Goal: Transaction & Acquisition: Obtain resource

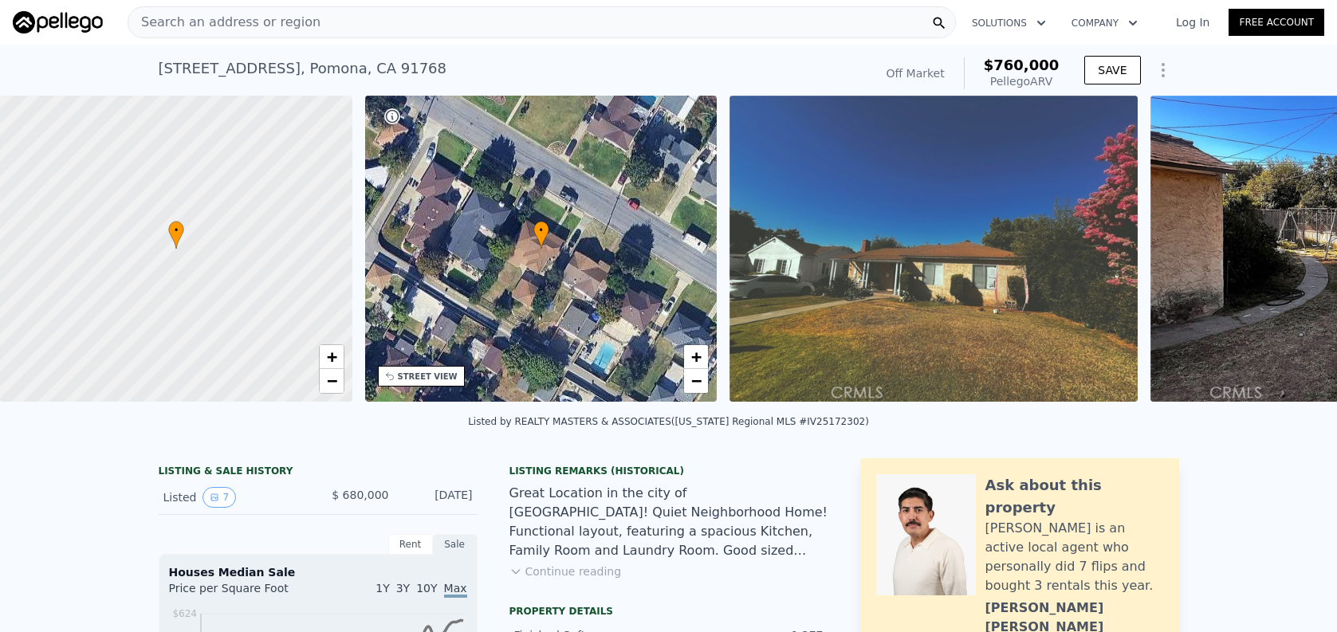
scroll to position [0, 6]
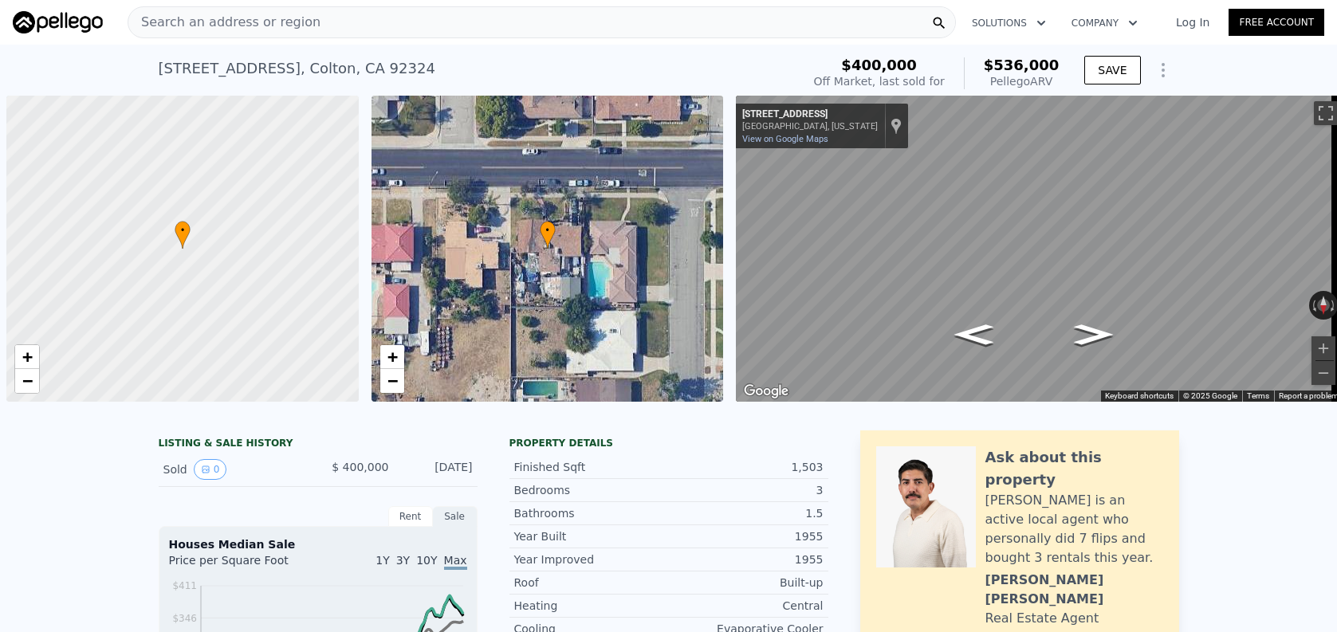
click at [309, 21] on div "Search an address or region" at bounding box center [542, 22] width 828 height 32
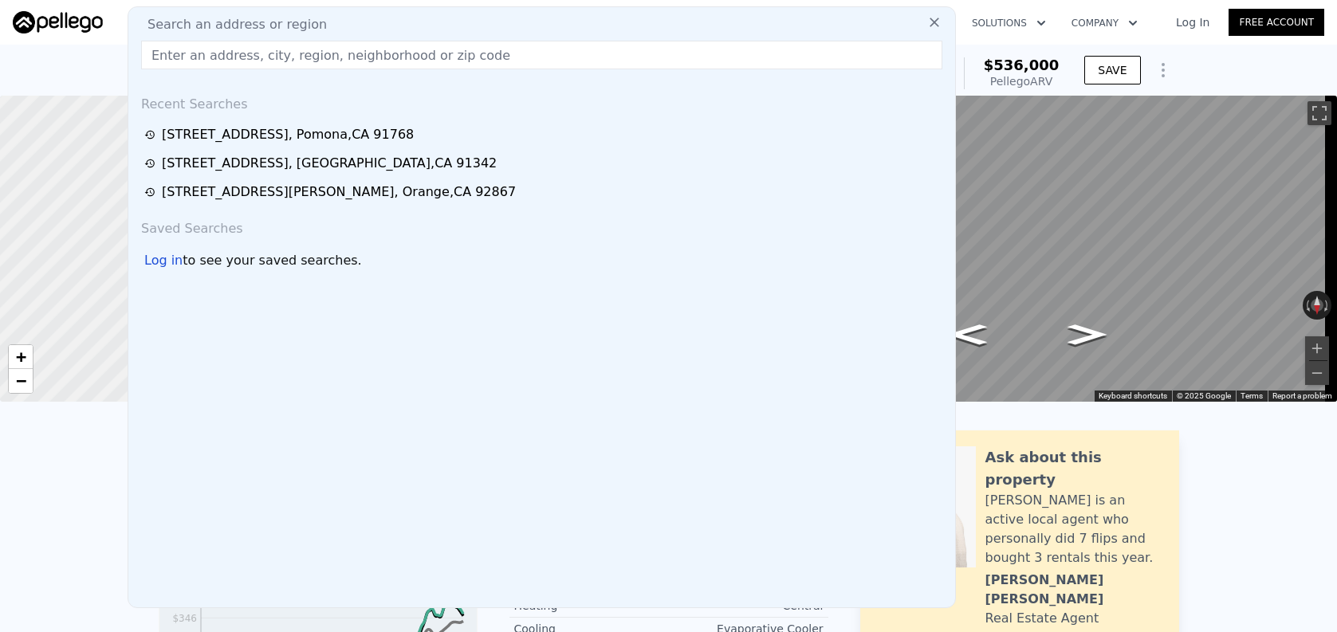
click at [316, 51] on input "text" at bounding box center [541, 55] width 801 height 29
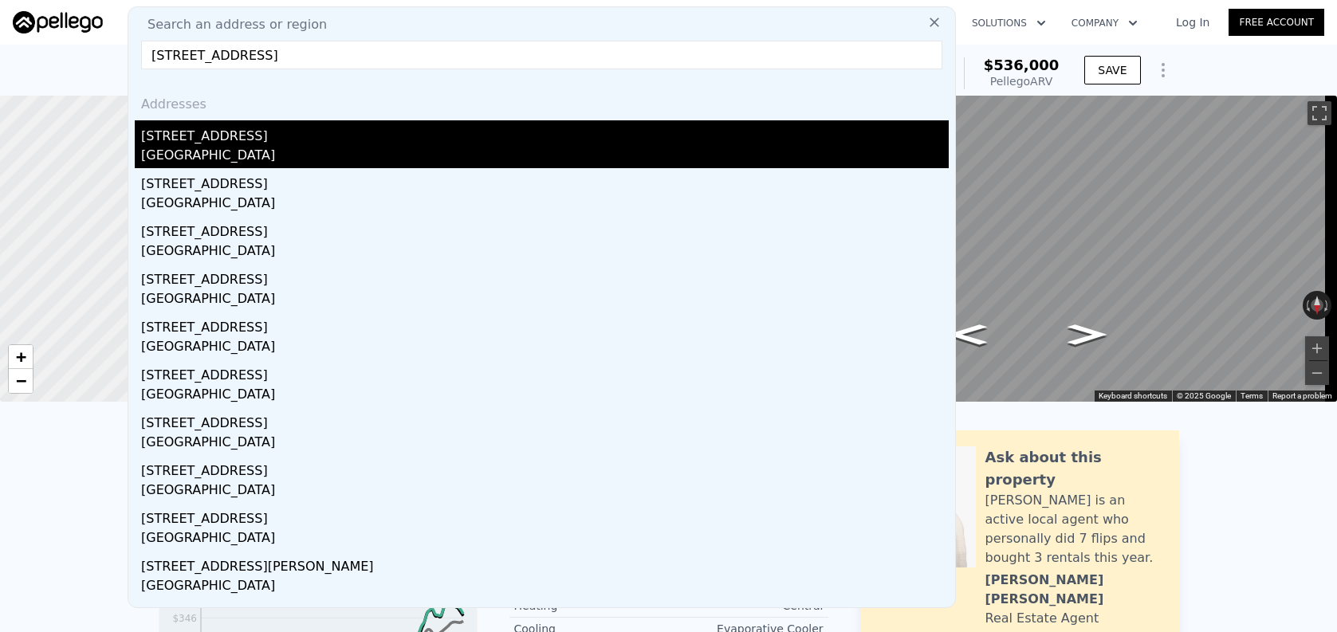
type input "[STREET_ADDRESS]"
click at [321, 133] on div "[STREET_ADDRESS]" at bounding box center [545, 133] width 808 height 26
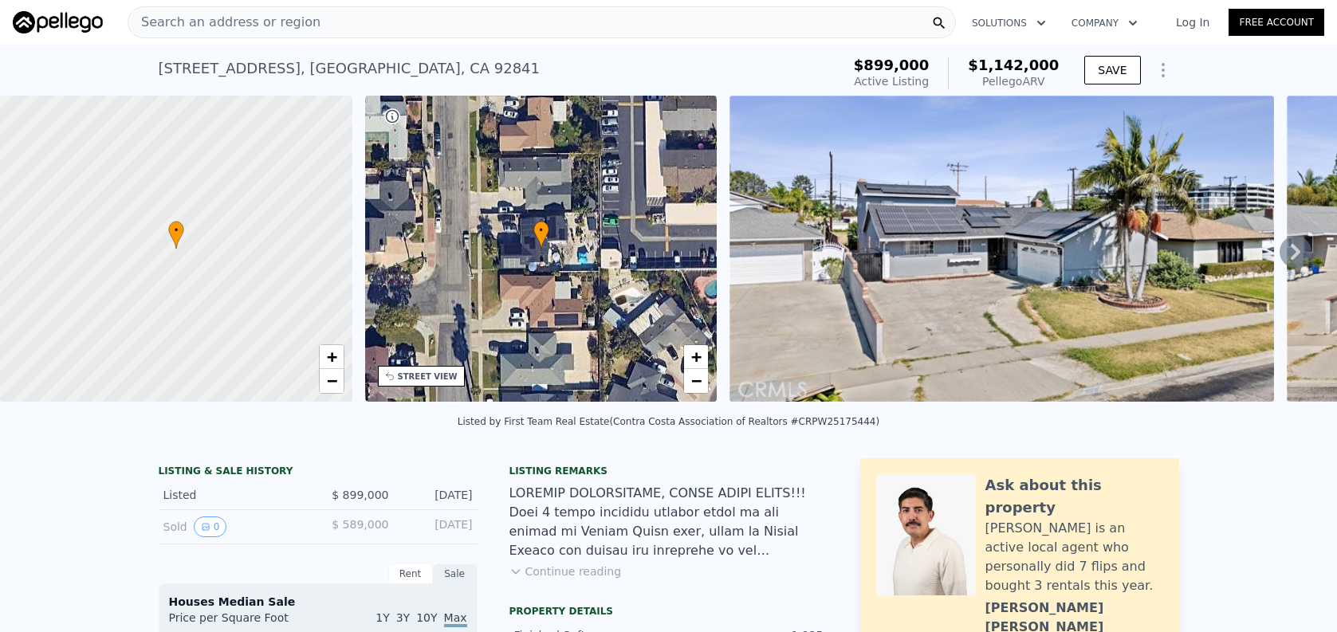
click at [647, 31] on div "Search an address or region" at bounding box center [542, 22] width 828 height 32
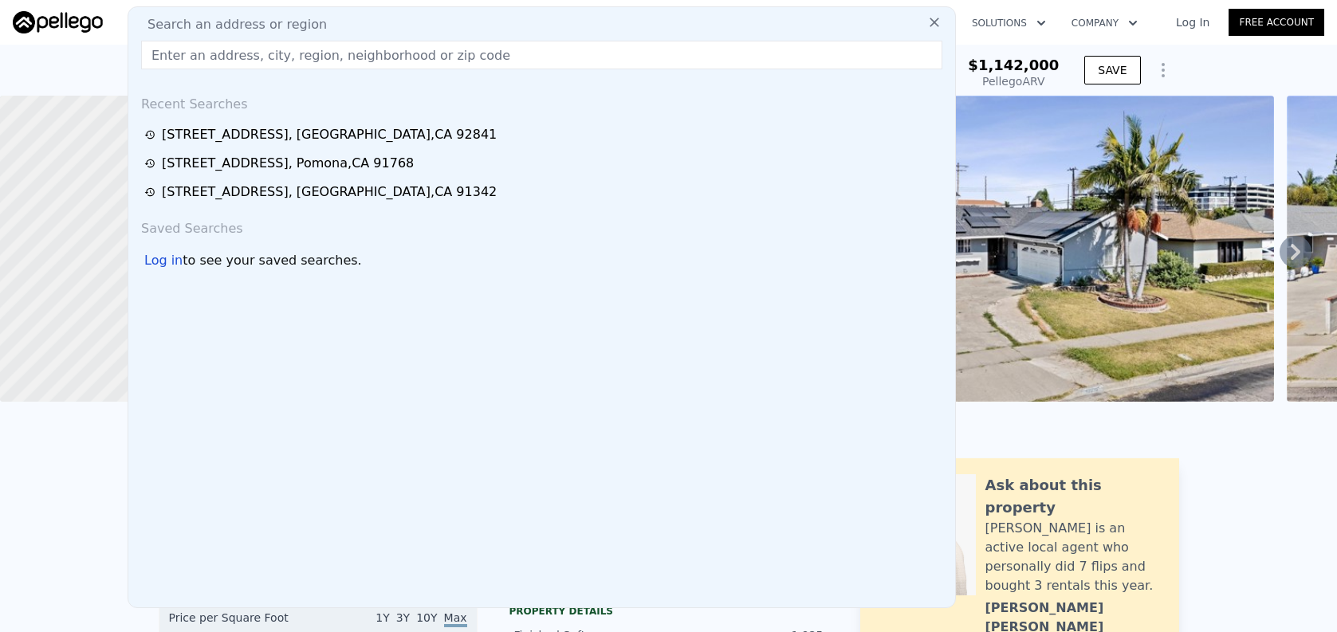
click at [651, 47] on input "text" at bounding box center [541, 55] width 801 height 29
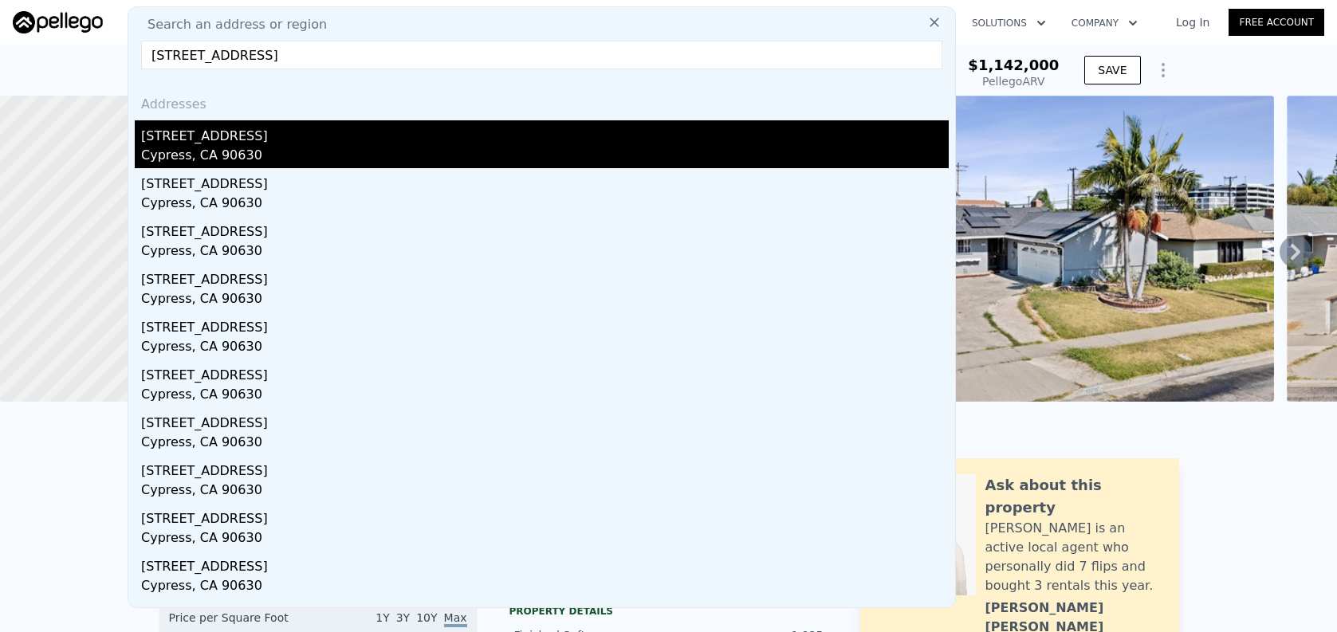
type input "[STREET_ADDRESS]"
click at [637, 151] on div "Cypress, CA 90630" at bounding box center [545, 157] width 808 height 22
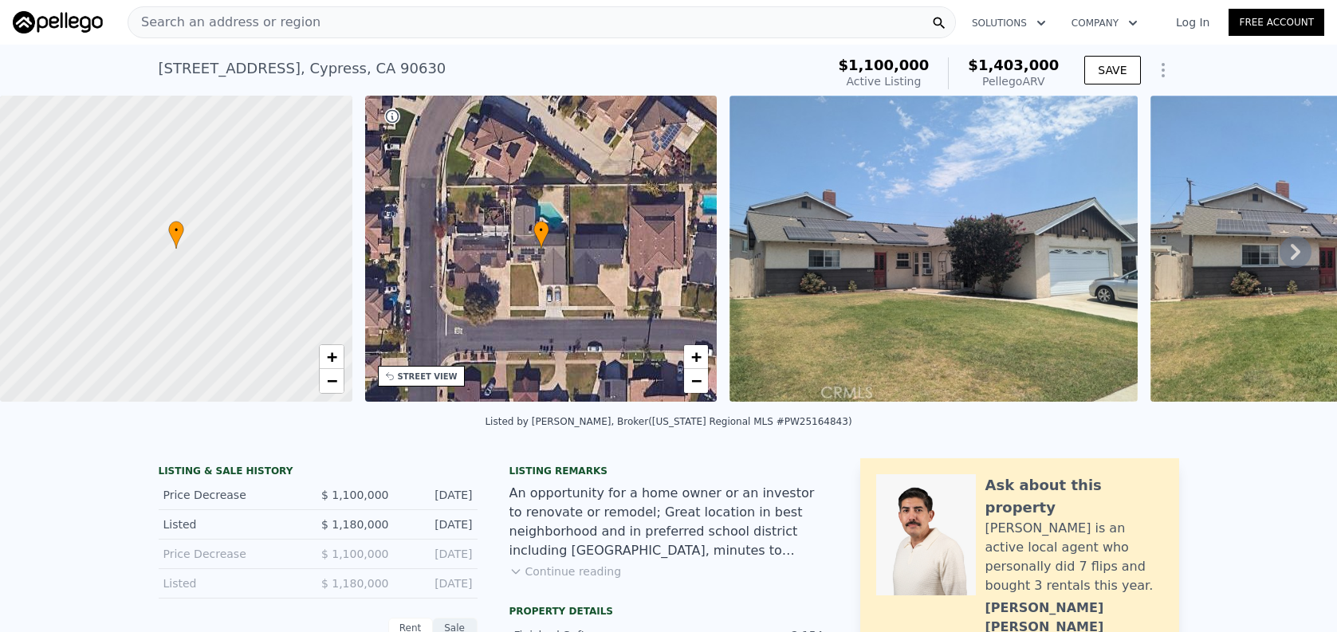
click at [479, 27] on div "Search an address or region" at bounding box center [542, 22] width 828 height 32
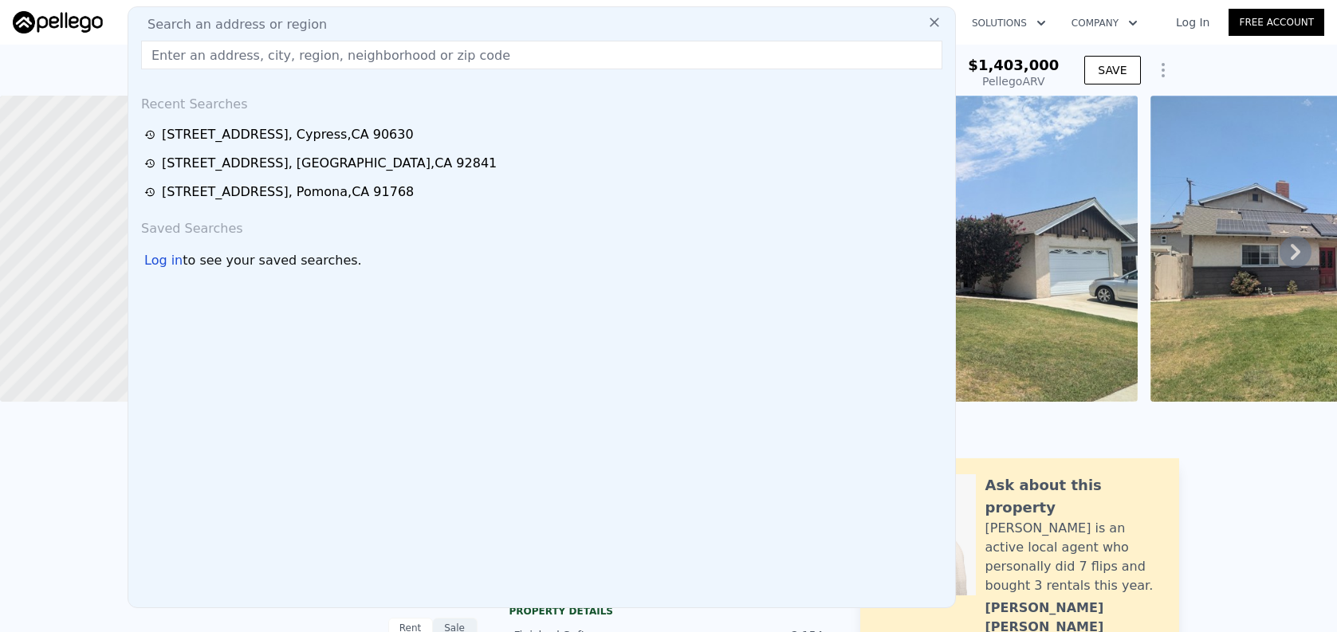
click at [479, 27] on div "Search an address or region" at bounding box center [542, 24] width 814 height 19
click at [484, 71] on div "Search an address or region Recent Searches [STREET_ADDRESS] [STREET_ADDRESS] […" at bounding box center [542, 307] width 828 height 602
click at [485, 60] on input "text" at bounding box center [541, 55] width 801 height 29
paste input "[STREET_ADDRESS]"
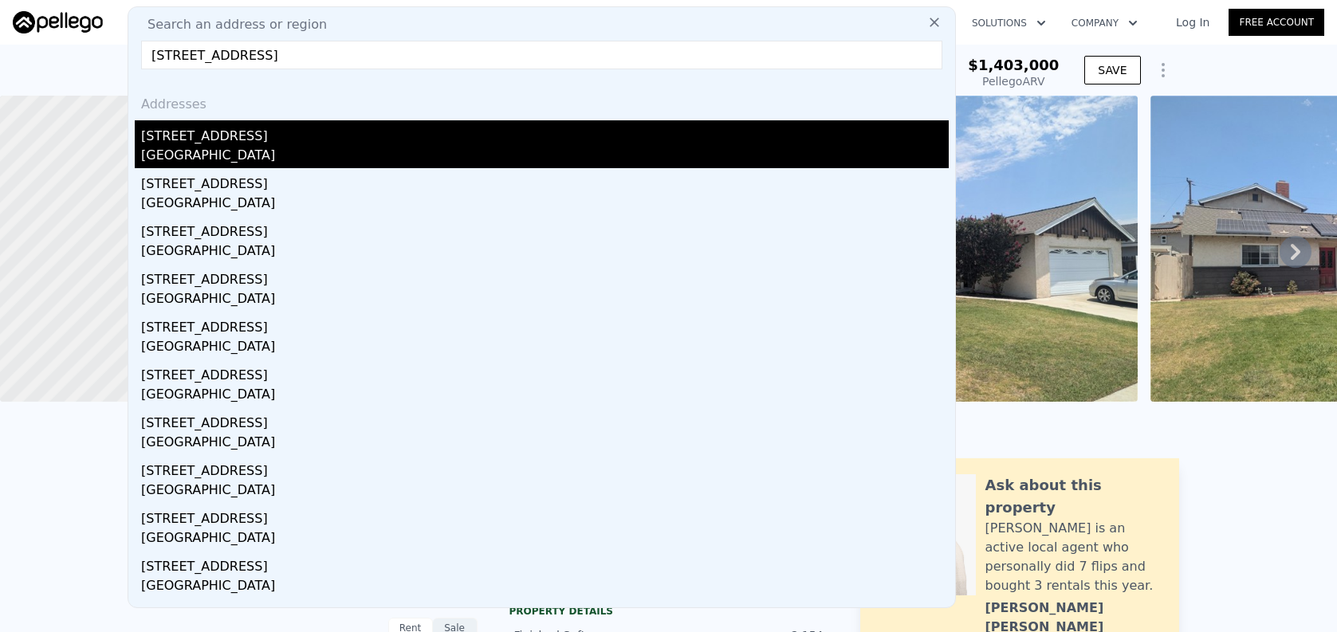
type input "[STREET_ADDRESS]"
click at [509, 157] on div "[GEOGRAPHIC_DATA]" at bounding box center [545, 157] width 808 height 22
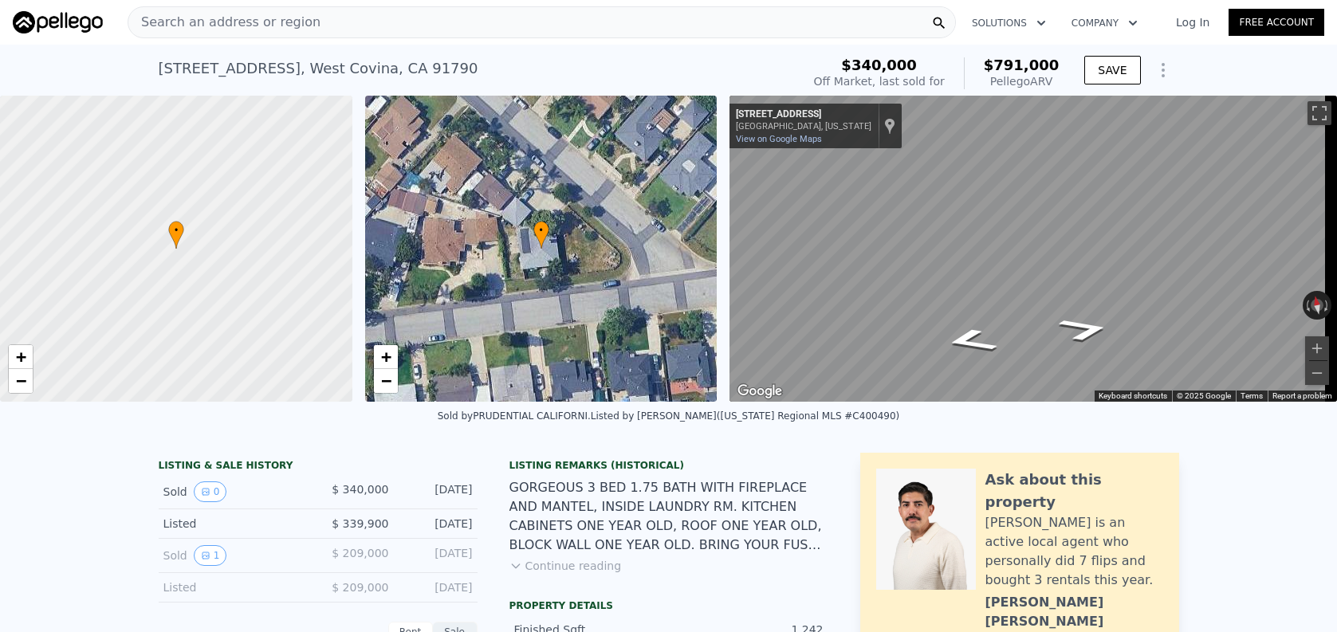
click at [336, 22] on div "Search an address or region" at bounding box center [542, 22] width 828 height 32
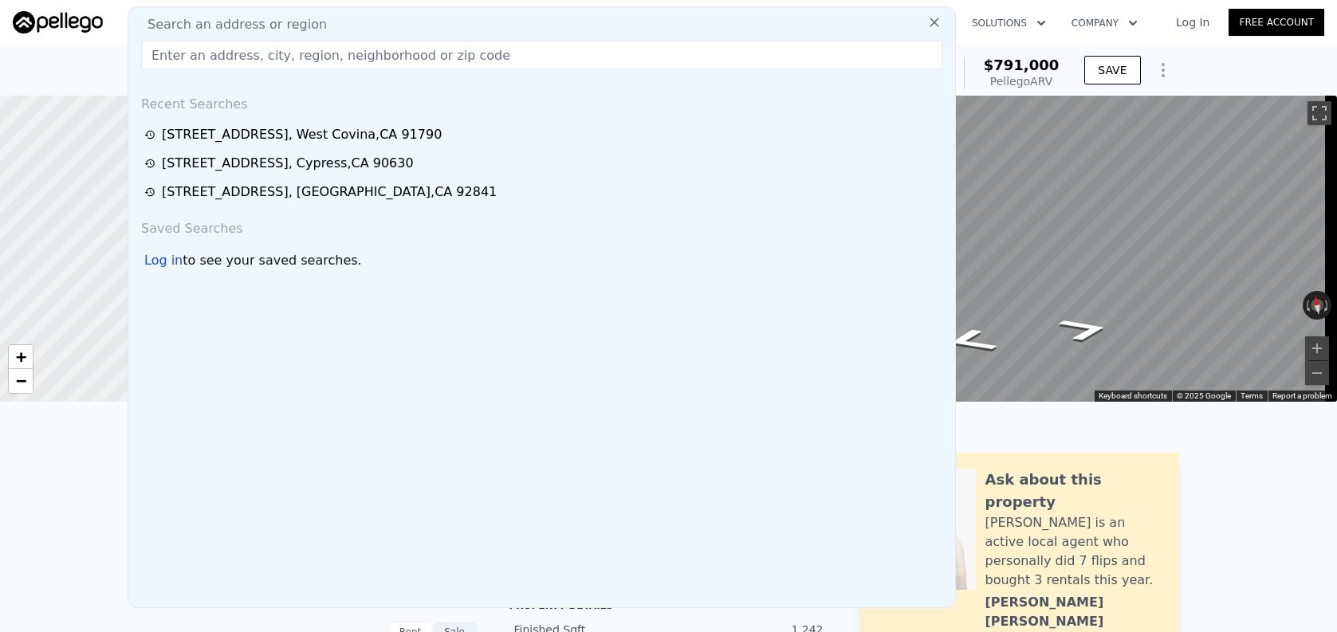
click at [351, 54] on input "text" at bounding box center [541, 55] width 801 height 29
paste input "[STREET_ADDRESS][PERSON_NAME]"
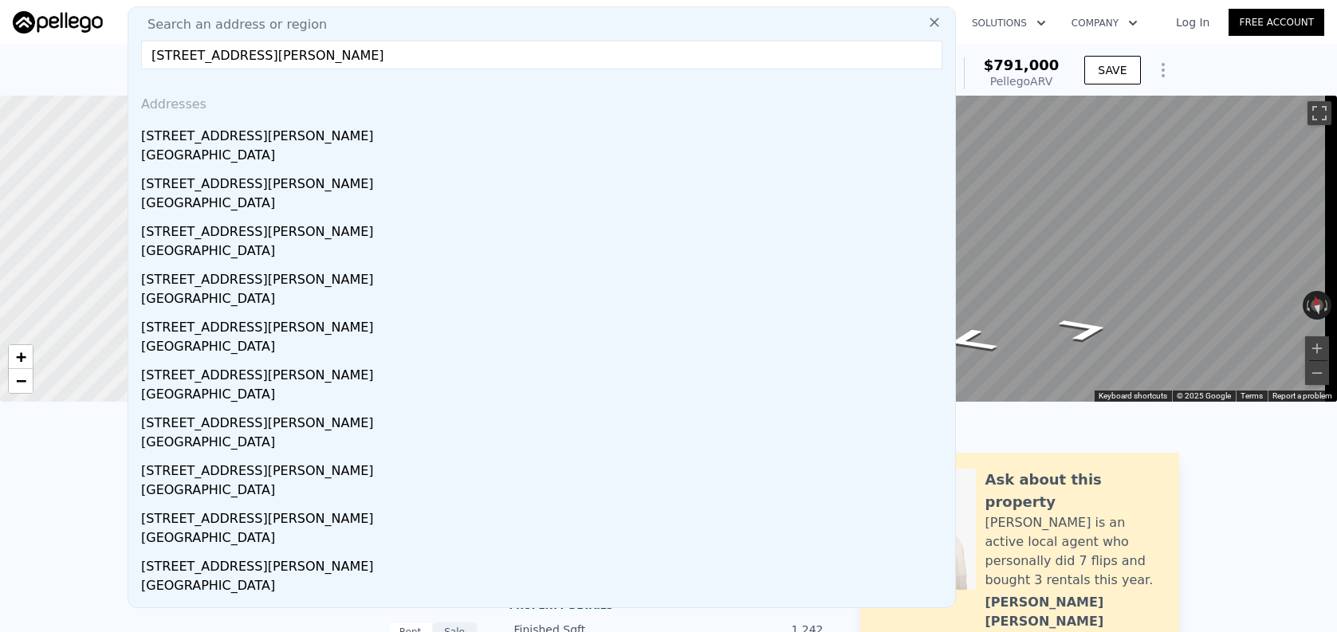
type input "[STREET_ADDRESS][PERSON_NAME]"
click at [393, 128] on div "[STREET_ADDRESS][PERSON_NAME]" at bounding box center [545, 133] width 808 height 26
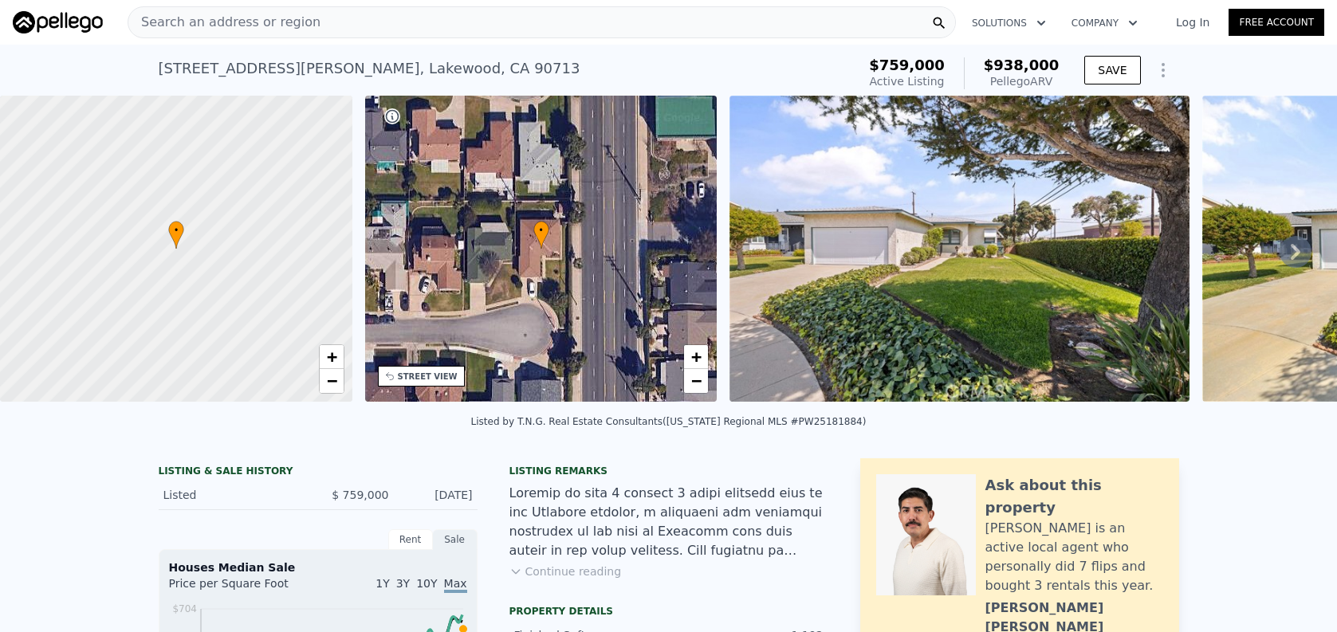
click at [476, 31] on div "Search an address or region" at bounding box center [542, 22] width 828 height 32
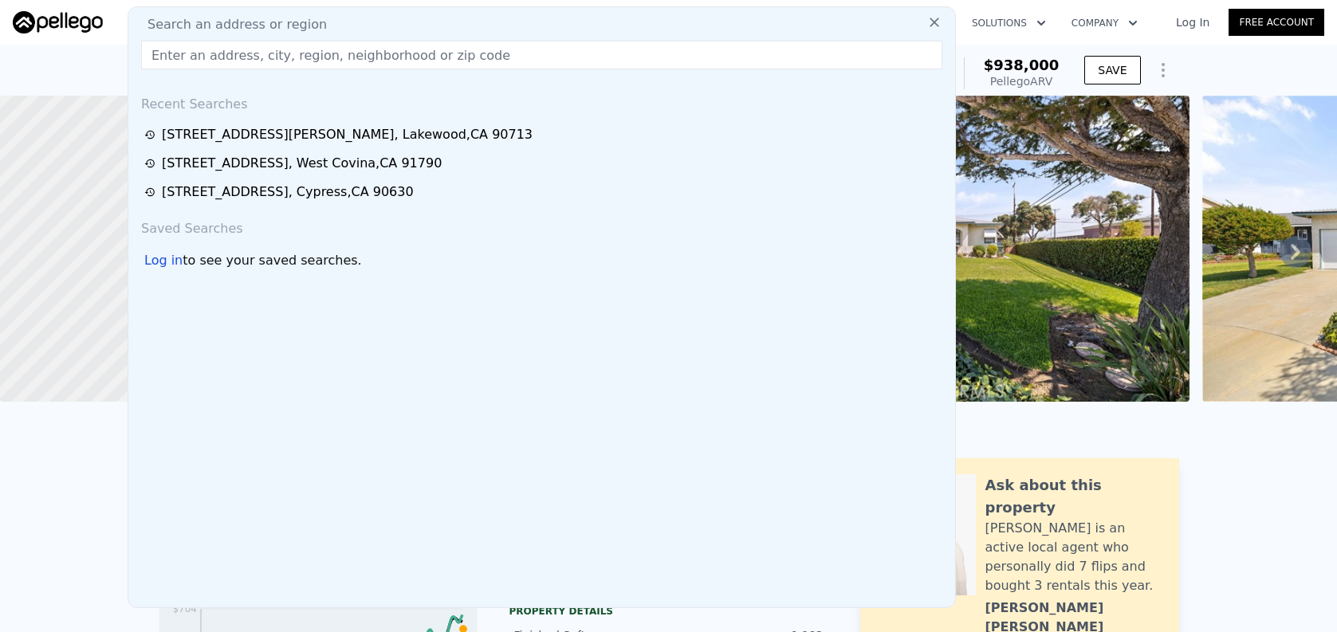
click at [476, 31] on div "Search an address or region" at bounding box center [542, 24] width 814 height 19
click at [479, 49] on input "text" at bounding box center [541, 55] width 801 height 29
paste input "[STREET_ADDRESS]"
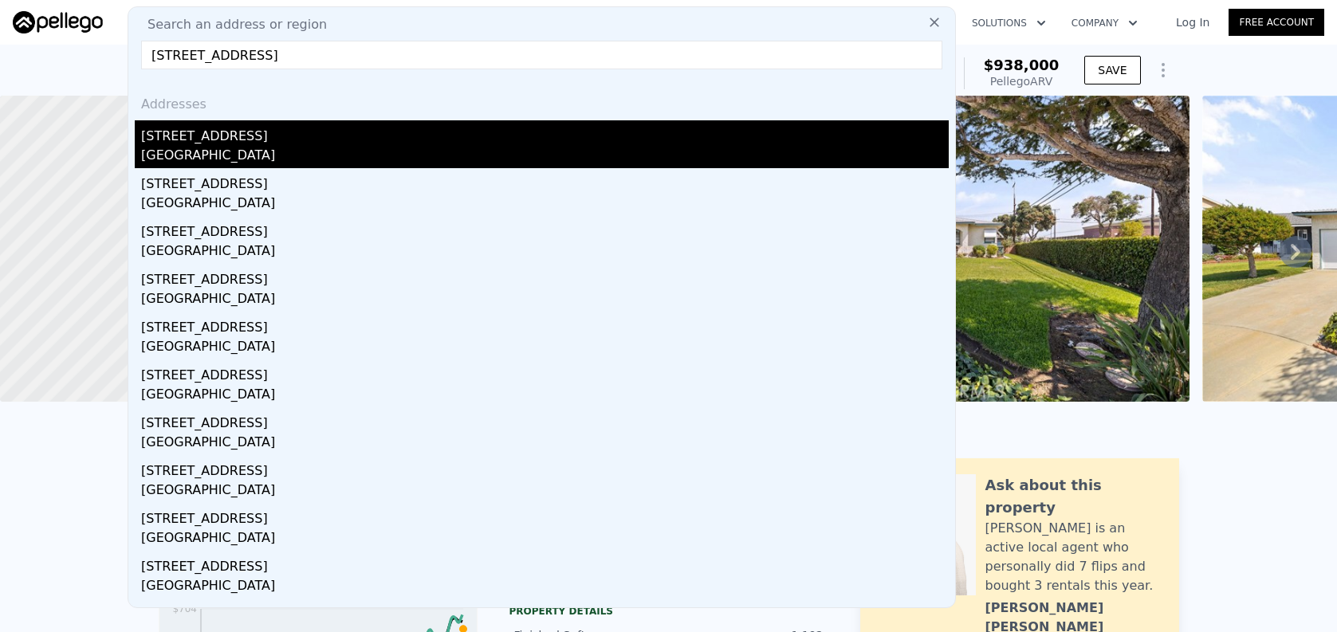
type input "[STREET_ADDRESS]"
click at [481, 157] on div "[GEOGRAPHIC_DATA]" at bounding box center [545, 157] width 808 height 22
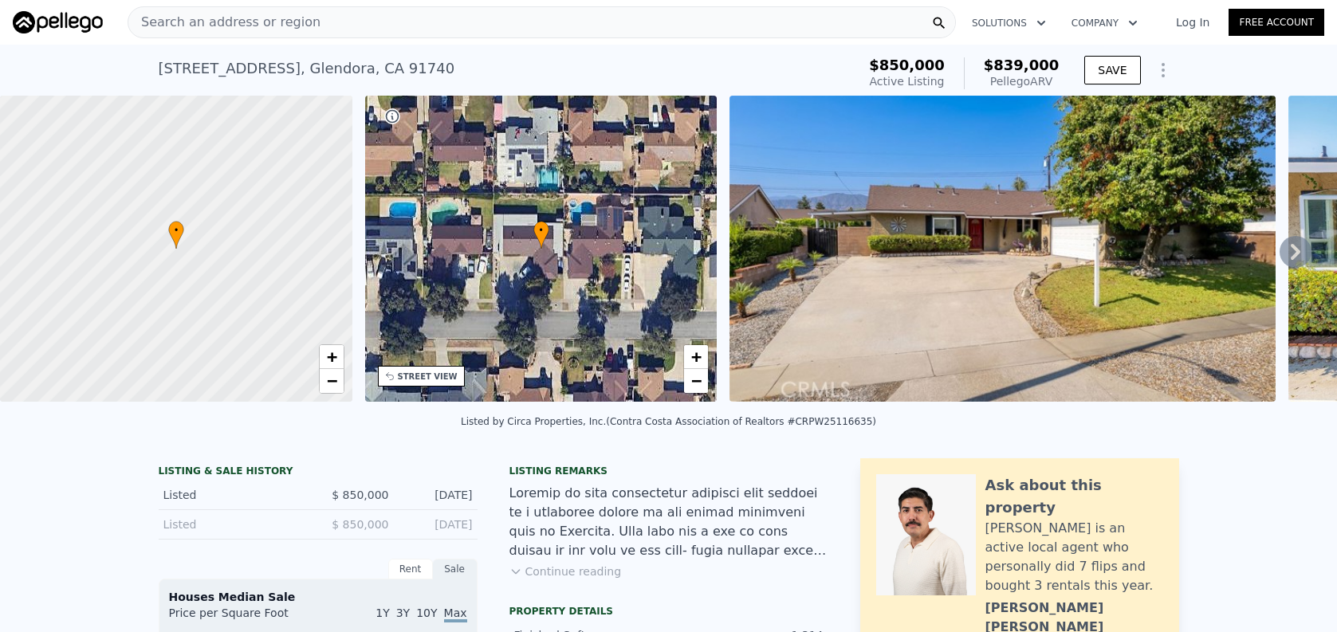
click at [434, 21] on div "Search an address or region" at bounding box center [542, 22] width 828 height 32
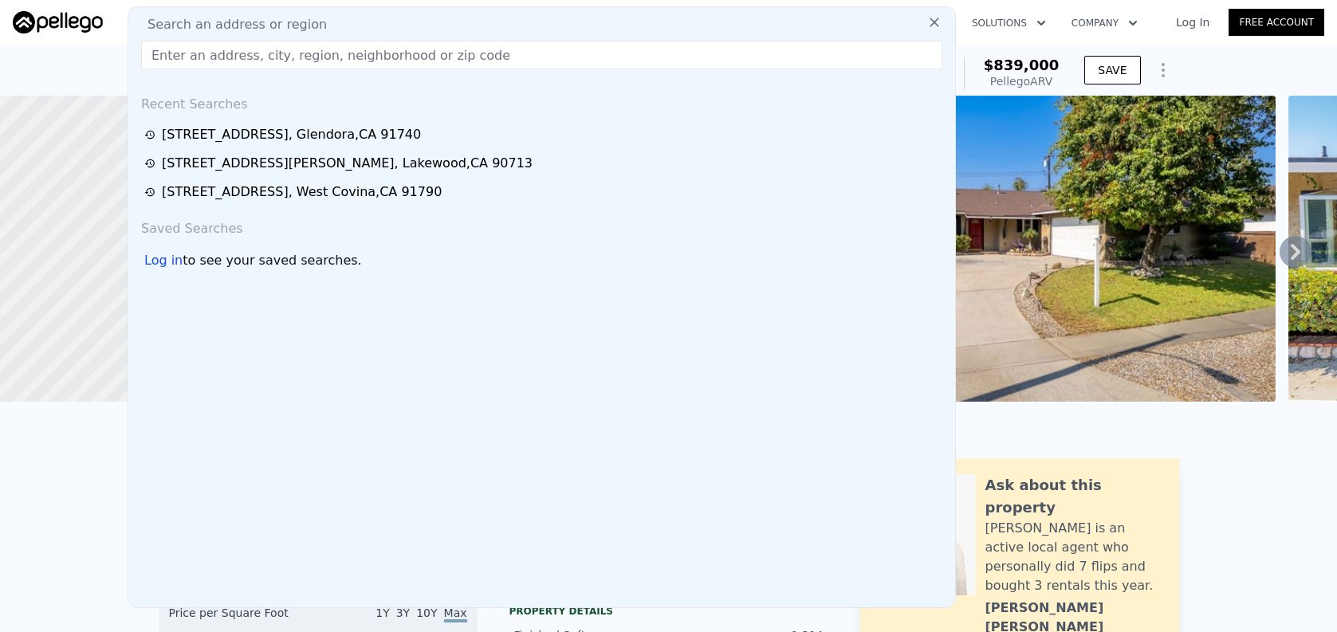
click at [437, 50] on input "text" at bounding box center [541, 55] width 801 height 29
paste input "[STREET_ADDRESS]"
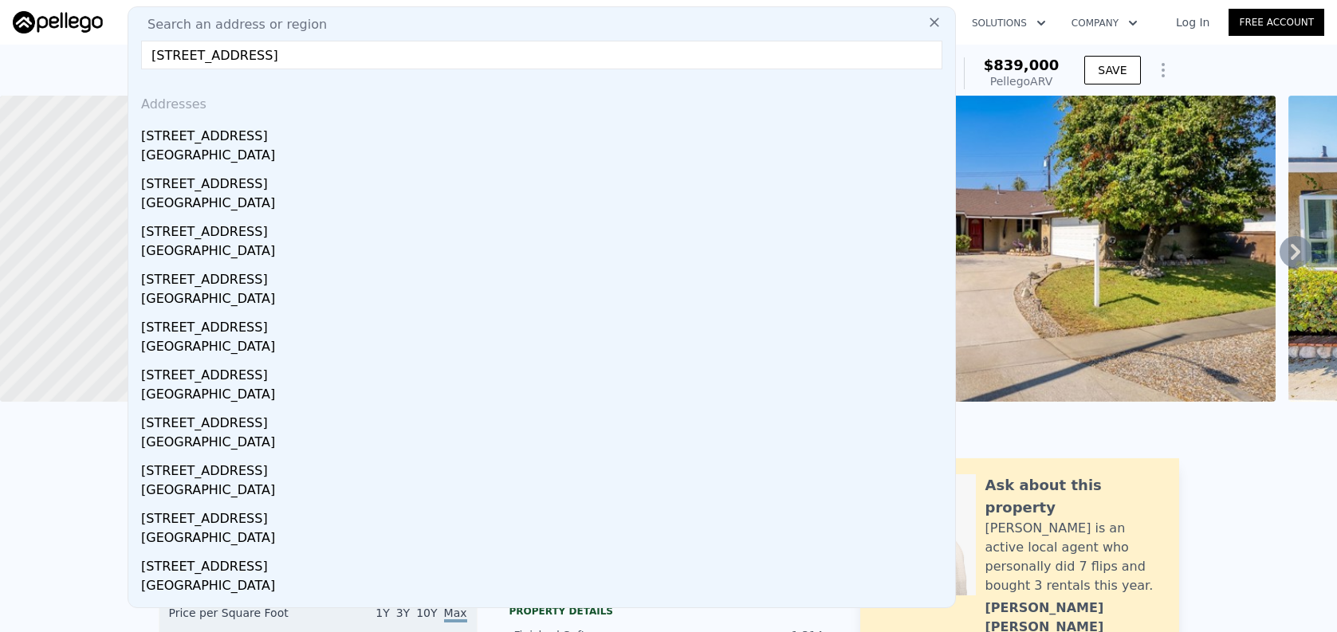
type input "[STREET_ADDRESS]"
drag, startPoint x: 577, startPoint y: 147, endPoint x: 1264, endPoint y: 167, distance: 687.4
click at [577, 147] on div "[GEOGRAPHIC_DATA]" at bounding box center [545, 157] width 808 height 22
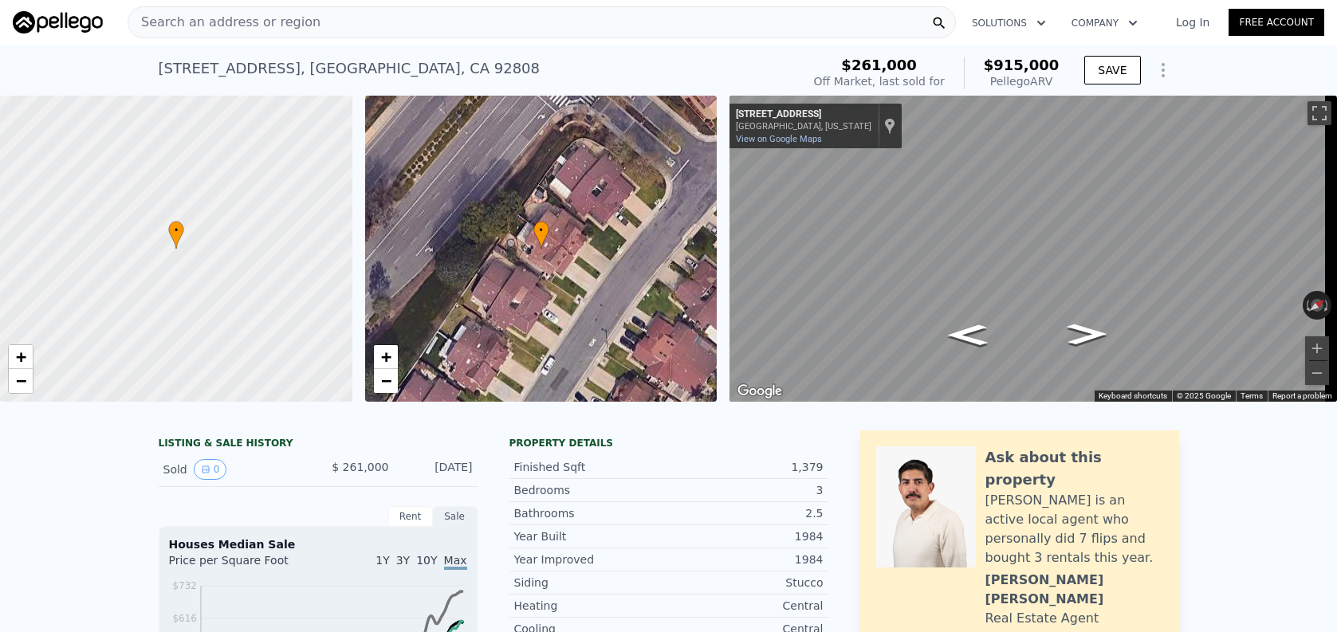
click at [488, 29] on div "Search an address or region" at bounding box center [542, 22] width 828 height 32
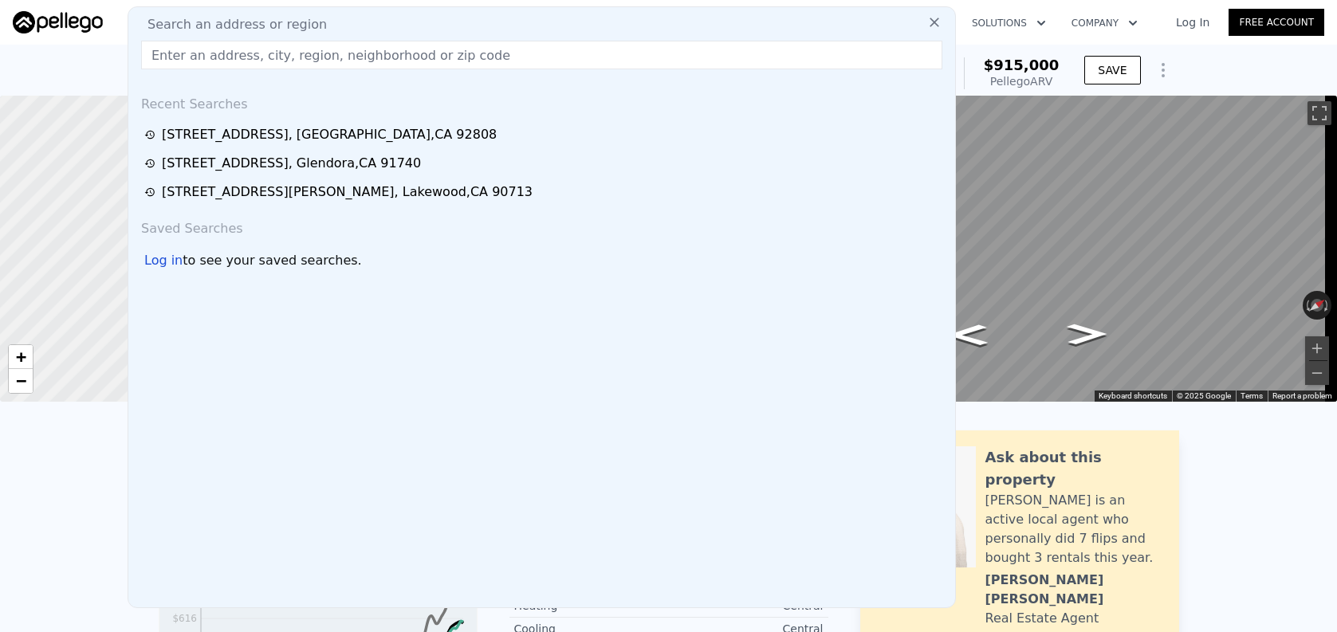
click at [496, 61] on input "text" at bounding box center [541, 55] width 801 height 29
paste input "[STREET_ADDRESS]"
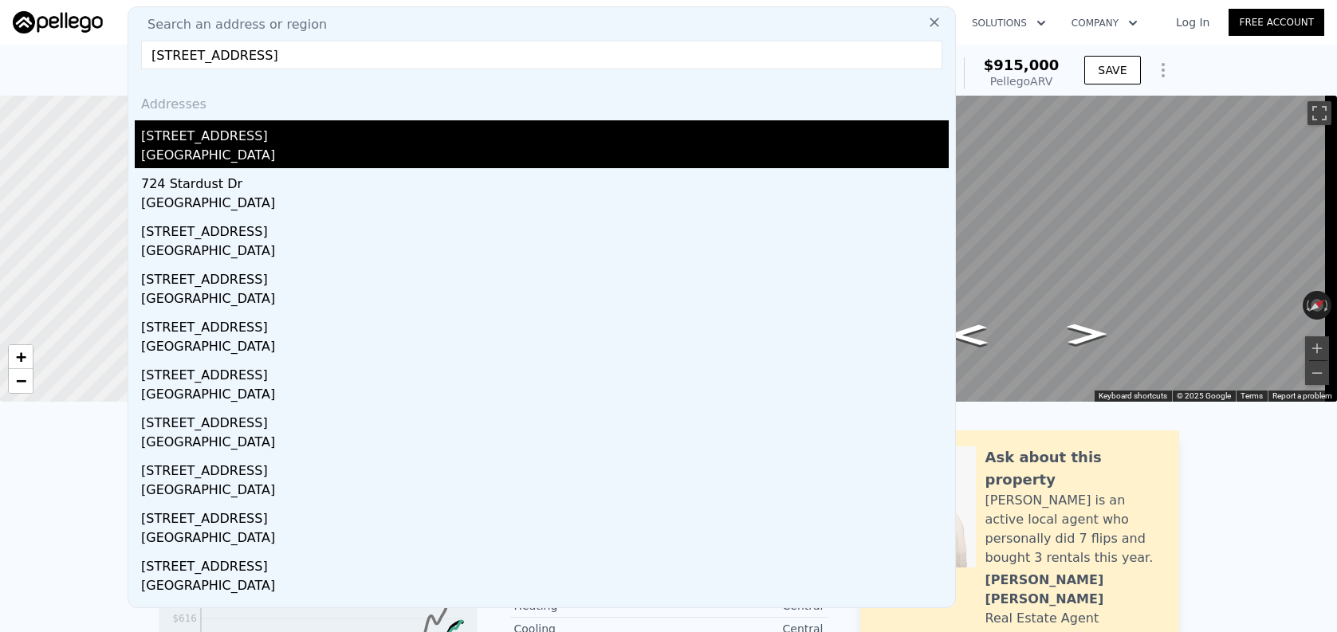
type input "[STREET_ADDRESS]"
click at [491, 155] on div "[GEOGRAPHIC_DATA]" at bounding box center [545, 157] width 808 height 22
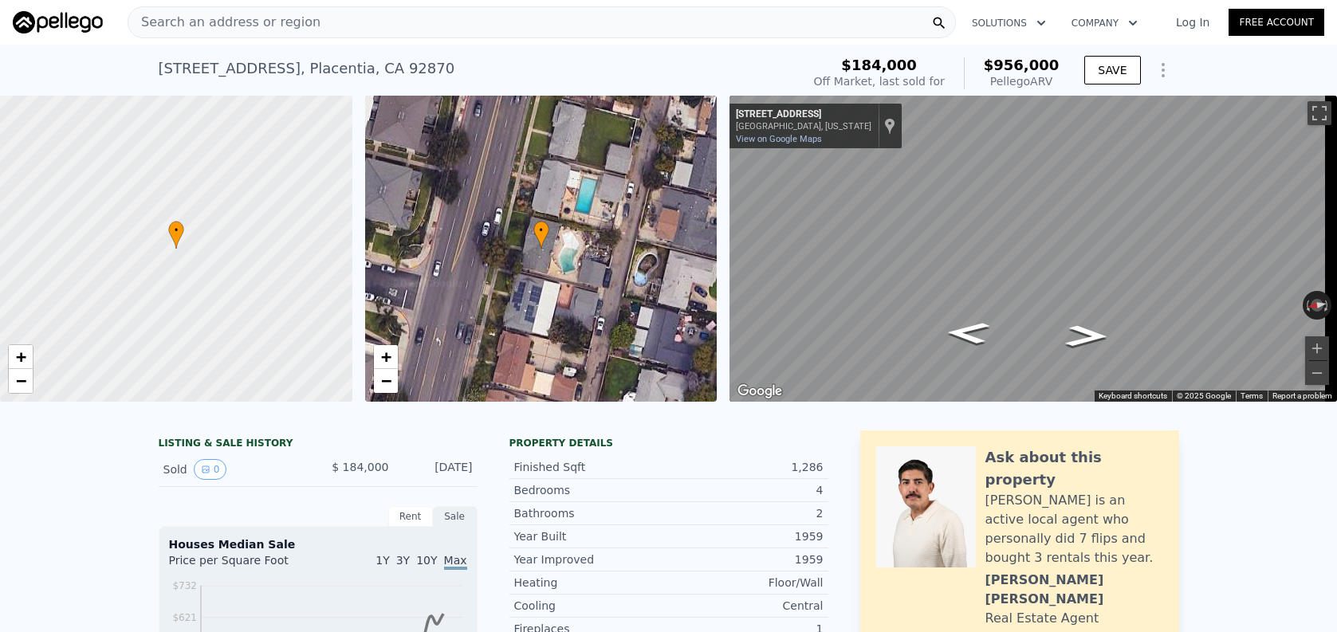
click at [412, 26] on div "Search an address or region" at bounding box center [542, 22] width 828 height 32
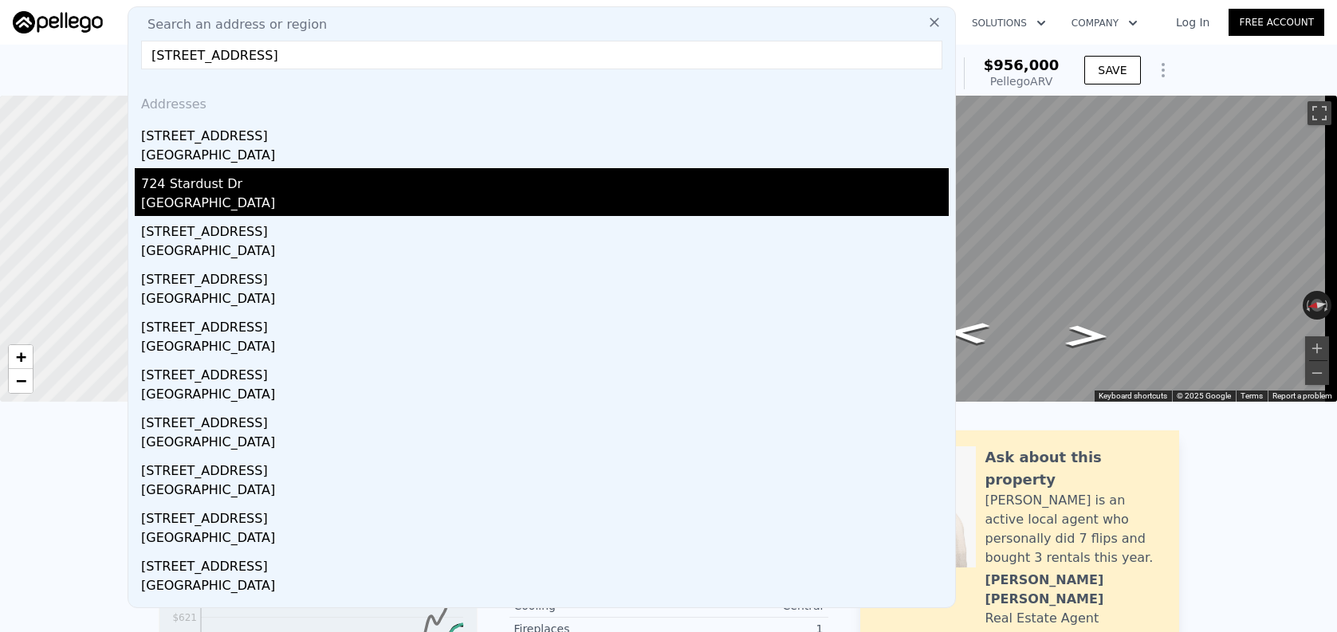
type input "[STREET_ADDRESS]"
click at [396, 179] on div "724 Stardust Dr" at bounding box center [545, 181] width 808 height 26
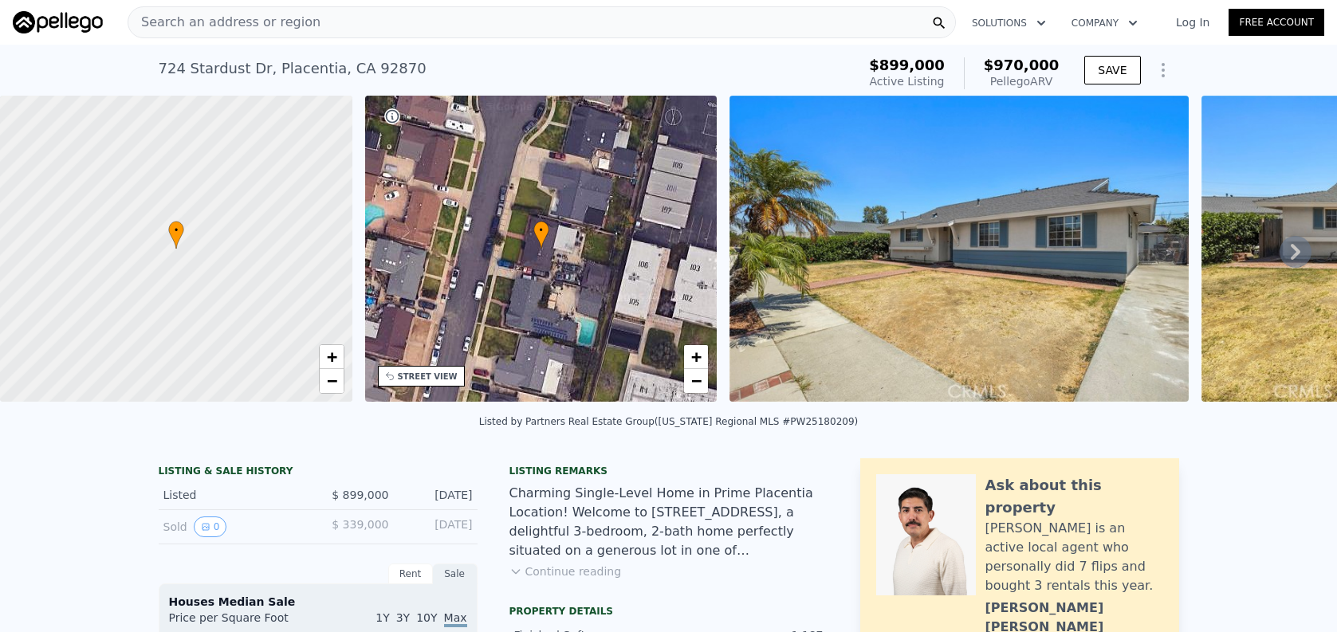
click at [536, 41] on nav "Search an address or region Solutions Company Open main menu Log In Free Account" at bounding box center [668, 22] width 1337 height 45
click at [540, 32] on div "Search an address or region" at bounding box center [542, 22] width 828 height 32
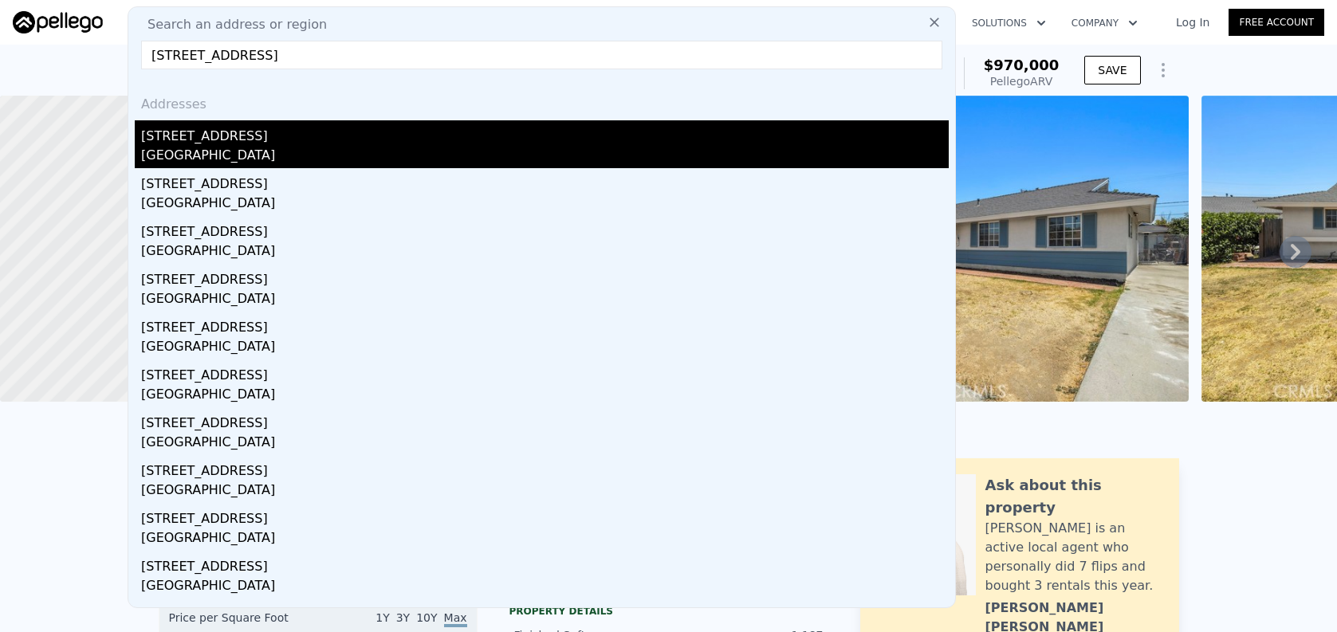
type input "[STREET_ADDRESS]"
click at [603, 143] on div "[STREET_ADDRESS]" at bounding box center [545, 133] width 808 height 26
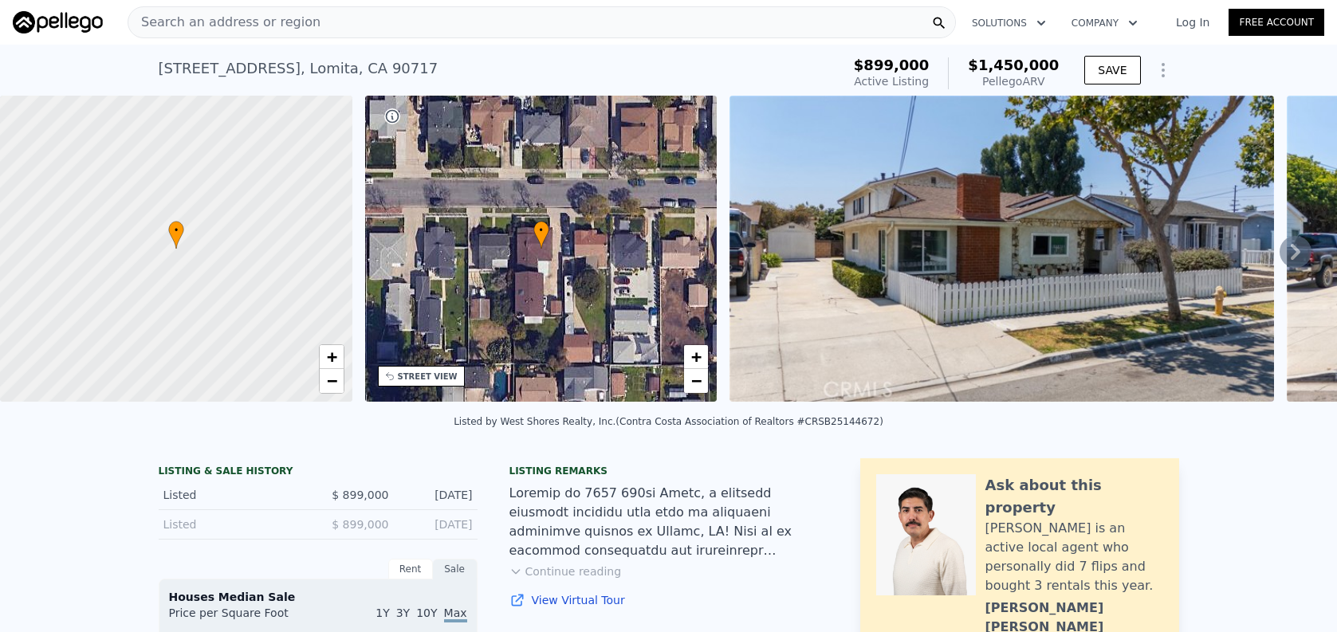
click at [481, 29] on div "Search an address or region" at bounding box center [542, 22] width 828 height 32
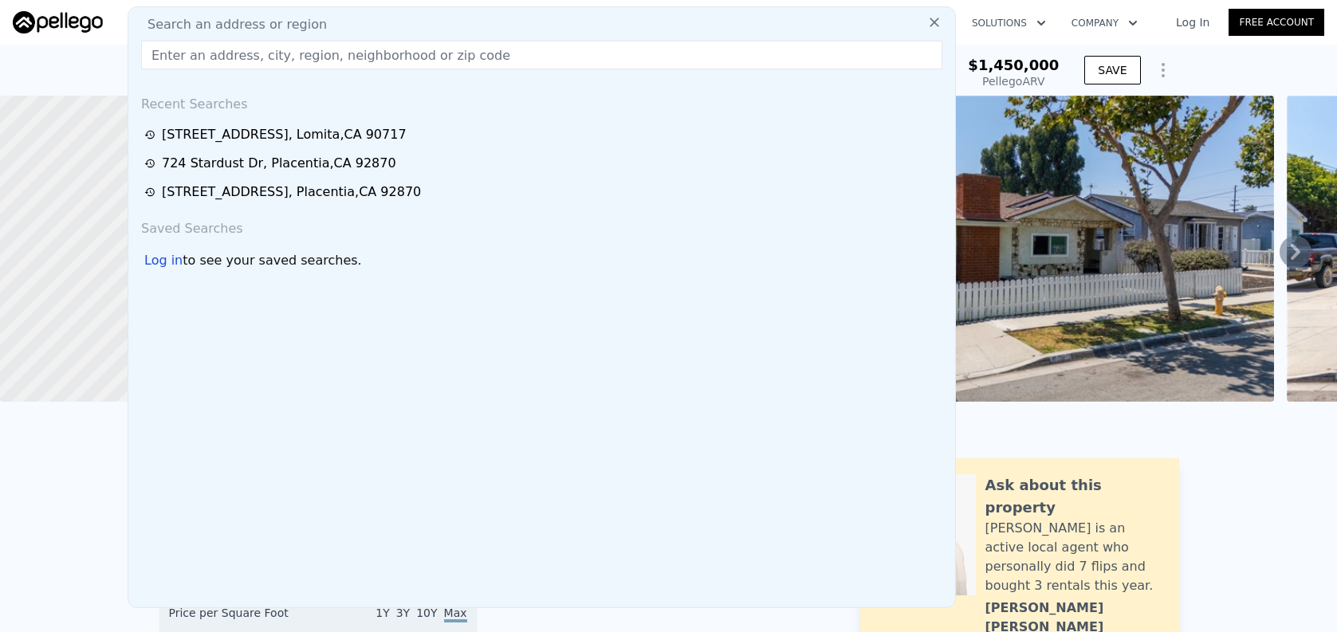
click at [490, 56] on input "text" at bounding box center [541, 55] width 801 height 29
paste input "[STREET_ADDRESS]"
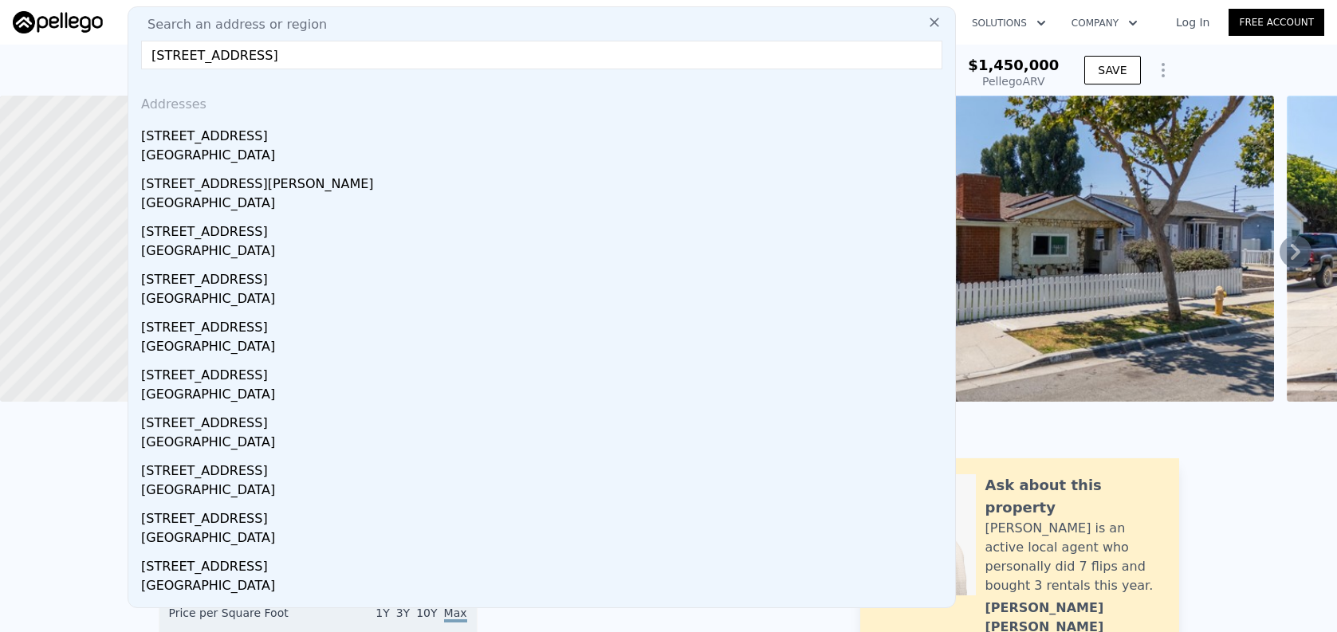
type input "[STREET_ADDRESS]"
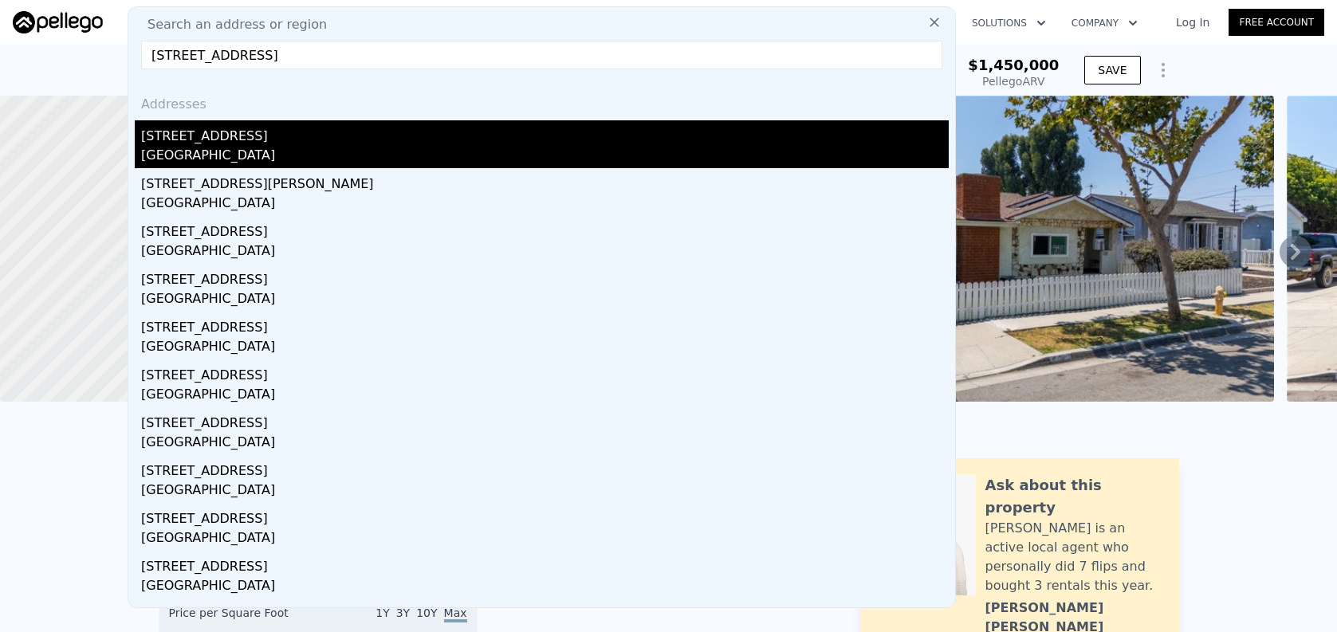
click at [238, 143] on div "[STREET_ADDRESS]" at bounding box center [545, 133] width 808 height 26
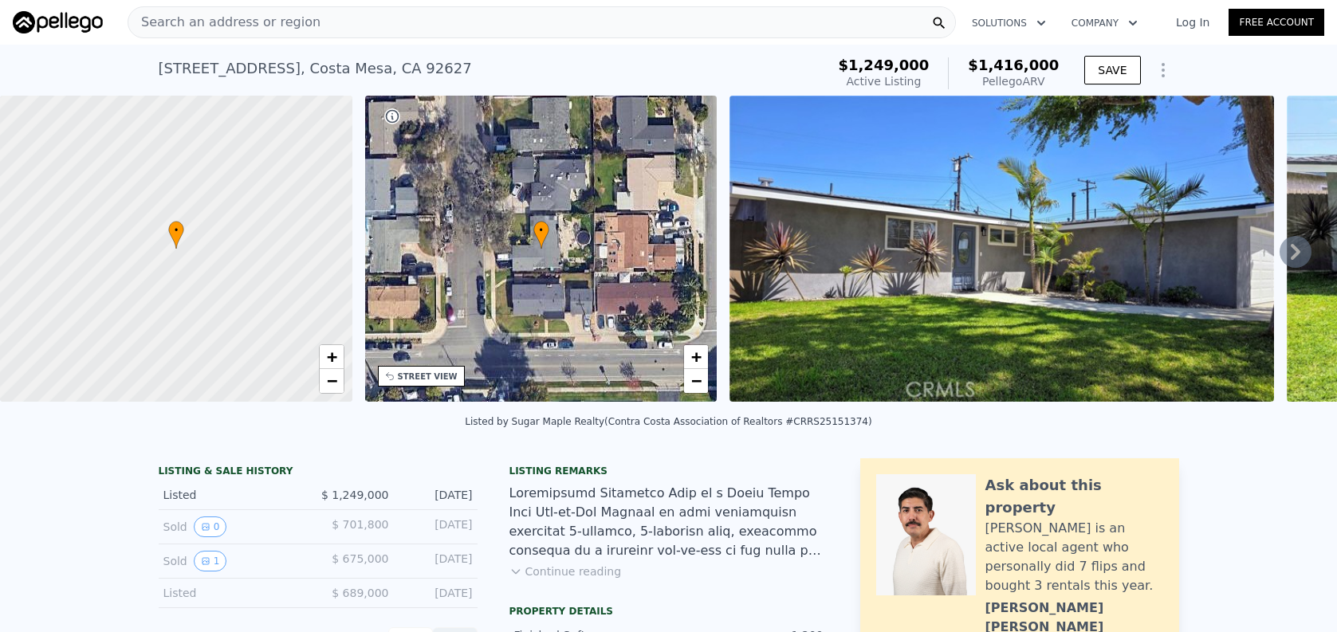
click at [646, 26] on div "Search an address or region" at bounding box center [542, 22] width 828 height 32
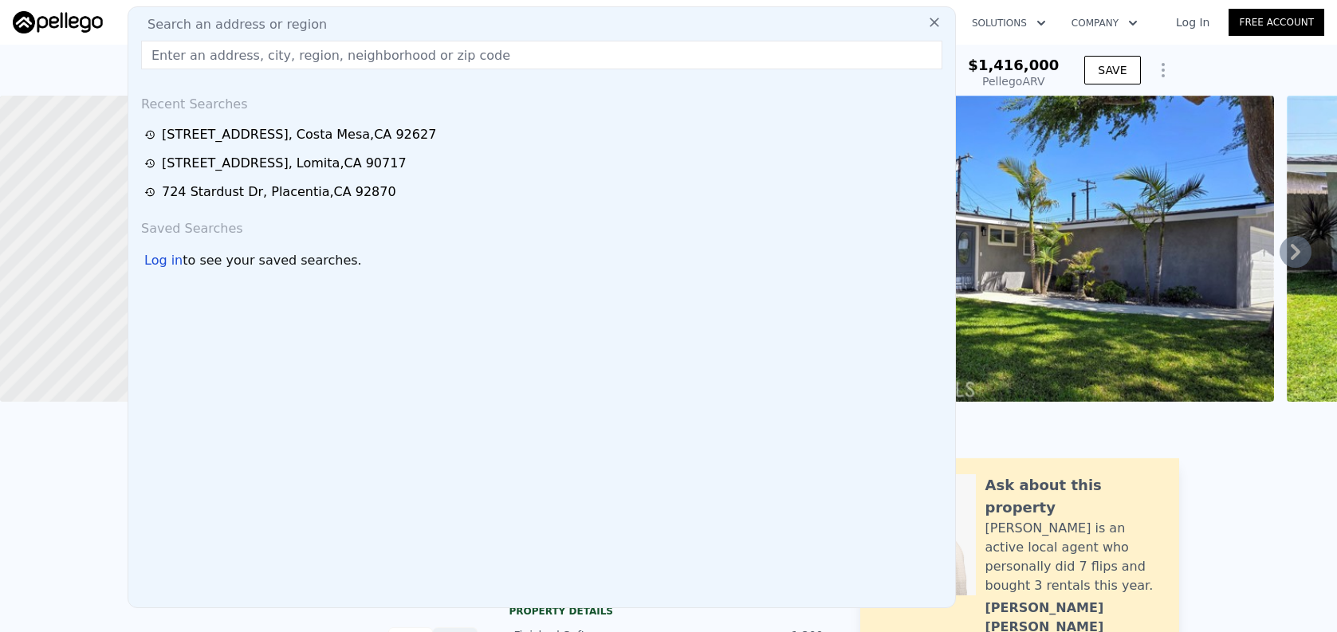
click at [646, 50] on input "text" at bounding box center [541, 55] width 801 height 29
paste input "[STREET_ADDRESS]"
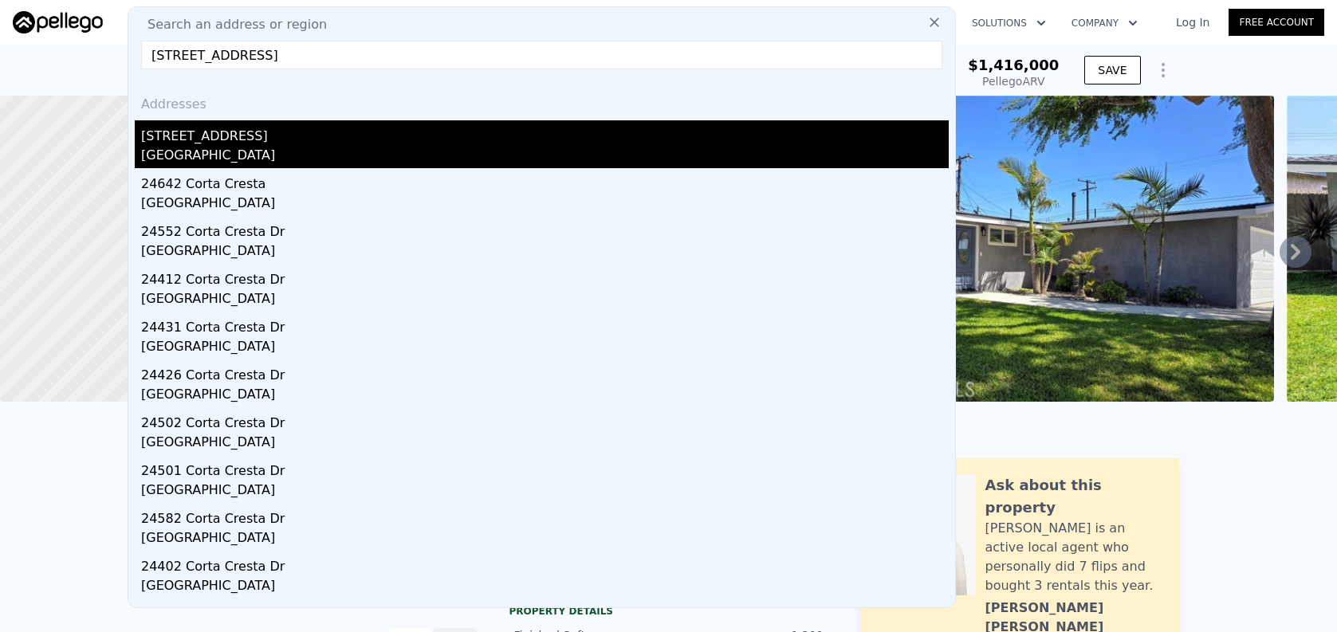
type input "[STREET_ADDRESS]"
click at [630, 134] on div "[STREET_ADDRESS]" at bounding box center [545, 133] width 808 height 26
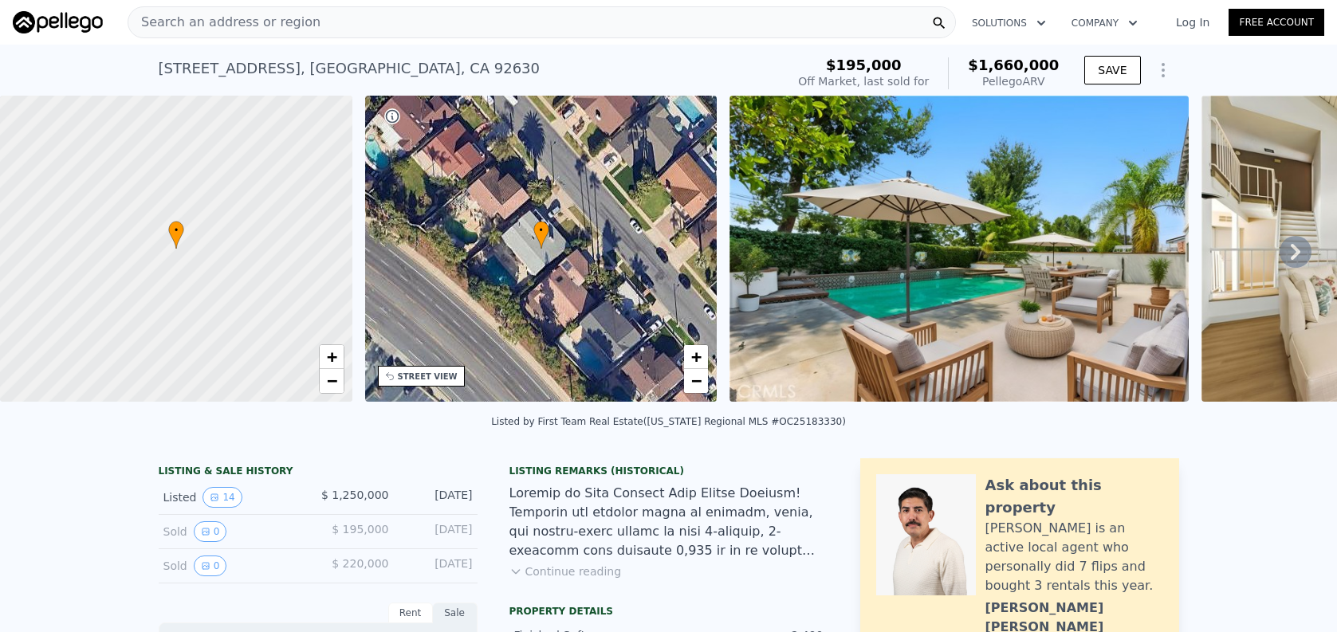
click at [343, 28] on div "Search an address or region" at bounding box center [542, 22] width 828 height 32
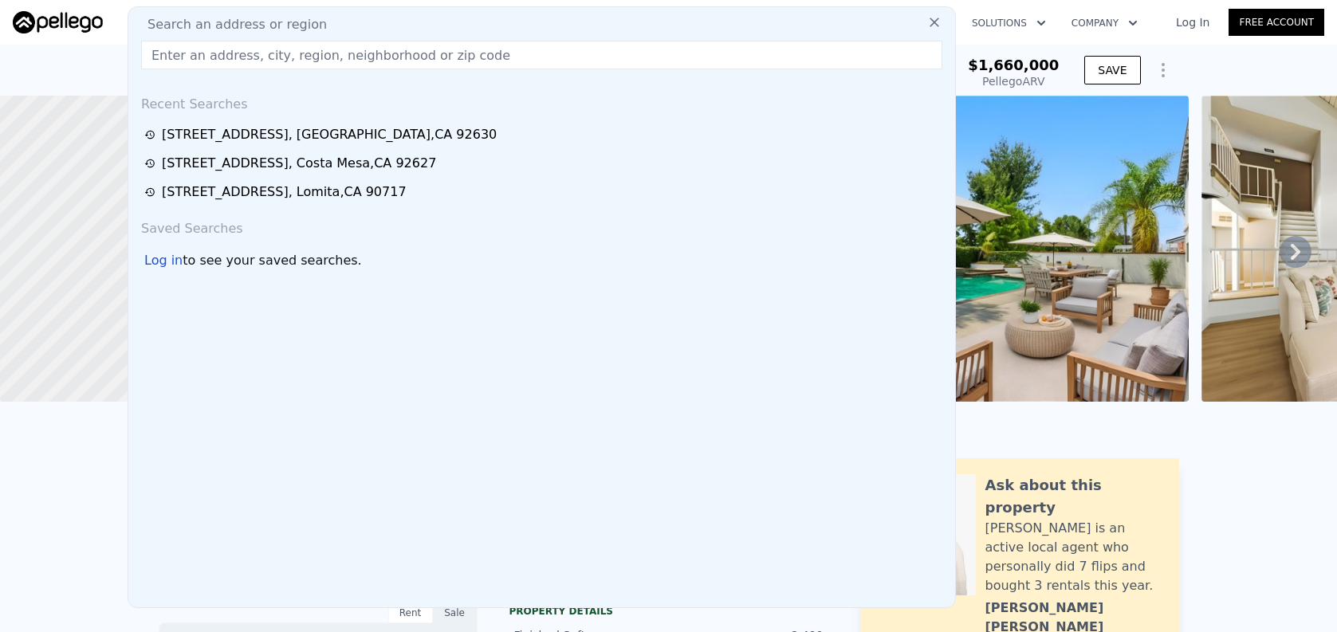
paste input "[STREET_ADDRESS][PERSON_NAME]"
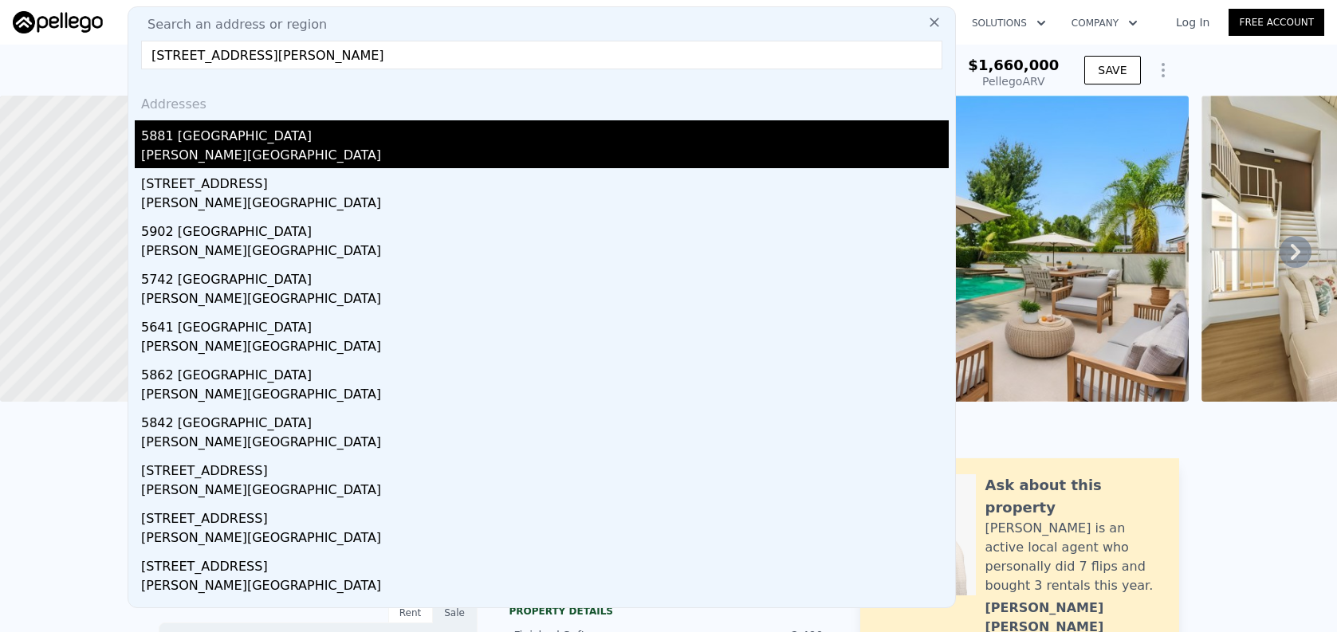
type input "[STREET_ADDRESS][PERSON_NAME]"
click at [394, 142] on div "5881 [GEOGRAPHIC_DATA]" at bounding box center [545, 133] width 808 height 26
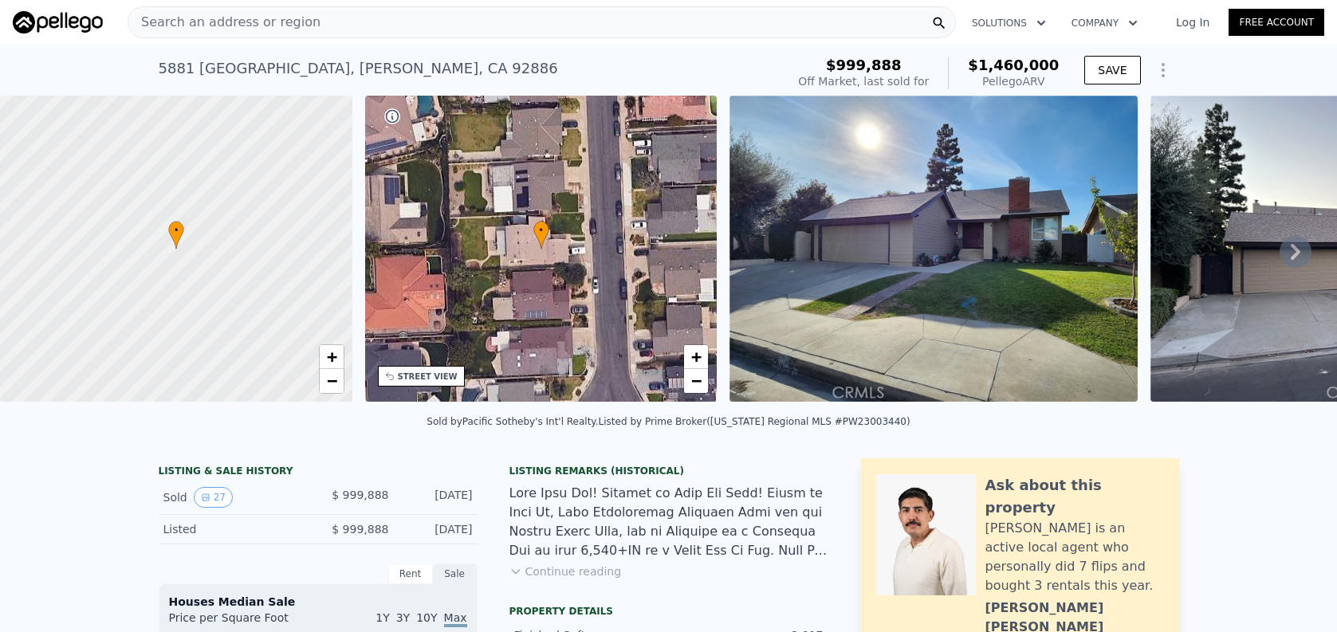
click at [520, 26] on div "Search an address or region" at bounding box center [542, 22] width 828 height 32
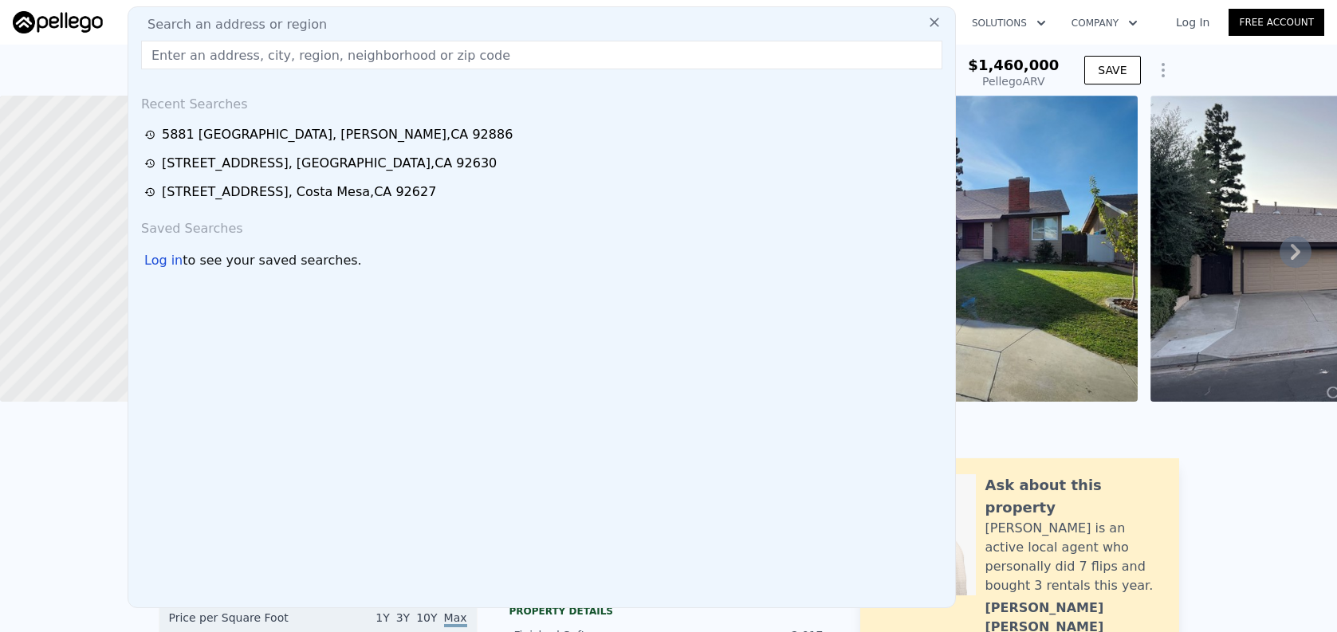
click at [530, 51] on input "text" at bounding box center [541, 55] width 801 height 29
paste input "[STREET_ADDRESS]"
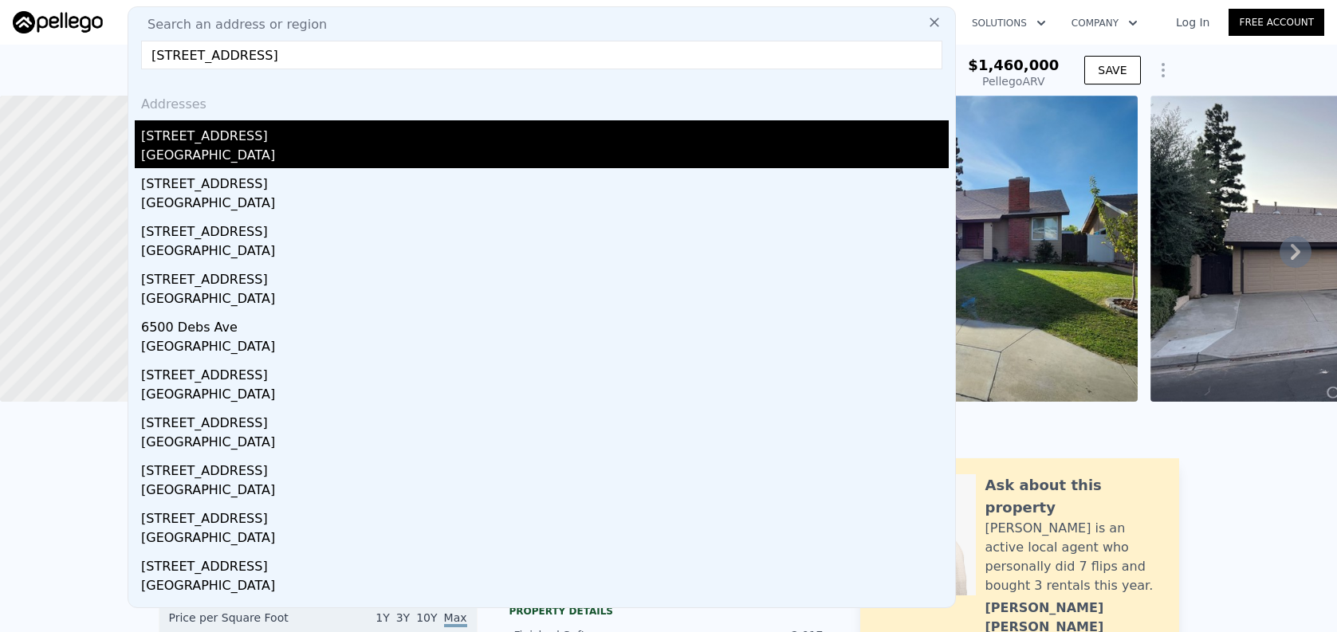
type input "[STREET_ADDRESS]"
click at [544, 139] on div "[STREET_ADDRESS]" at bounding box center [545, 133] width 808 height 26
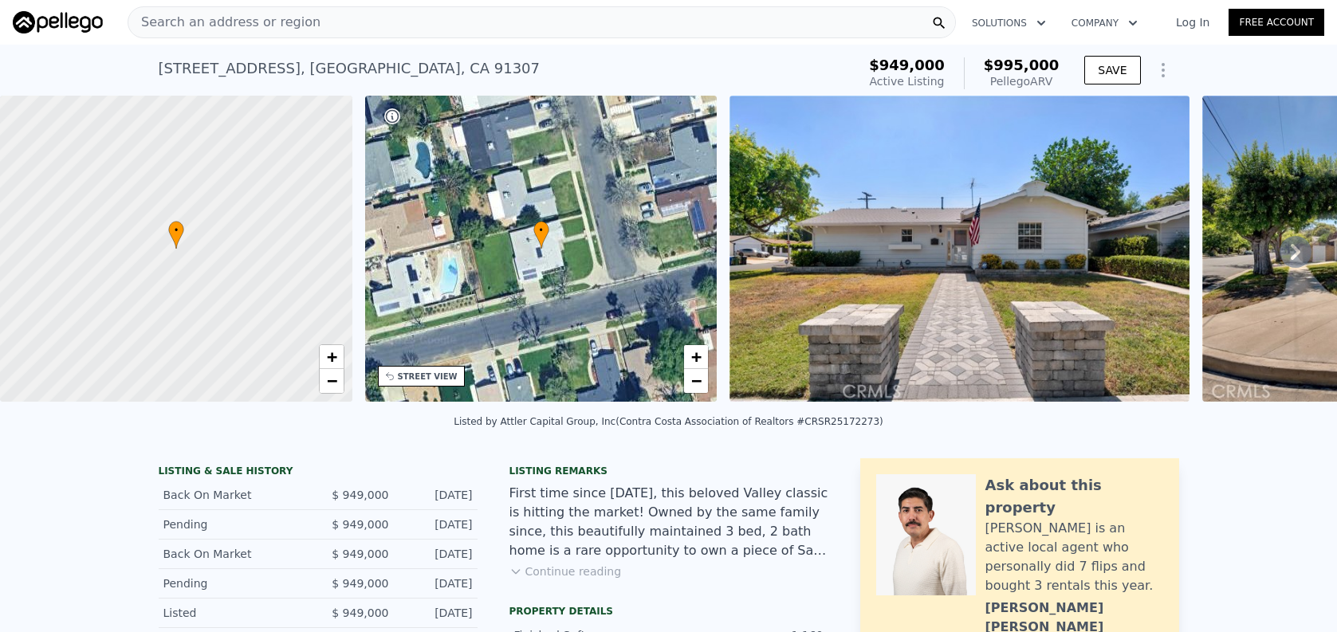
click at [538, 36] on div "Search an address or region" at bounding box center [542, 22] width 828 height 32
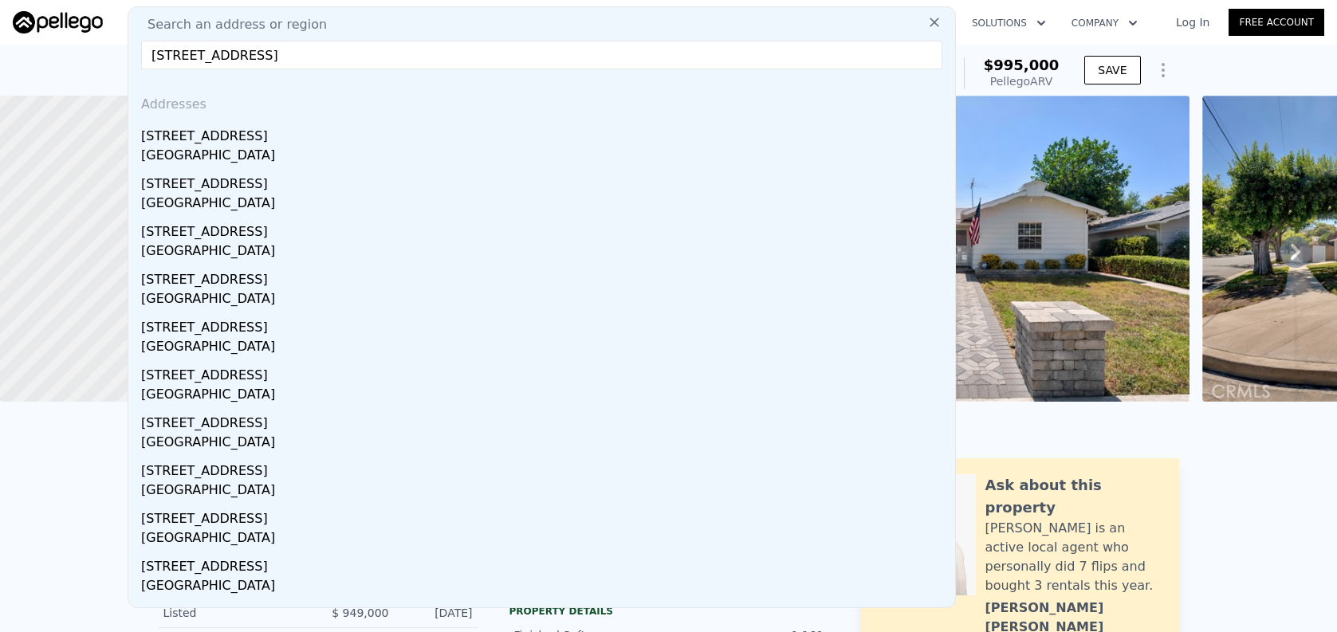
type input "[STREET_ADDRESS]"
click at [539, 143] on div "[STREET_ADDRESS]" at bounding box center [545, 133] width 808 height 26
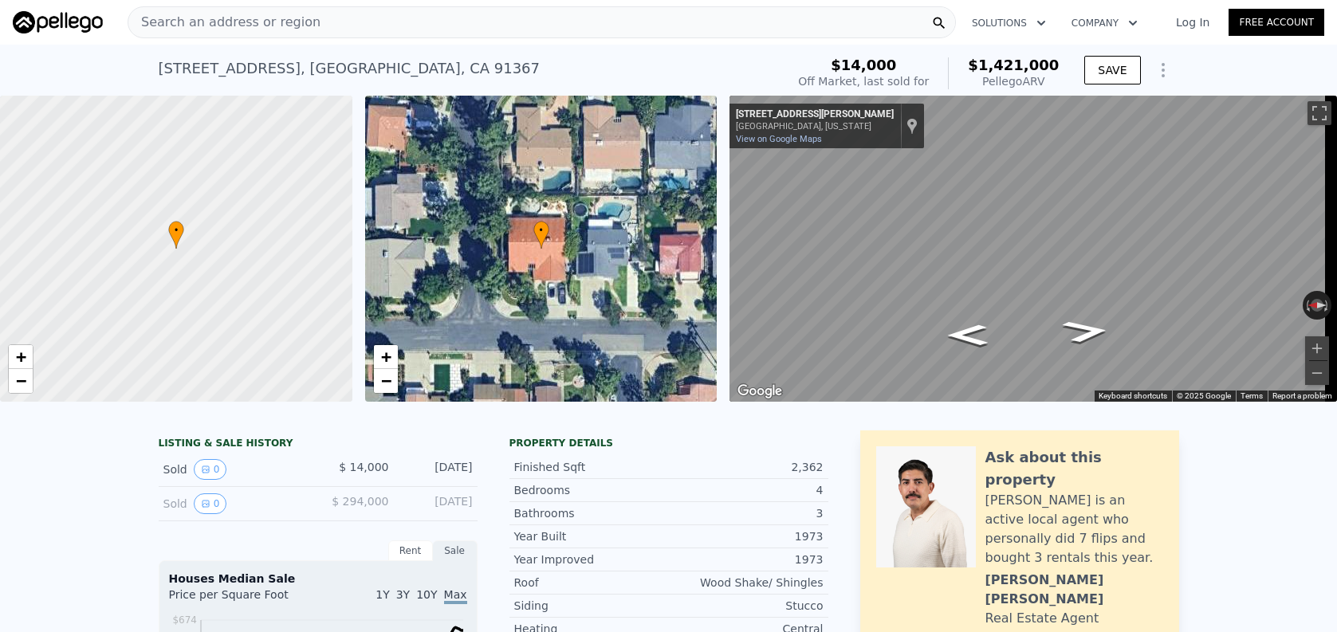
click at [643, 41] on div "Search an address or region Solutions Company Open main menu Log In Free Account" at bounding box center [668, 22] width 1311 height 38
click at [643, 38] on div "Search an address or region Solutions Company Open main menu Log In Free Account" at bounding box center [668, 22] width 1311 height 38
click at [641, 31] on div "Search an address or region" at bounding box center [542, 22] width 828 height 32
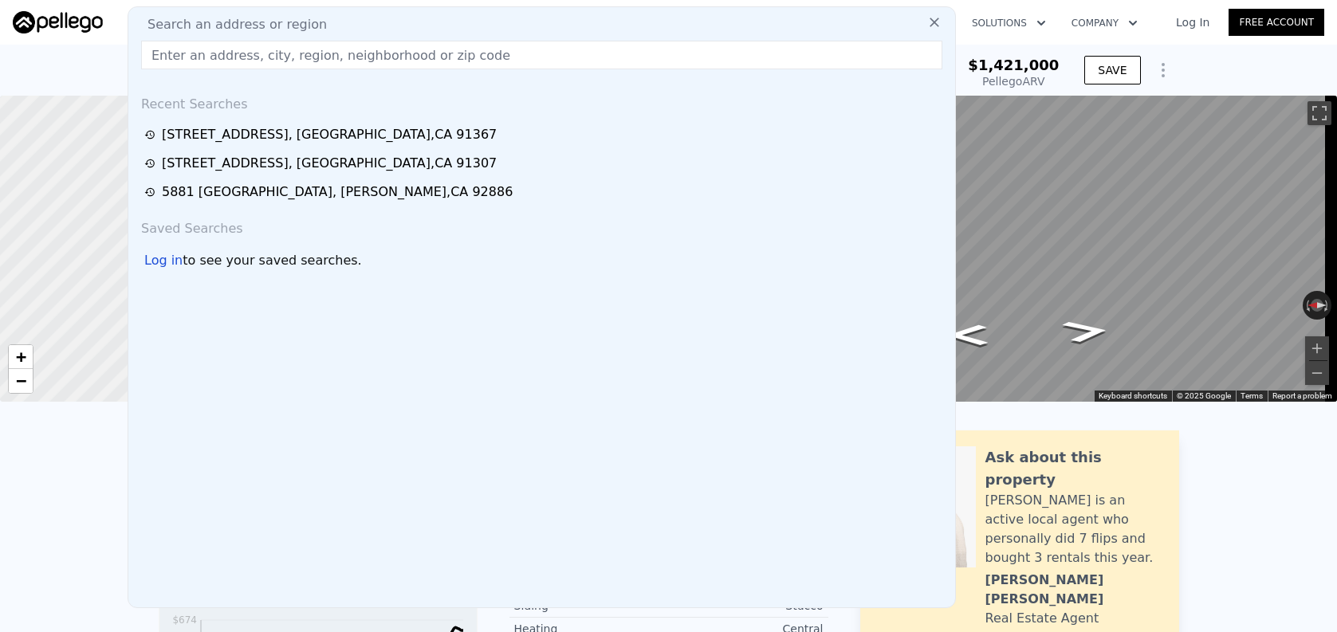
click at [647, 61] on input "text" at bounding box center [541, 55] width 801 height 29
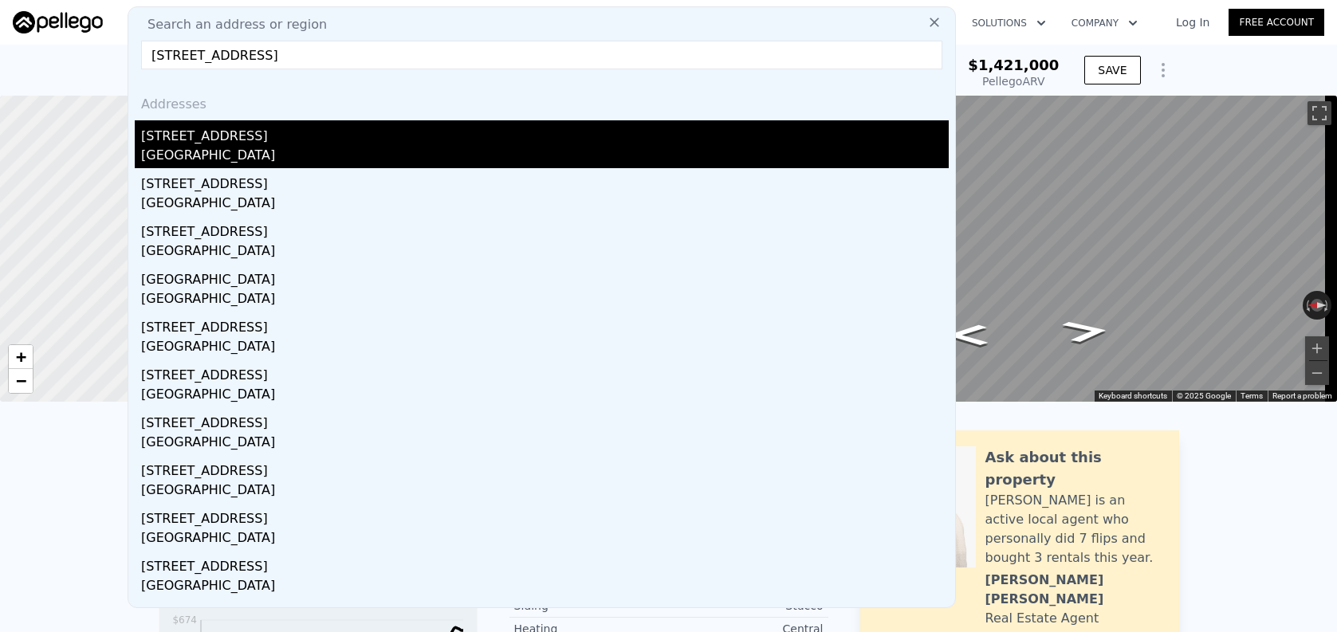
type input "[STREET_ADDRESS]"
click at [651, 126] on div "[STREET_ADDRESS]" at bounding box center [545, 133] width 808 height 26
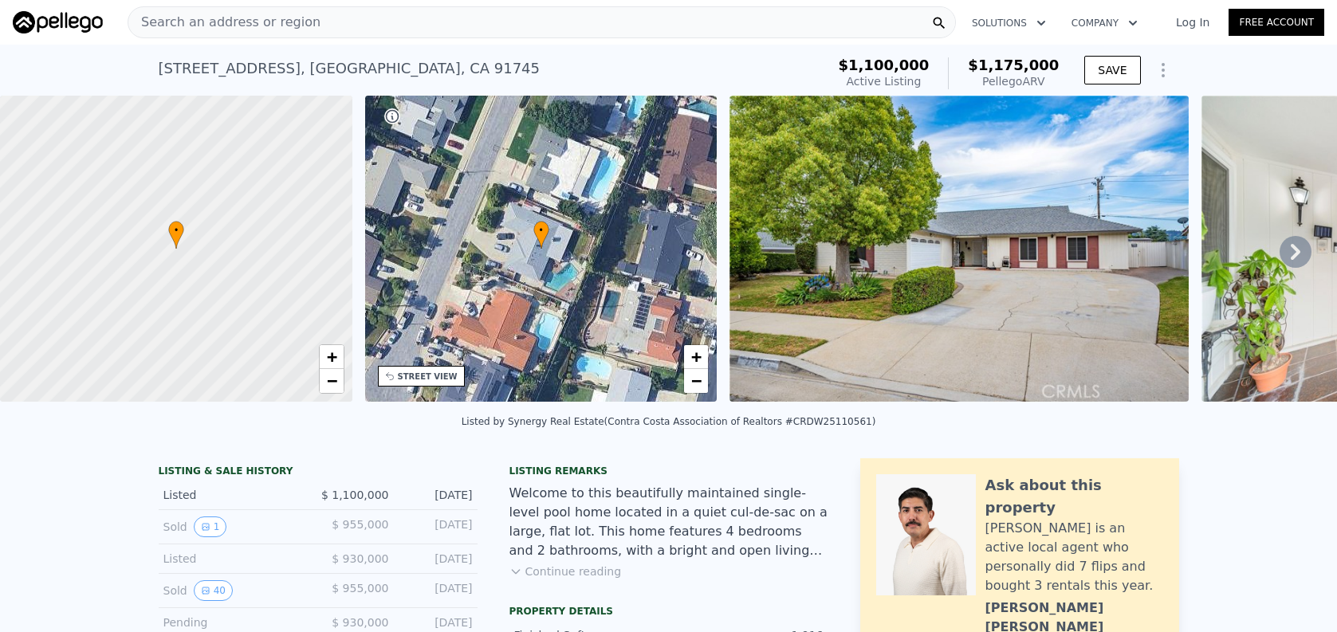
click at [472, 34] on div "Search an address or region" at bounding box center [542, 22] width 828 height 32
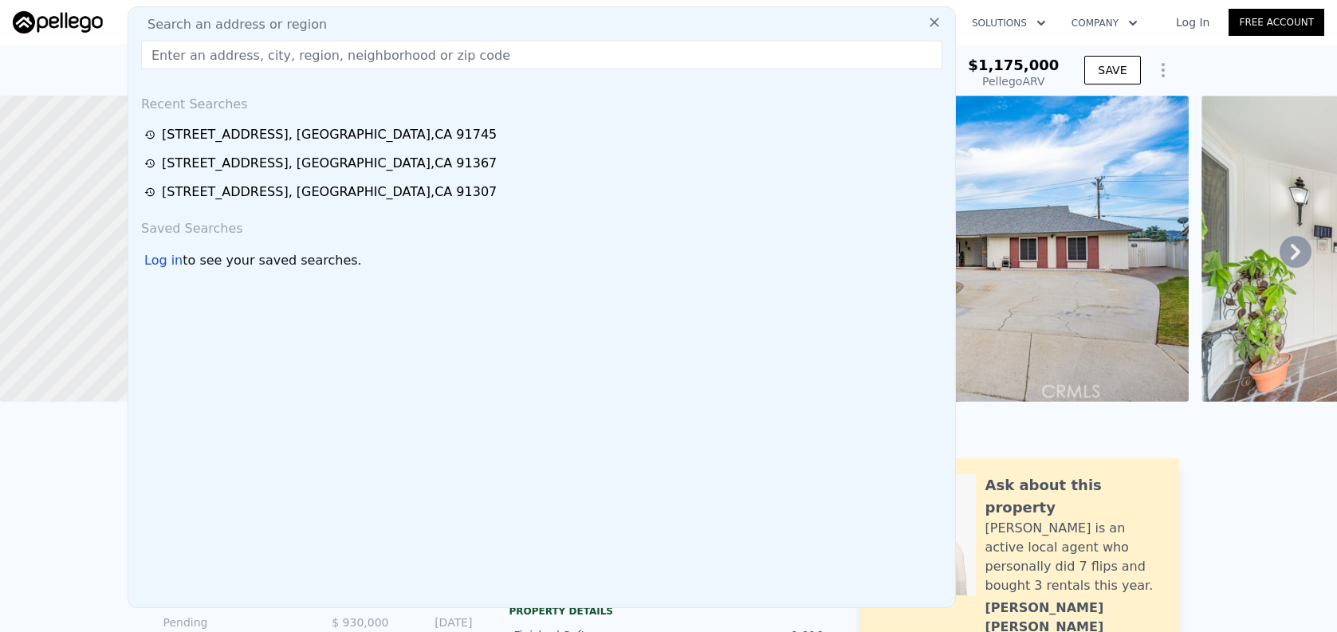
click at [474, 53] on input "text" at bounding box center [541, 55] width 801 height 29
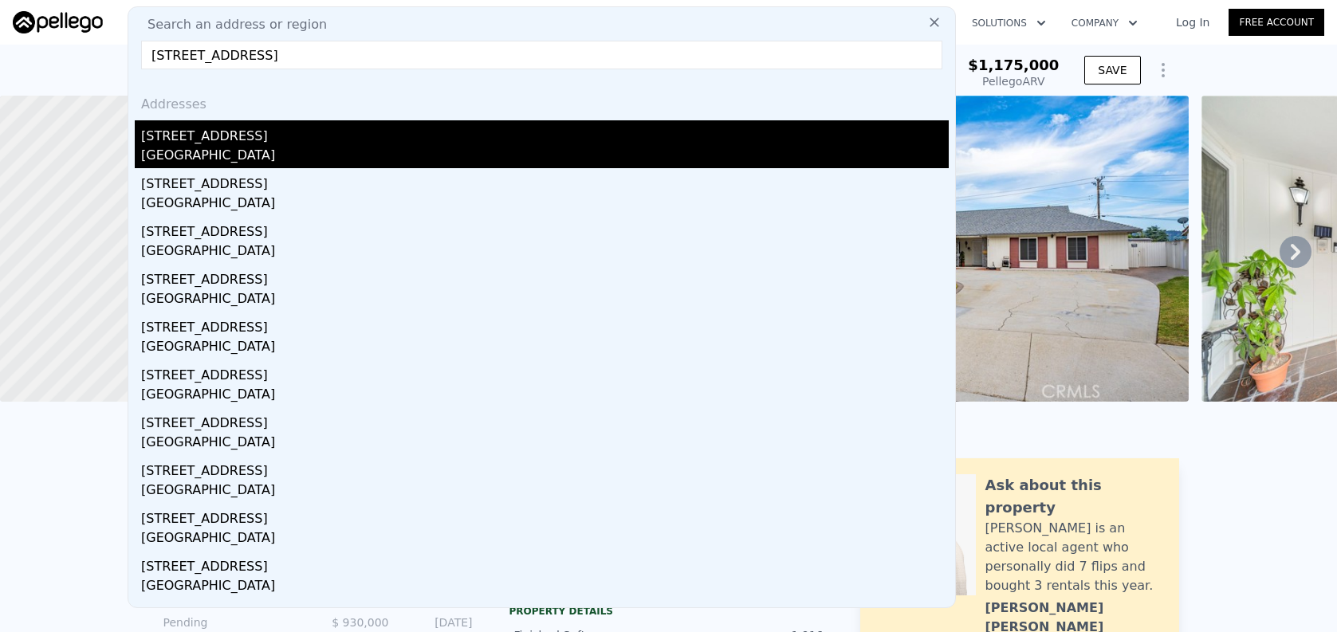
type input "[STREET_ADDRESS]"
click at [481, 134] on div "[STREET_ADDRESS]" at bounding box center [545, 133] width 808 height 26
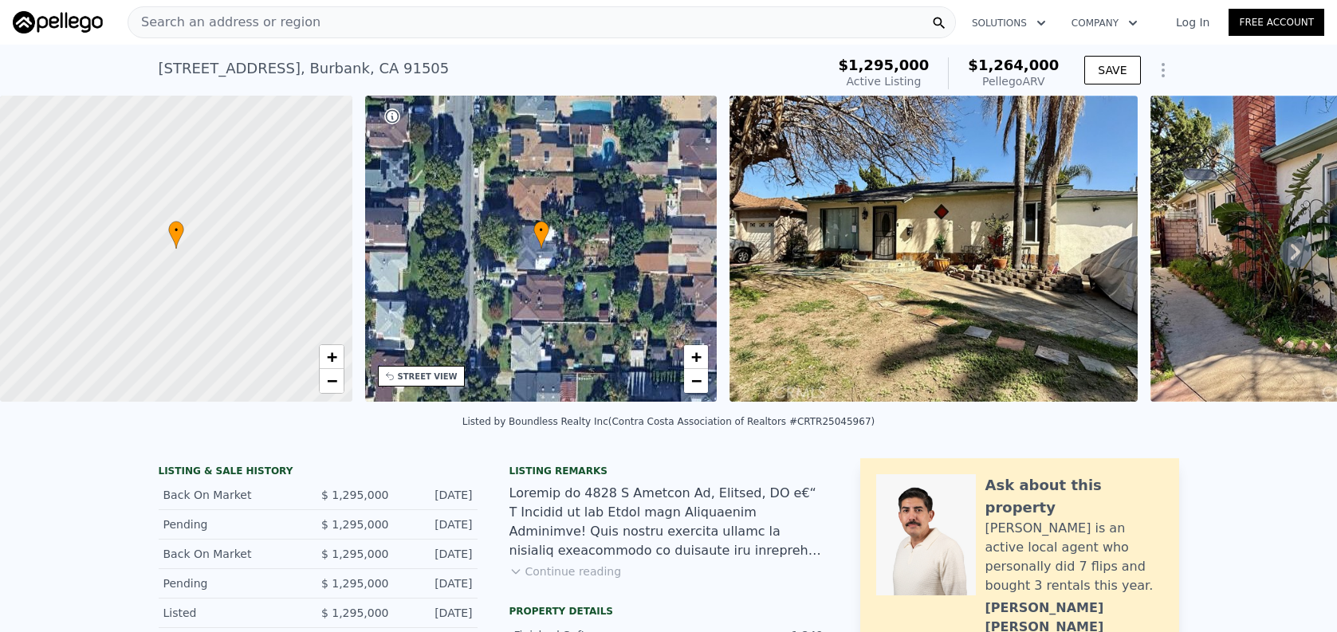
click at [470, 14] on div "Search an address or region" at bounding box center [542, 22] width 828 height 32
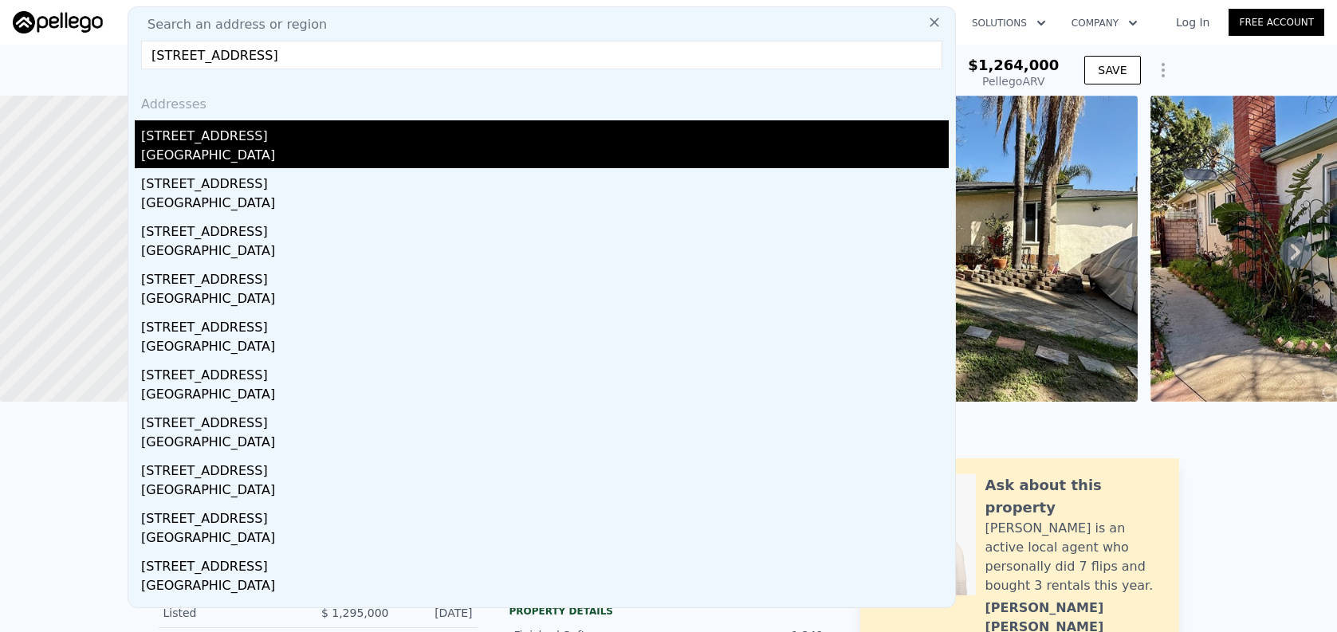
type input "[STREET_ADDRESS]"
click at [501, 142] on div "[STREET_ADDRESS]" at bounding box center [545, 133] width 808 height 26
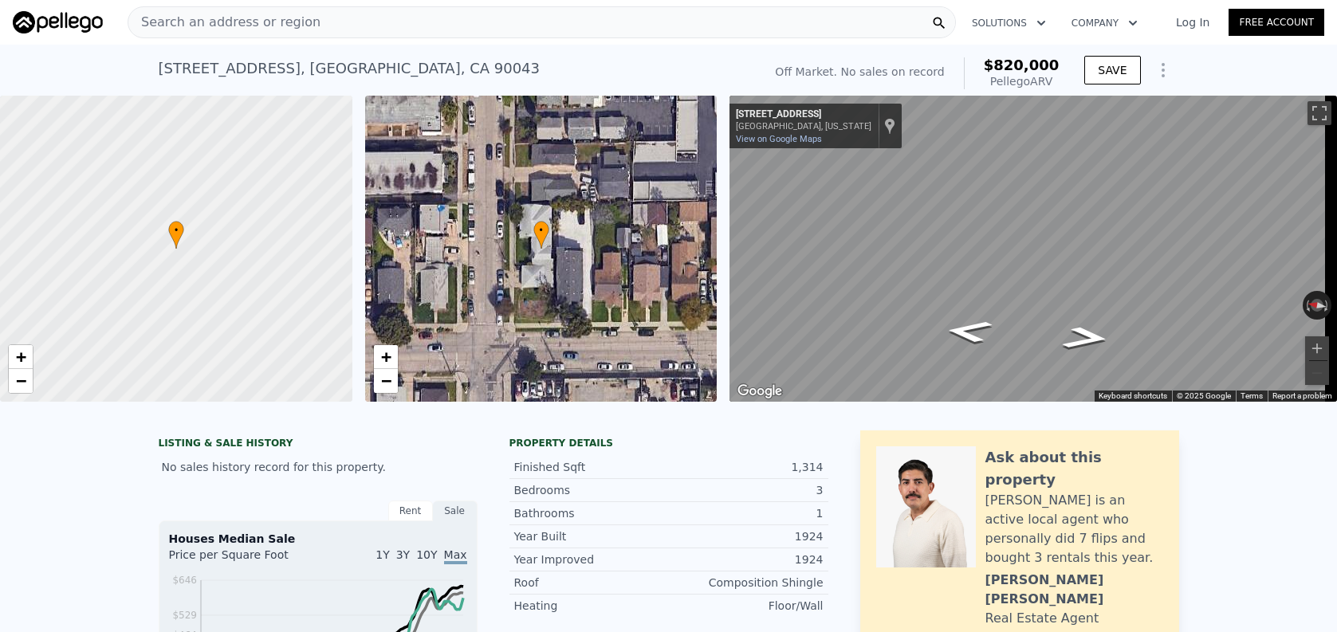
click at [349, 26] on div "Search an address or region" at bounding box center [542, 22] width 828 height 32
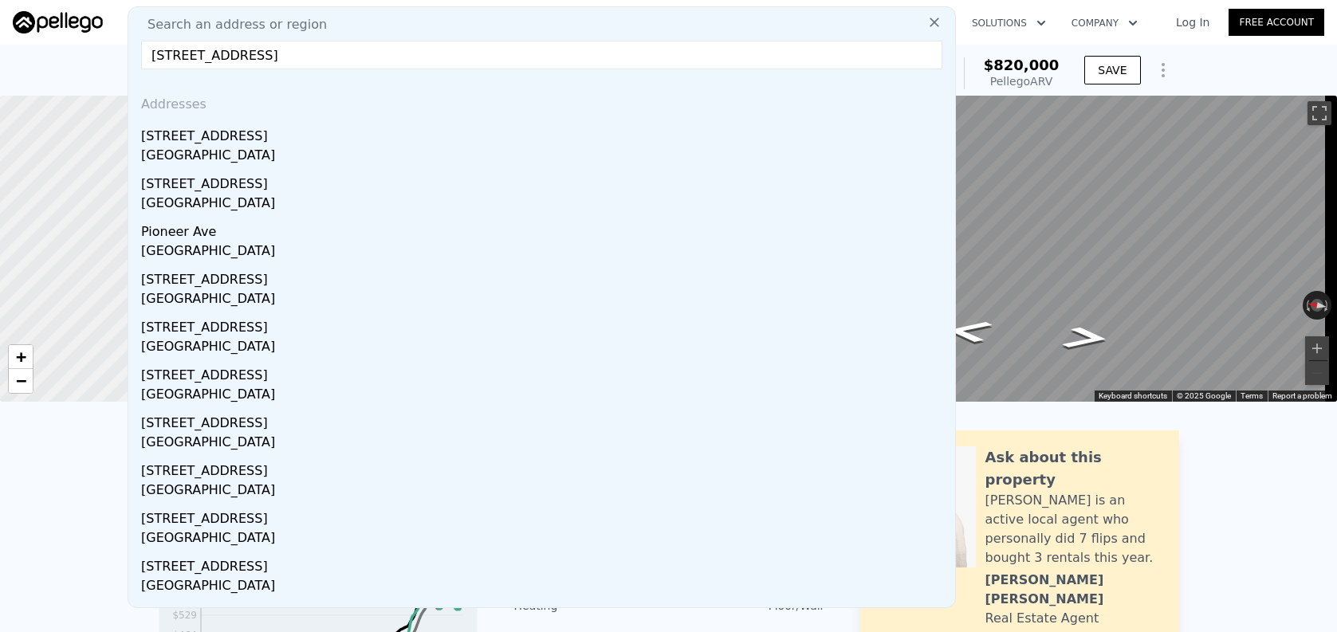
drag, startPoint x: 285, startPoint y: 55, endPoint x: 497, endPoint y: 75, distance: 213.8
click at [497, 75] on div "Search an address or region [STREET_ADDRESS] Addresses [STREET_ADDRESS][GEOGRAP…" at bounding box center [542, 307] width 828 height 602
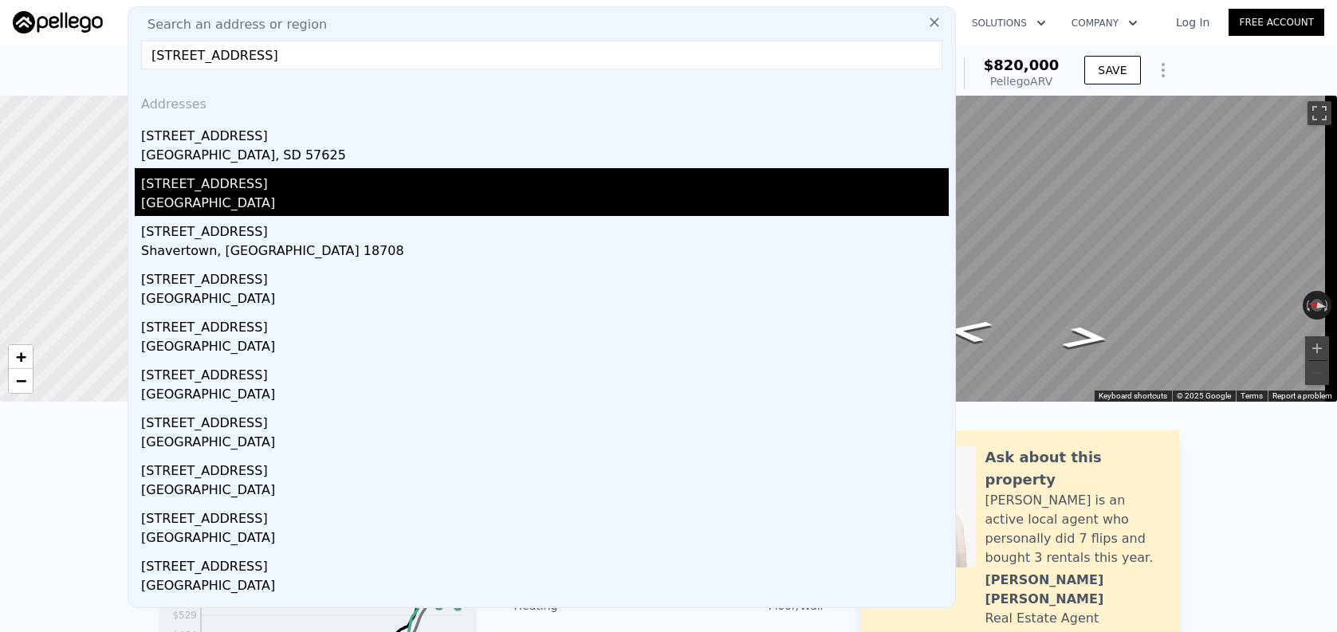
type input "[STREET_ADDRESS]"
click at [297, 199] on div "[GEOGRAPHIC_DATA]" at bounding box center [545, 205] width 808 height 22
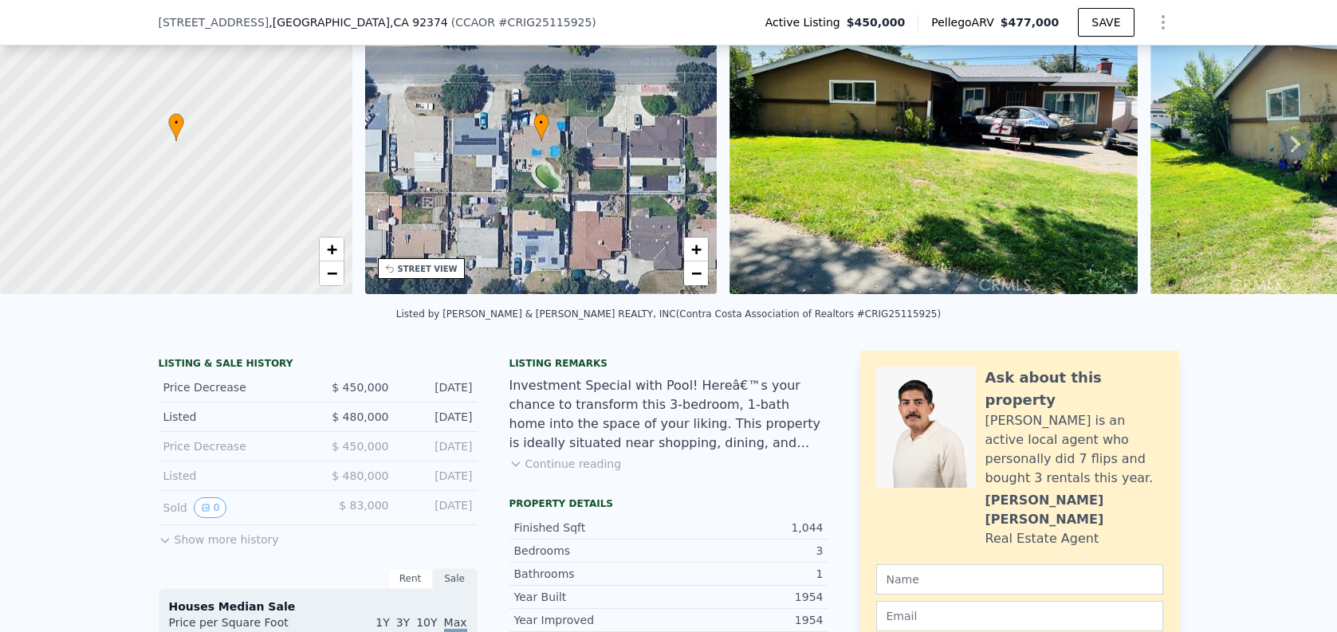
scroll to position [6, 0]
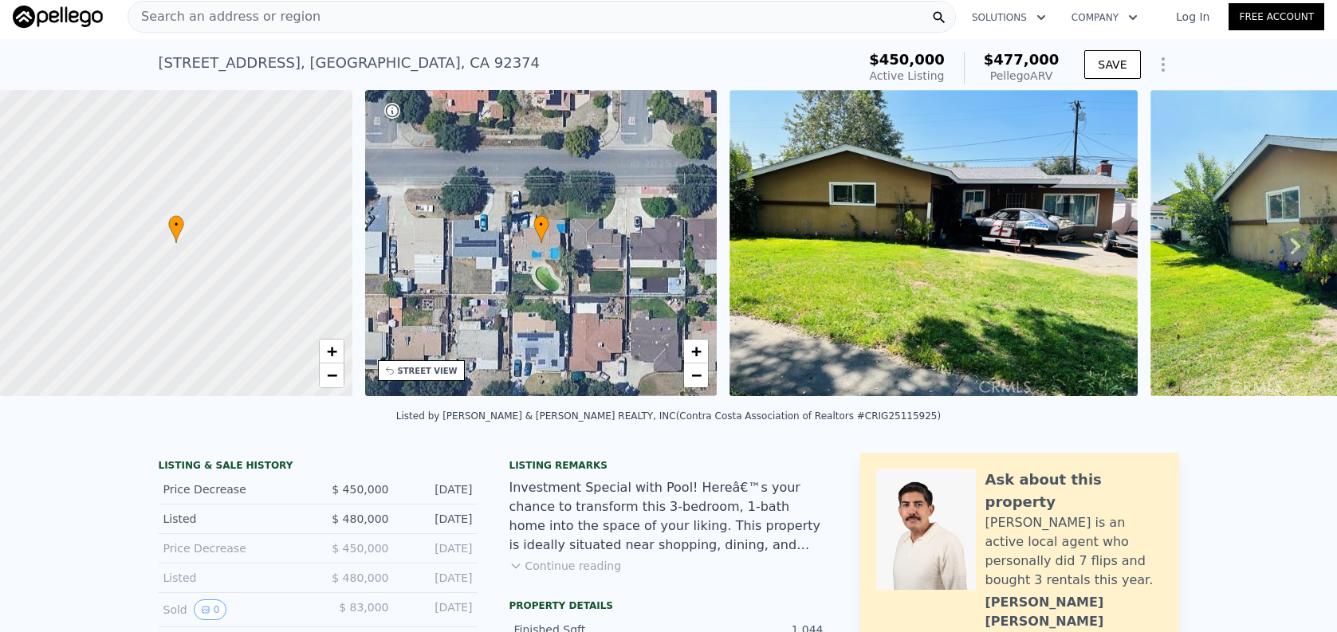
click at [446, 22] on div "Search an address or region" at bounding box center [542, 17] width 828 height 32
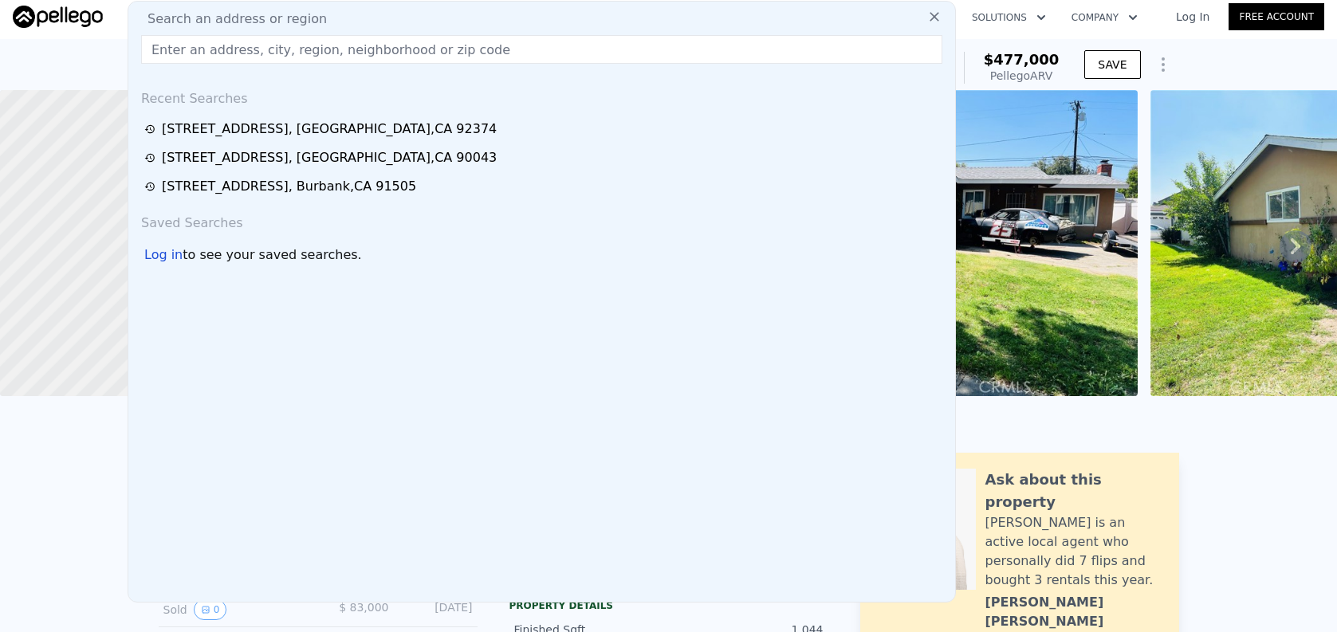
click at [442, 52] on input "text" at bounding box center [541, 49] width 801 height 29
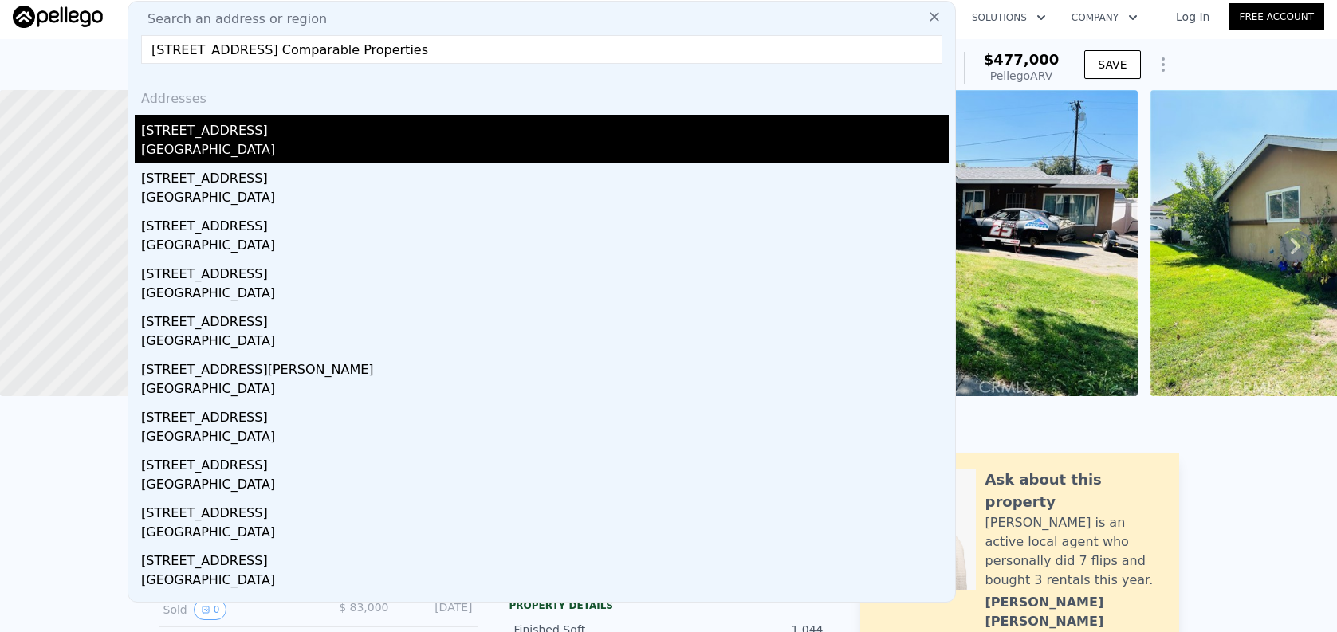
type input "[STREET_ADDRESS] Comparable Properties"
click at [368, 122] on div "[STREET_ADDRESS]" at bounding box center [545, 128] width 808 height 26
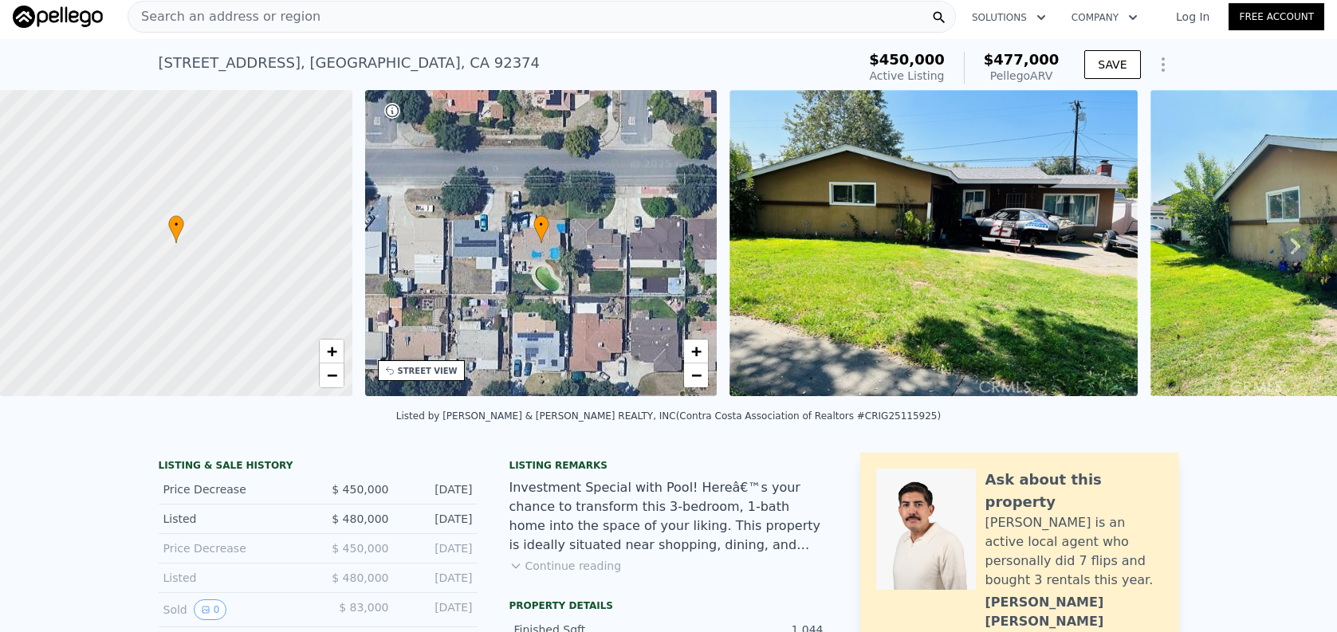
type input "3"
type input "987"
type input "1575"
type input "5805"
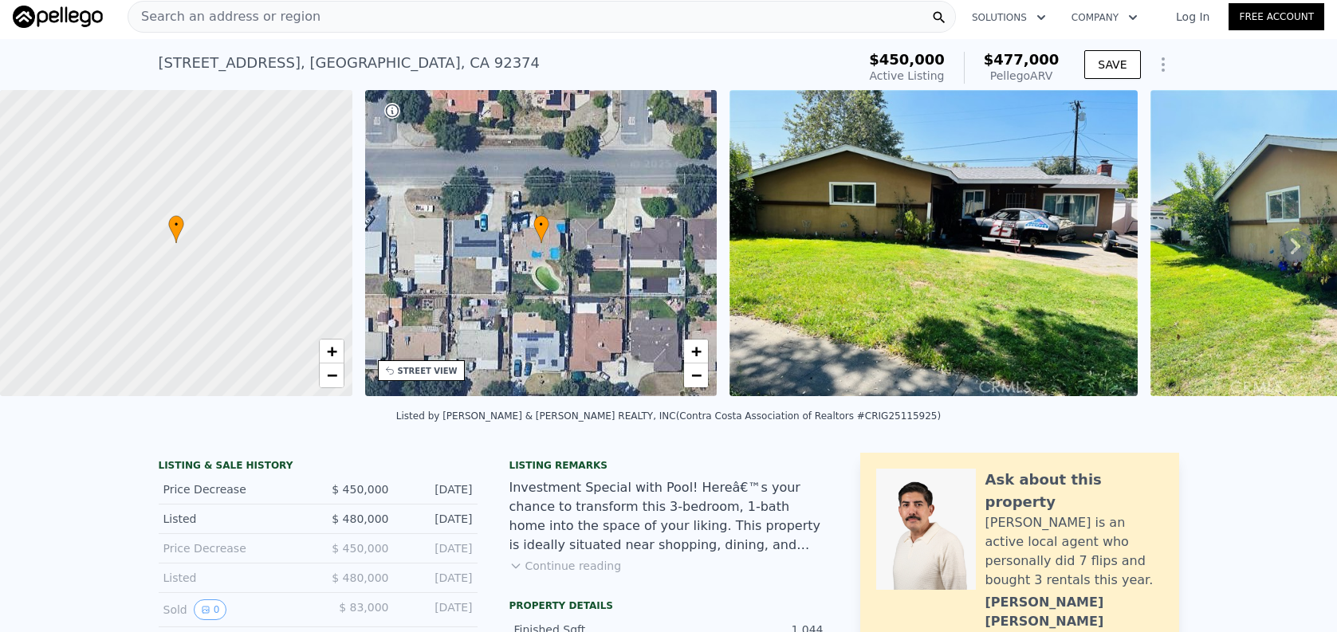
type input "8400"
type input "$ 514,000"
type input "6"
type input "$ 56,190"
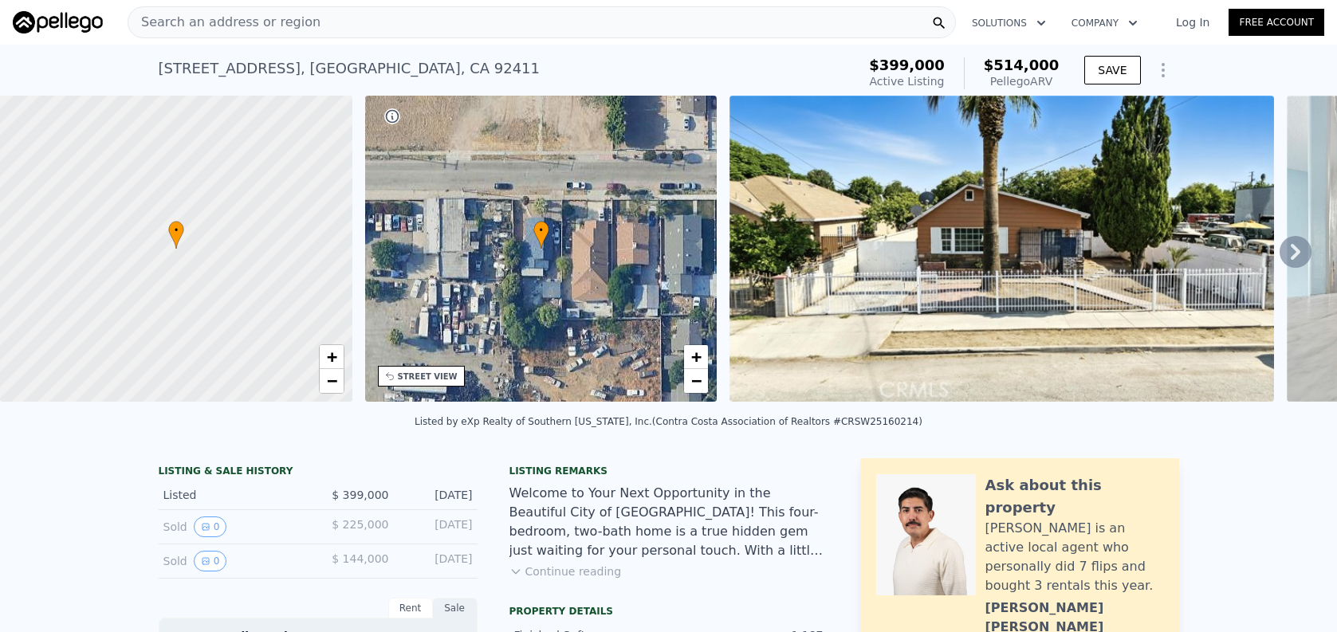
click at [326, 30] on div "Search an address or region" at bounding box center [542, 22] width 828 height 32
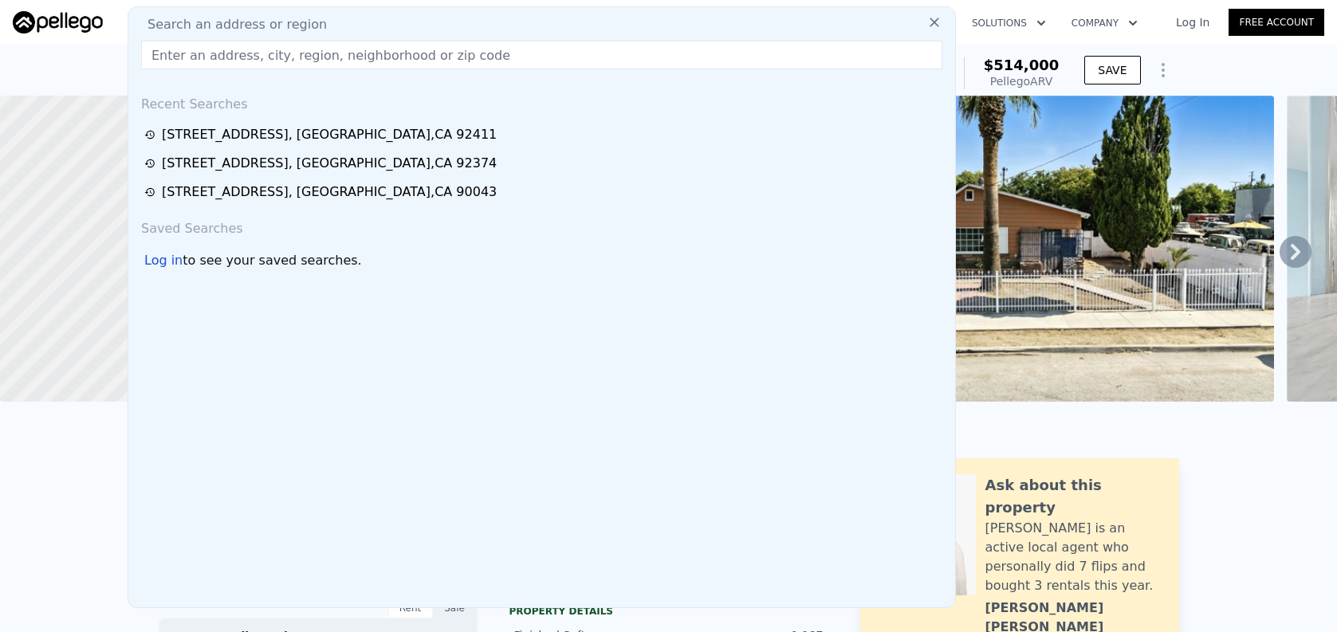
click at [330, 61] on input "text" at bounding box center [541, 55] width 801 height 29
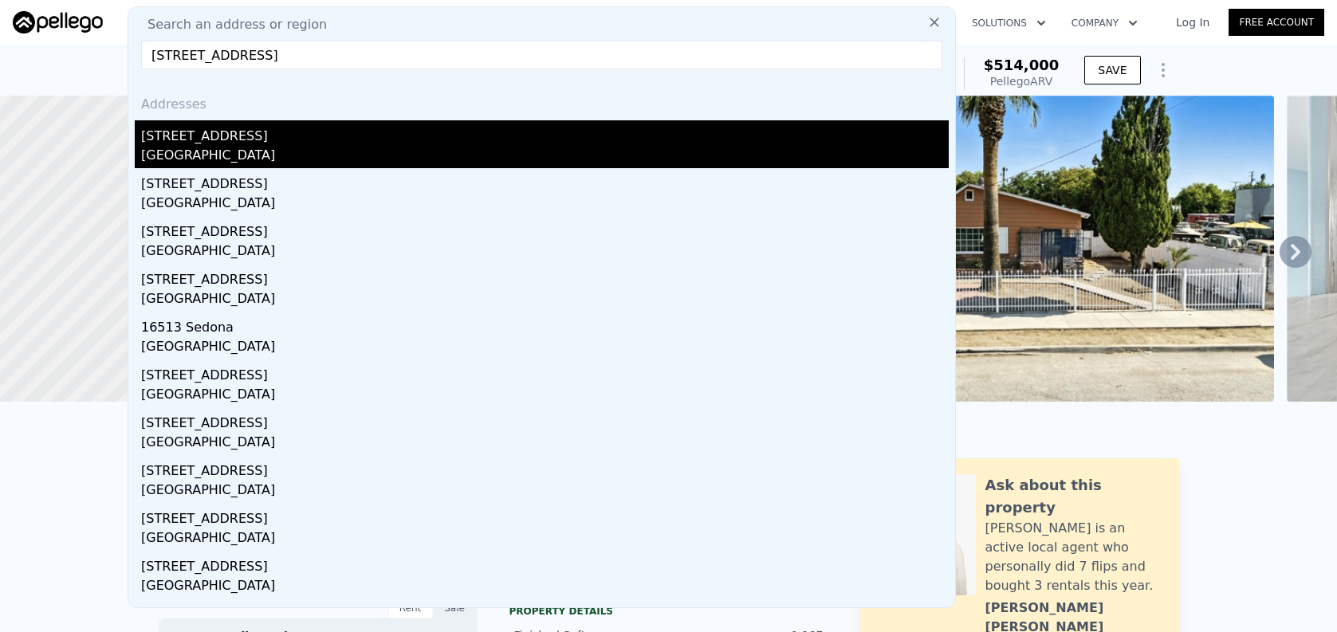
type input "[STREET_ADDRESS]"
click at [320, 129] on div "[STREET_ADDRESS]" at bounding box center [545, 133] width 808 height 26
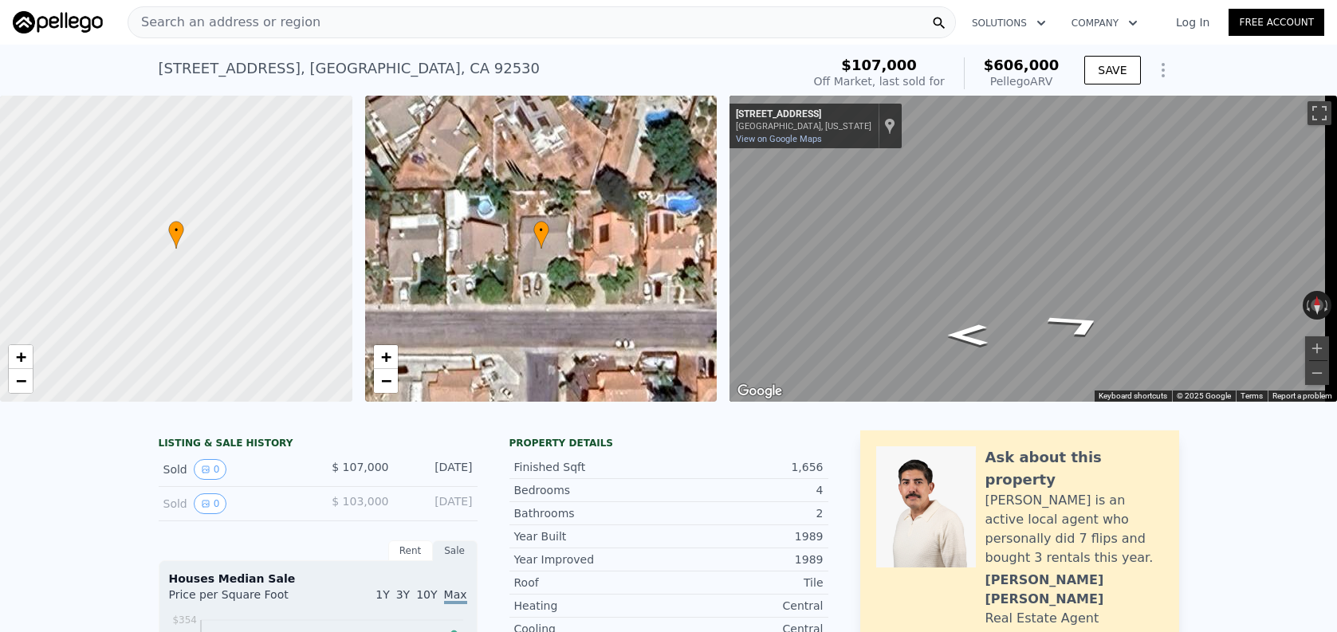
scroll to position [0, 6]
click at [412, 35] on div "Search an address or region" at bounding box center [542, 22] width 828 height 32
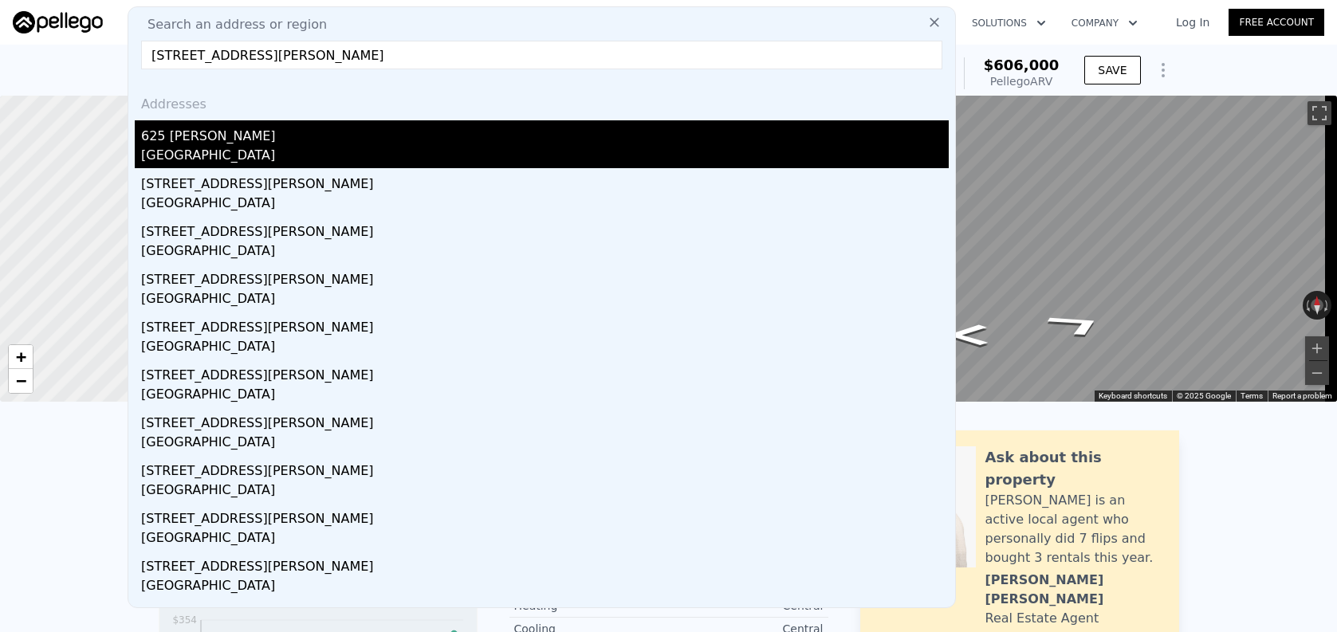
type input "[STREET_ADDRESS][PERSON_NAME]"
click at [414, 132] on div "625 [PERSON_NAME]" at bounding box center [545, 133] width 808 height 26
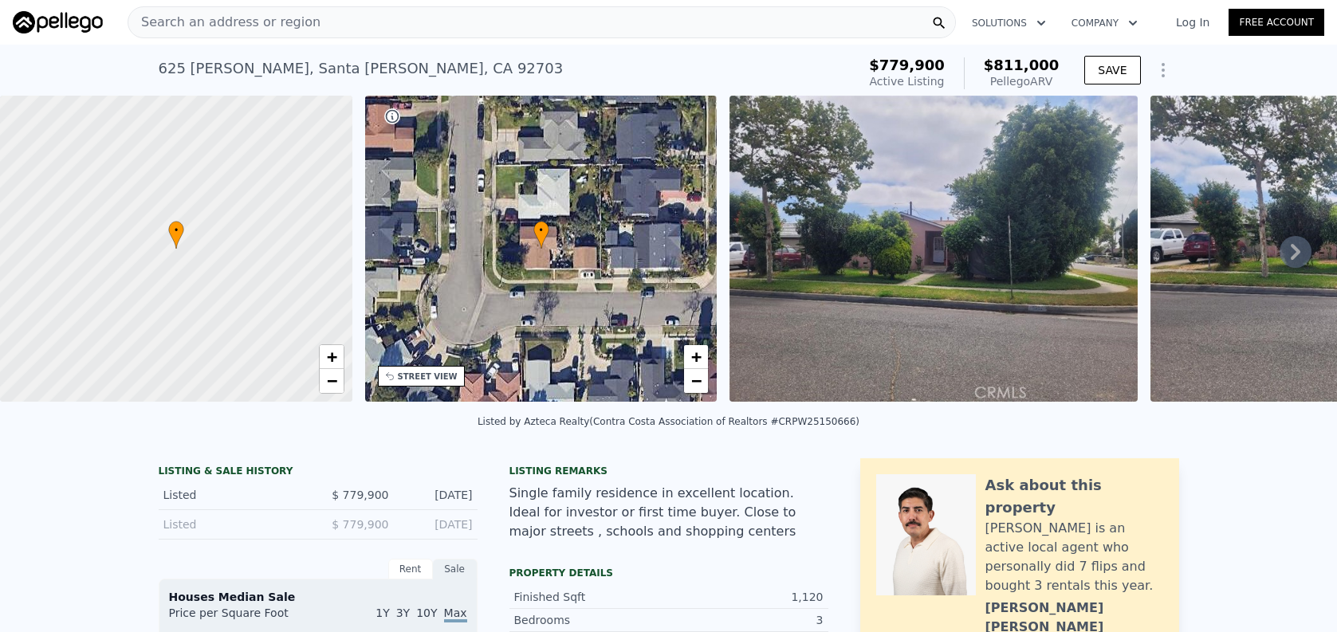
click at [253, 37] on div "Search an address or region" at bounding box center [542, 22] width 828 height 32
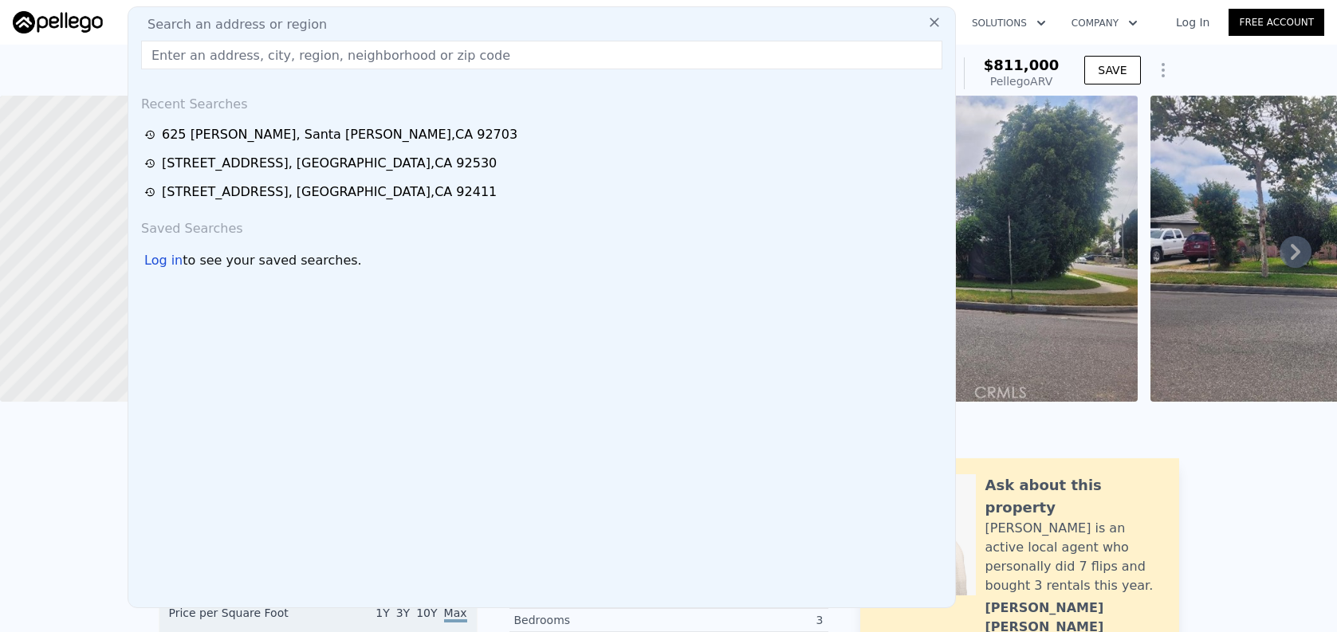
click at [242, 60] on input "text" at bounding box center [541, 55] width 801 height 29
paste input "[STREET_ADDRESS]"
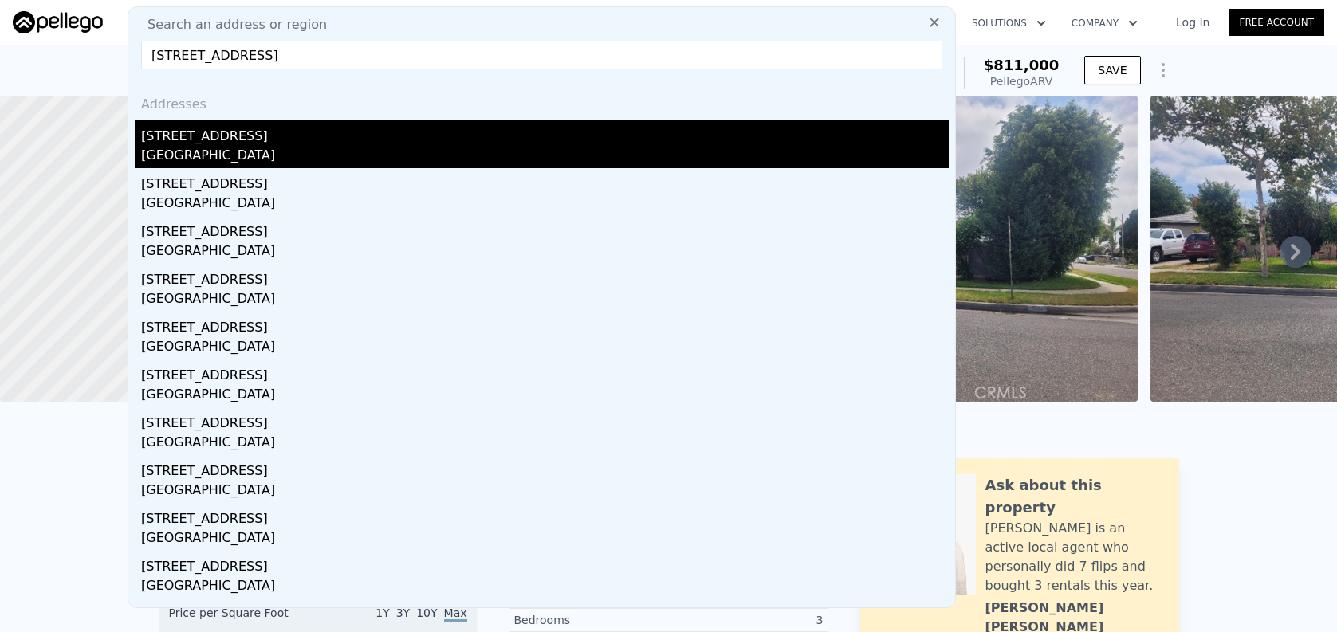
type input "[STREET_ADDRESS]"
click at [172, 138] on div "[STREET_ADDRESS]" at bounding box center [545, 133] width 808 height 26
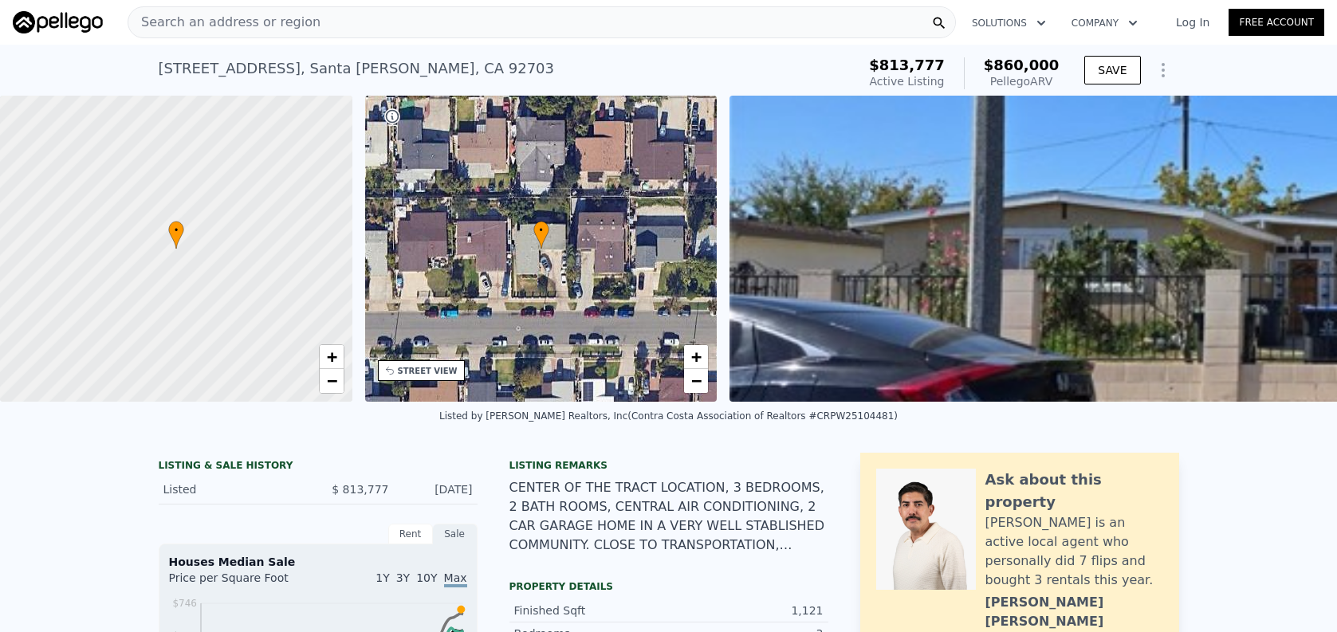
click at [391, 21] on div "Search an address or region" at bounding box center [542, 22] width 828 height 32
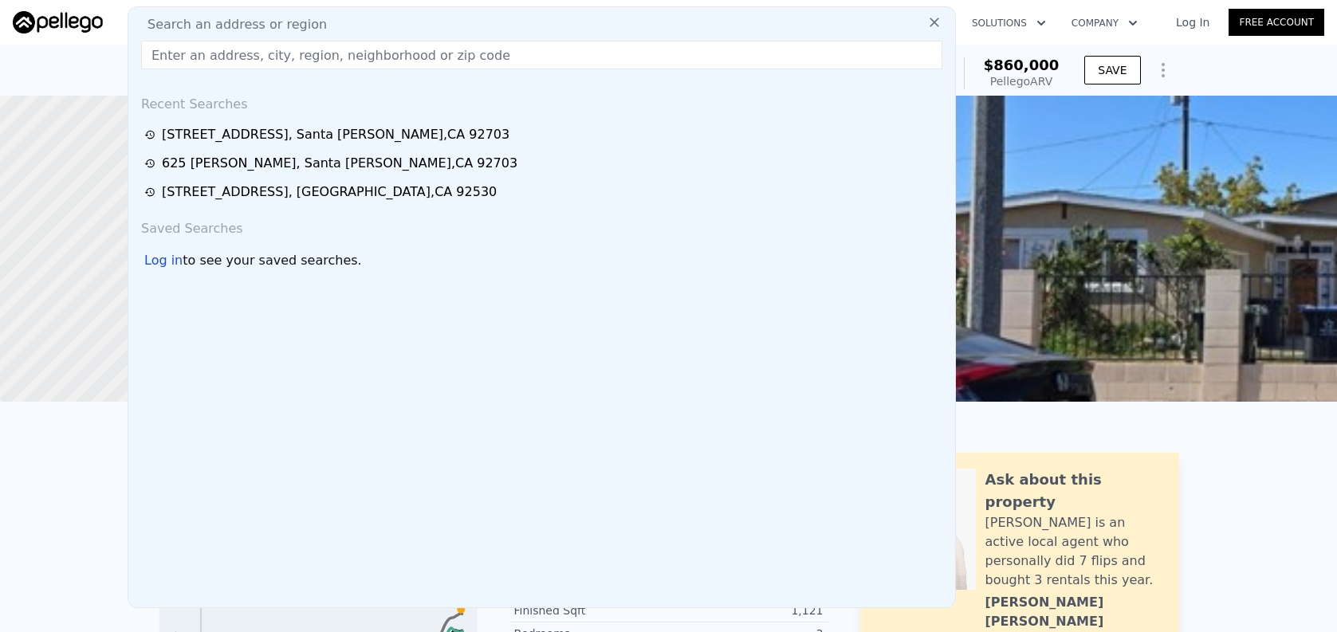
click at [393, 62] on input "text" at bounding box center [541, 55] width 801 height 29
type input "[STREET_ADDRESS]"
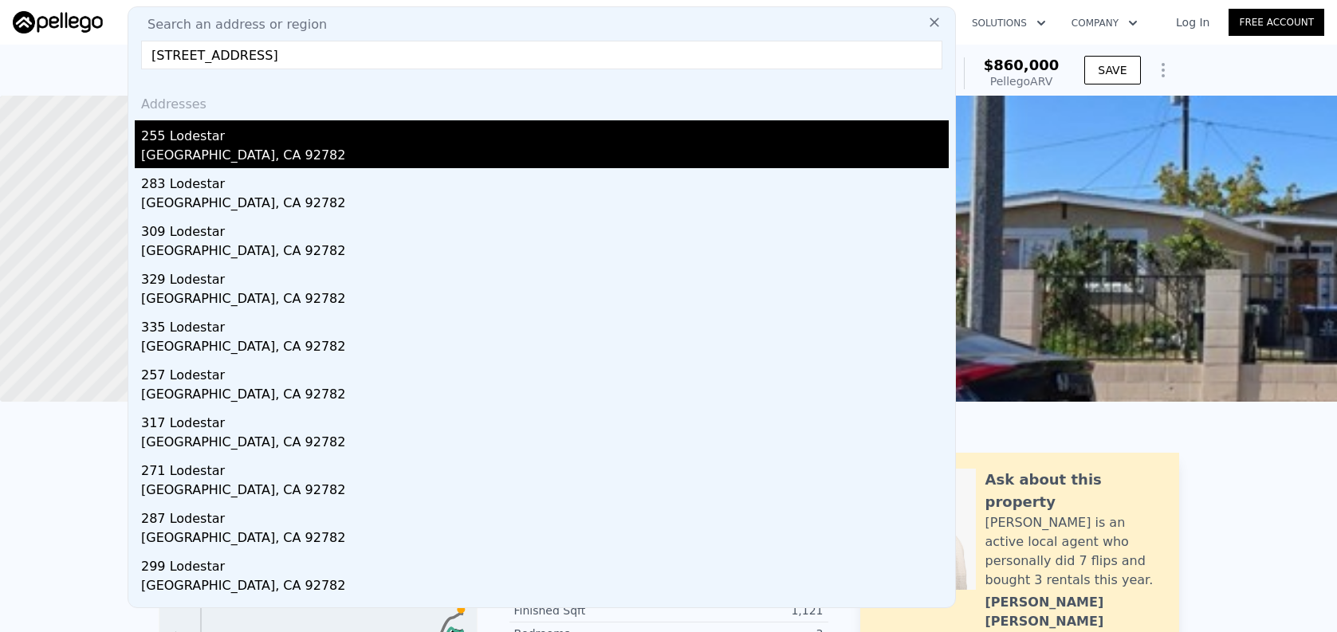
click at [375, 149] on div "[GEOGRAPHIC_DATA], CA 92782" at bounding box center [545, 157] width 808 height 22
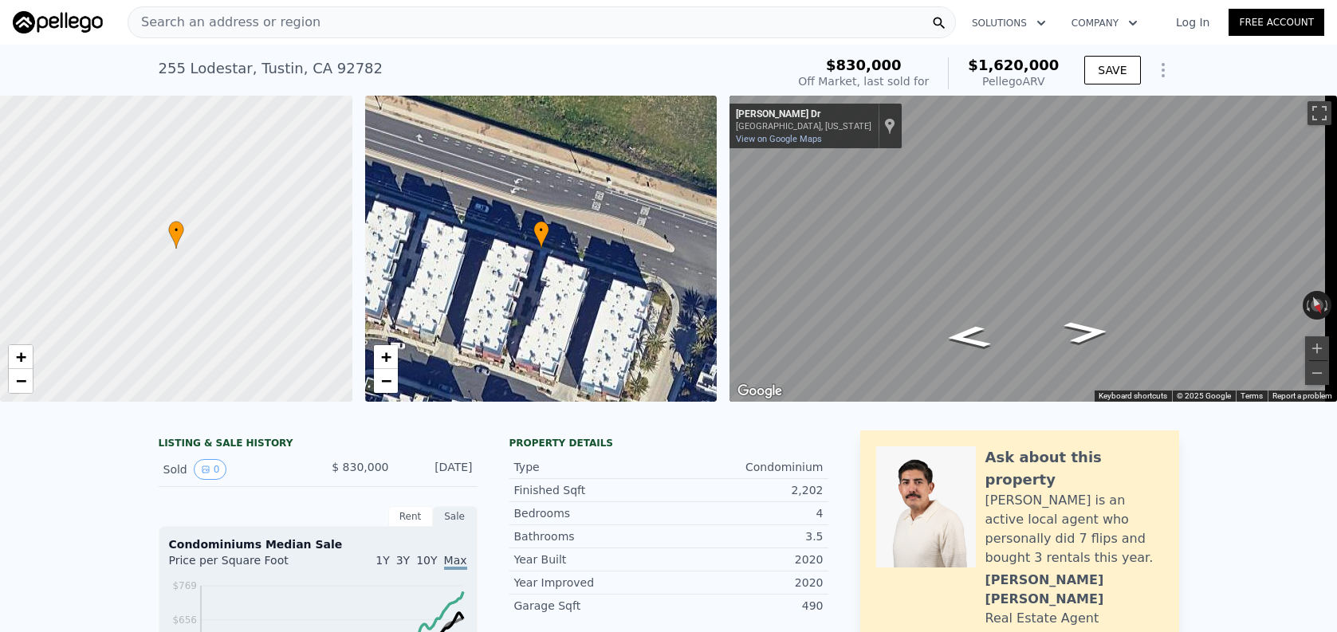
click at [323, 29] on div "Search an address or region" at bounding box center [542, 22] width 828 height 32
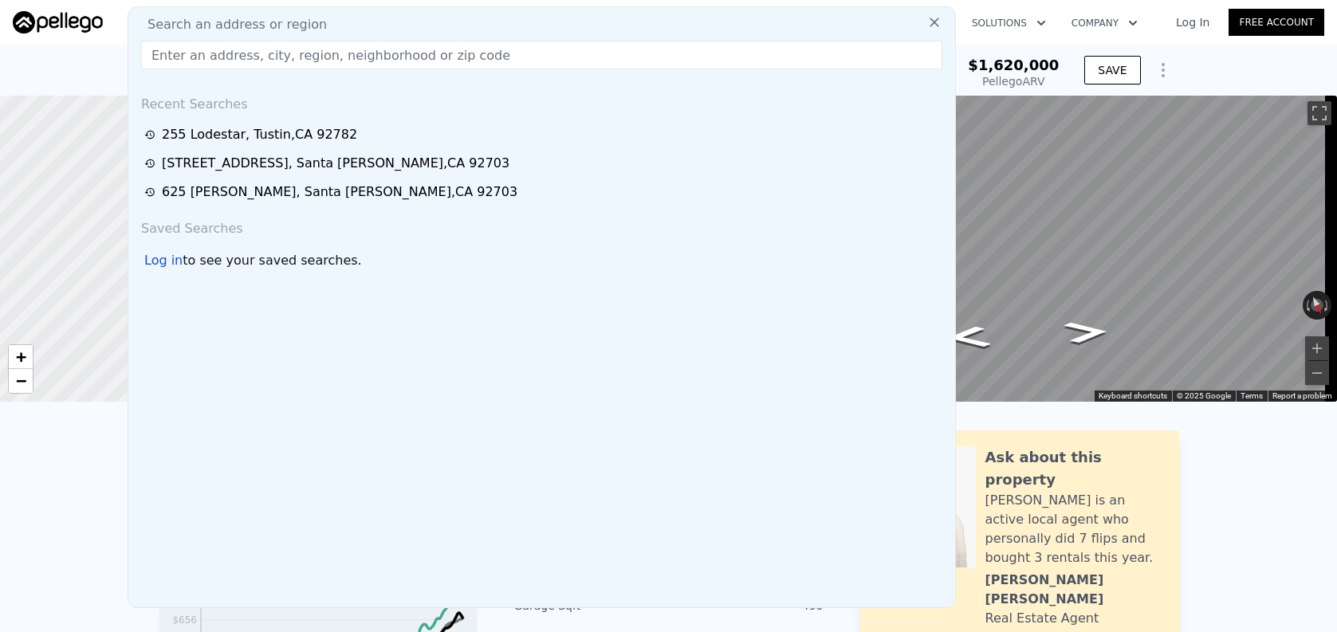
click at [321, 42] on input "text" at bounding box center [541, 55] width 801 height 29
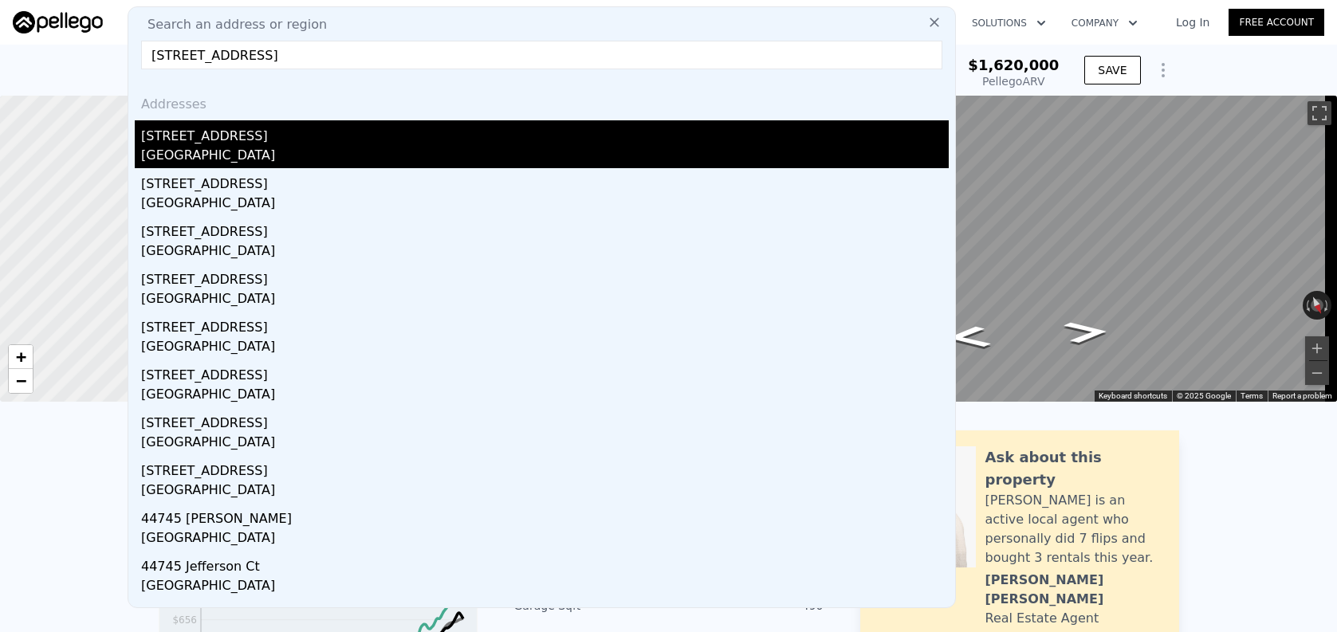
type input "[STREET_ADDRESS]"
click at [304, 127] on div "[STREET_ADDRESS]" at bounding box center [545, 133] width 808 height 26
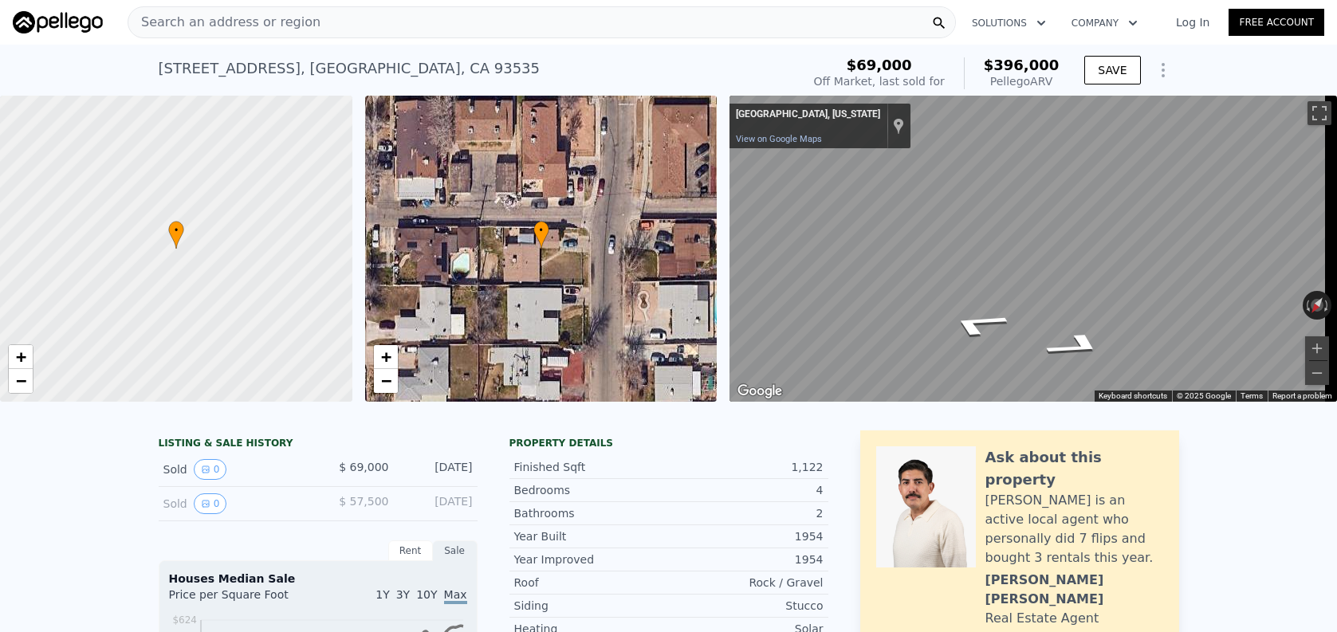
click at [412, 34] on div "Search an address or region" at bounding box center [542, 22] width 828 height 32
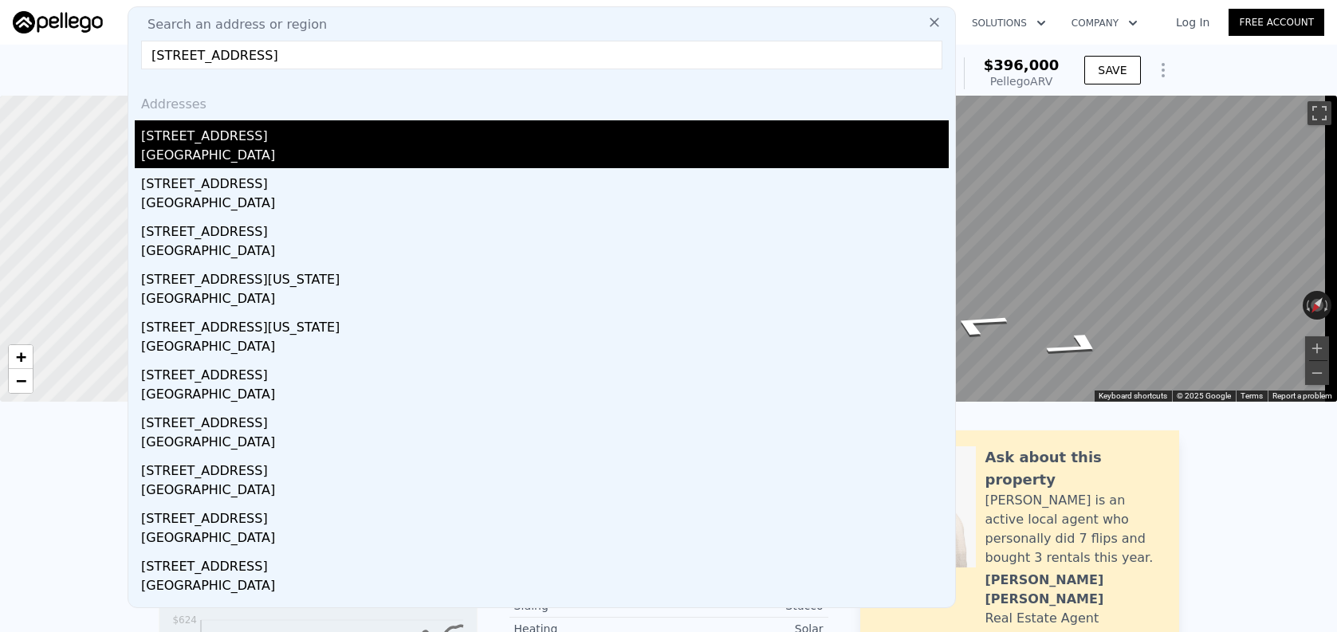
type input "[STREET_ADDRESS]"
click at [462, 155] on div "[GEOGRAPHIC_DATA]" at bounding box center [545, 157] width 808 height 22
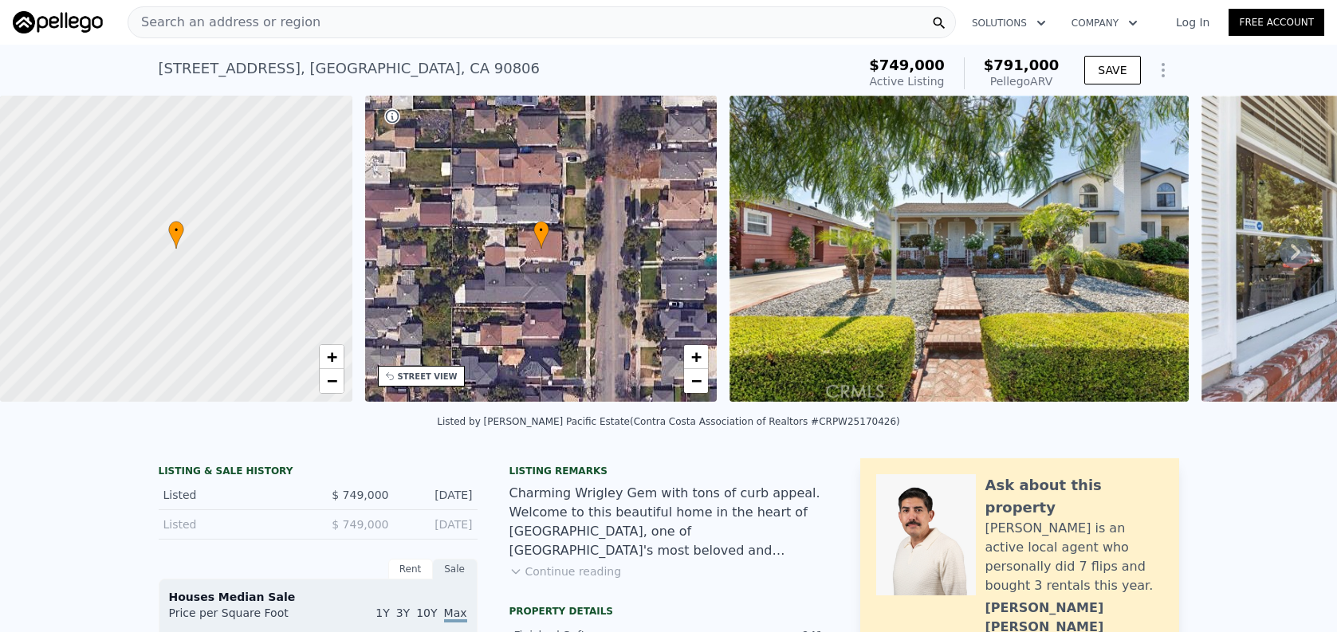
click at [626, 37] on div "Search an address or region" at bounding box center [542, 22] width 828 height 32
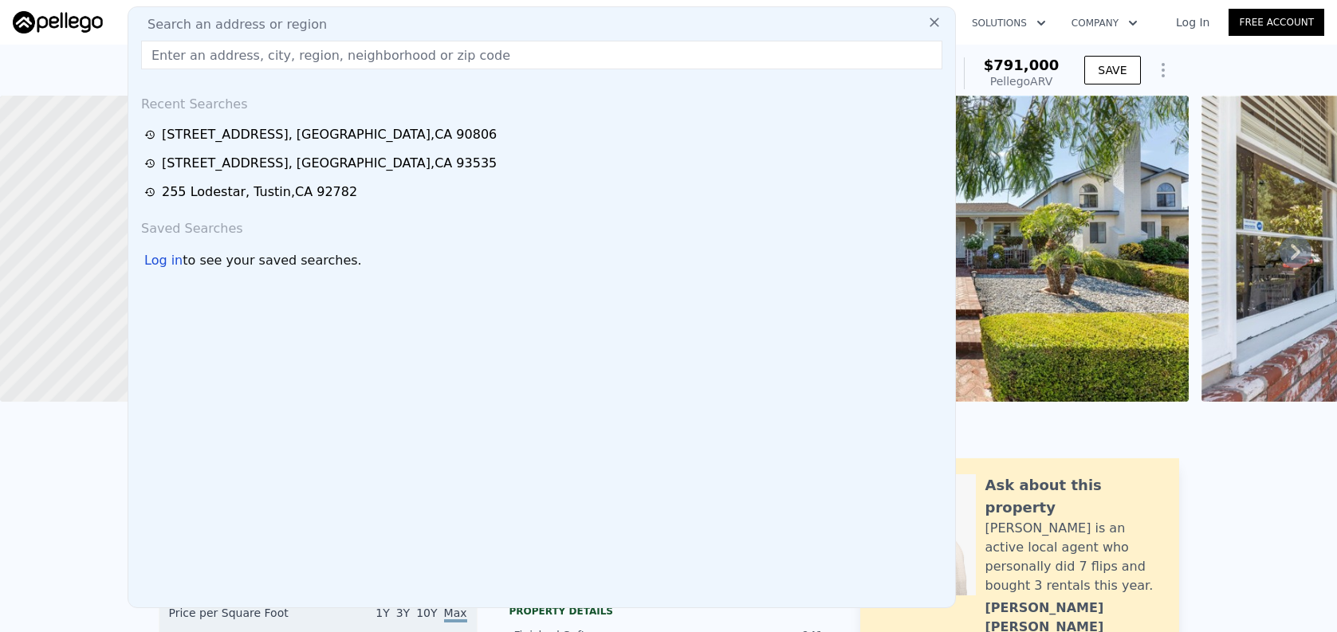
click at [631, 56] on input "text" at bounding box center [541, 55] width 801 height 29
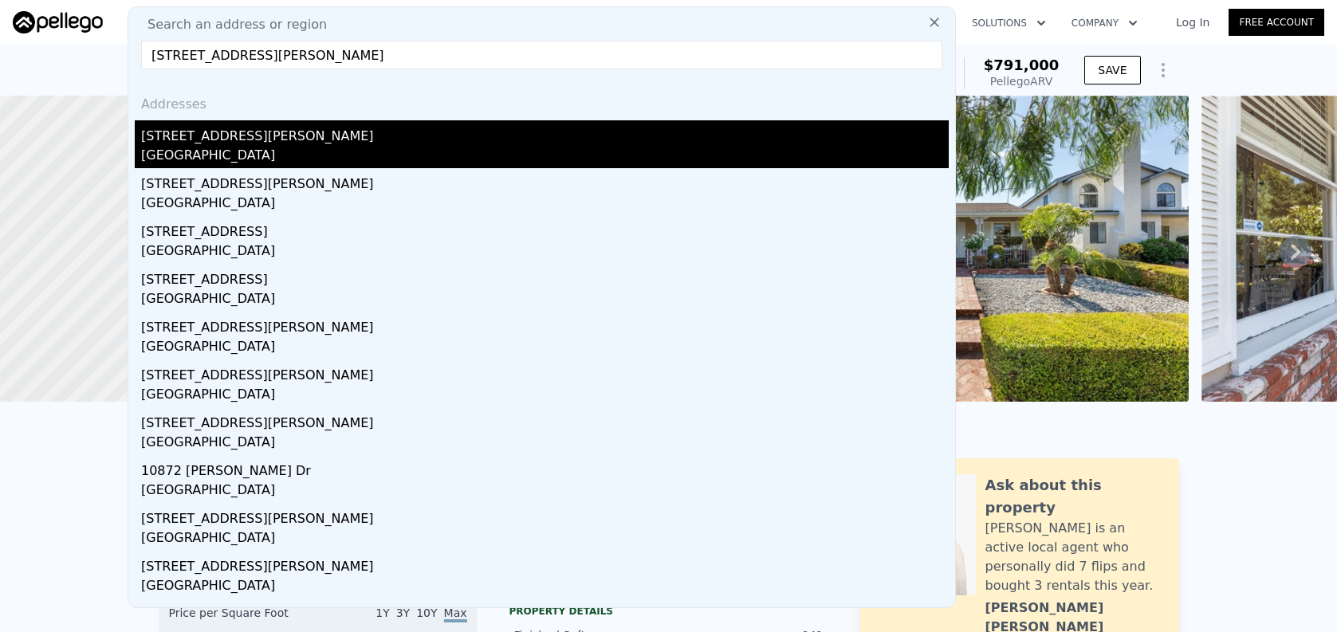
type input "[STREET_ADDRESS][PERSON_NAME]"
click at [625, 167] on div "[GEOGRAPHIC_DATA]" at bounding box center [545, 157] width 808 height 22
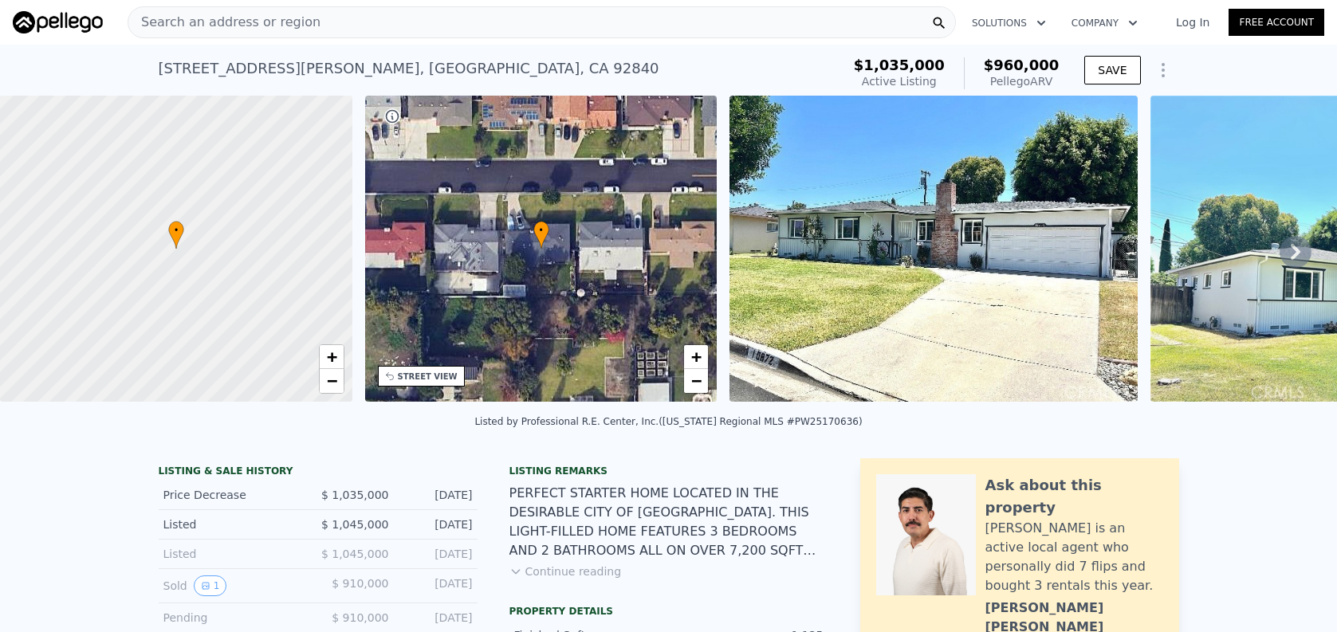
click at [387, 21] on div "Search an address or region" at bounding box center [542, 22] width 828 height 32
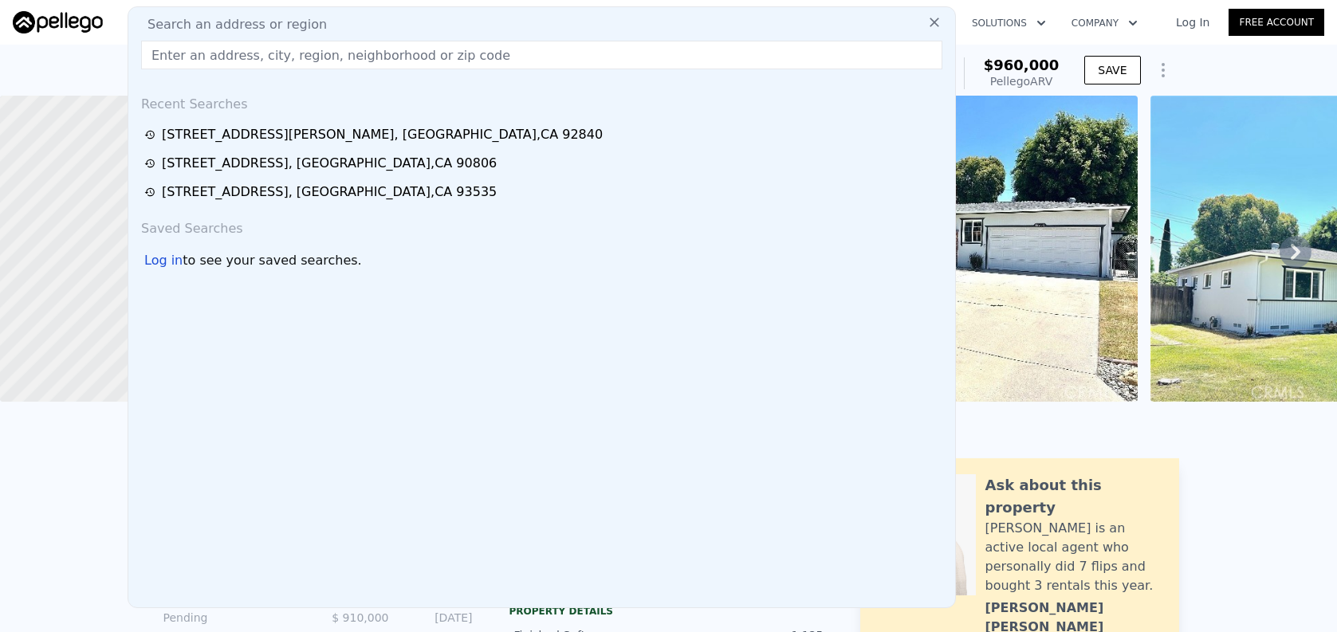
click at [388, 37] on div "Search an address or region Recent Searches [STREET_ADDRESS][GEOGRAPHIC_DATA][P…" at bounding box center [542, 307] width 828 height 602
click at [389, 55] on input "text" at bounding box center [541, 55] width 801 height 29
paste input "[STREET_ADDRESS]"
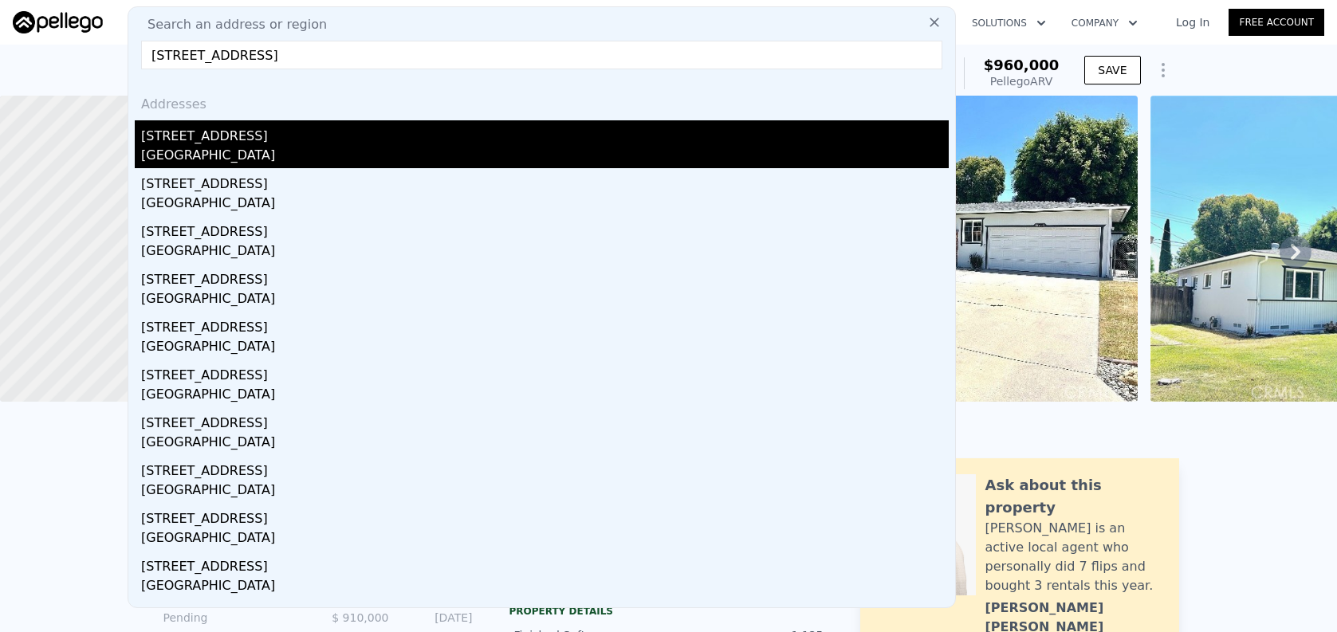
type input "[STREET_ADDRESS]"
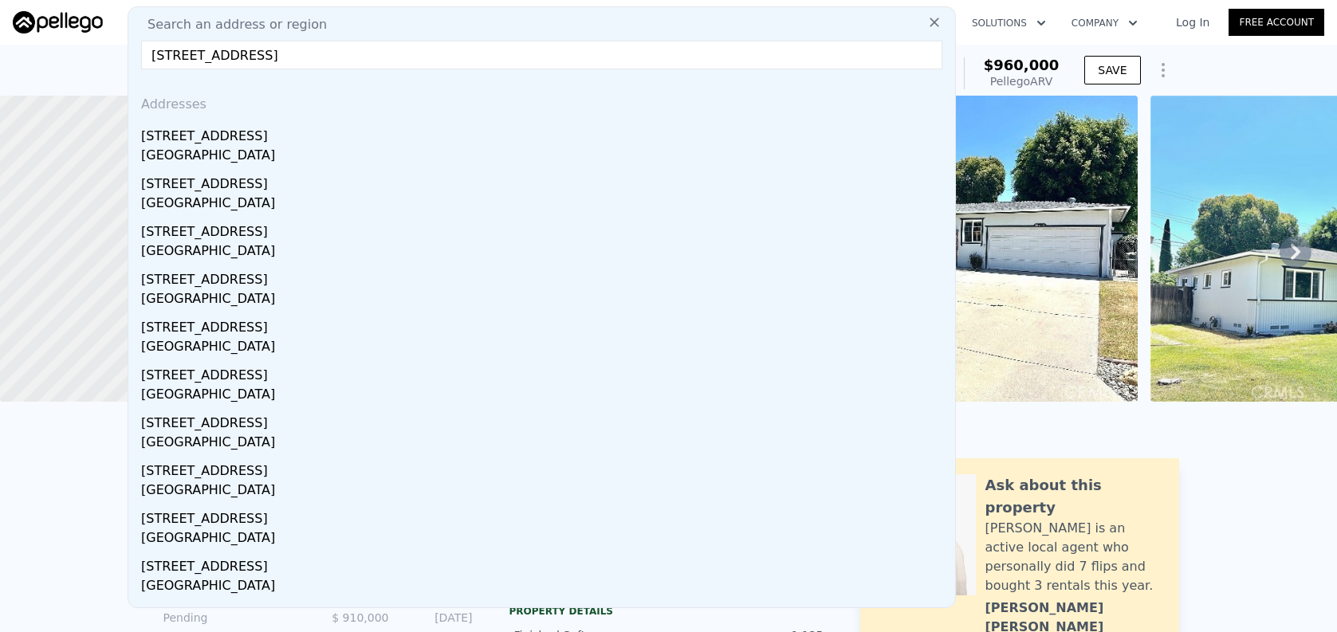
drag, startPoint x: 354, startPoint y: 144, endPoint x: 483, endPoint y: 147, distance: 129.2
click at [354, 144] on div "[STREET_ADDRESS]" at bounding box center [545, 133] width 808 height 26
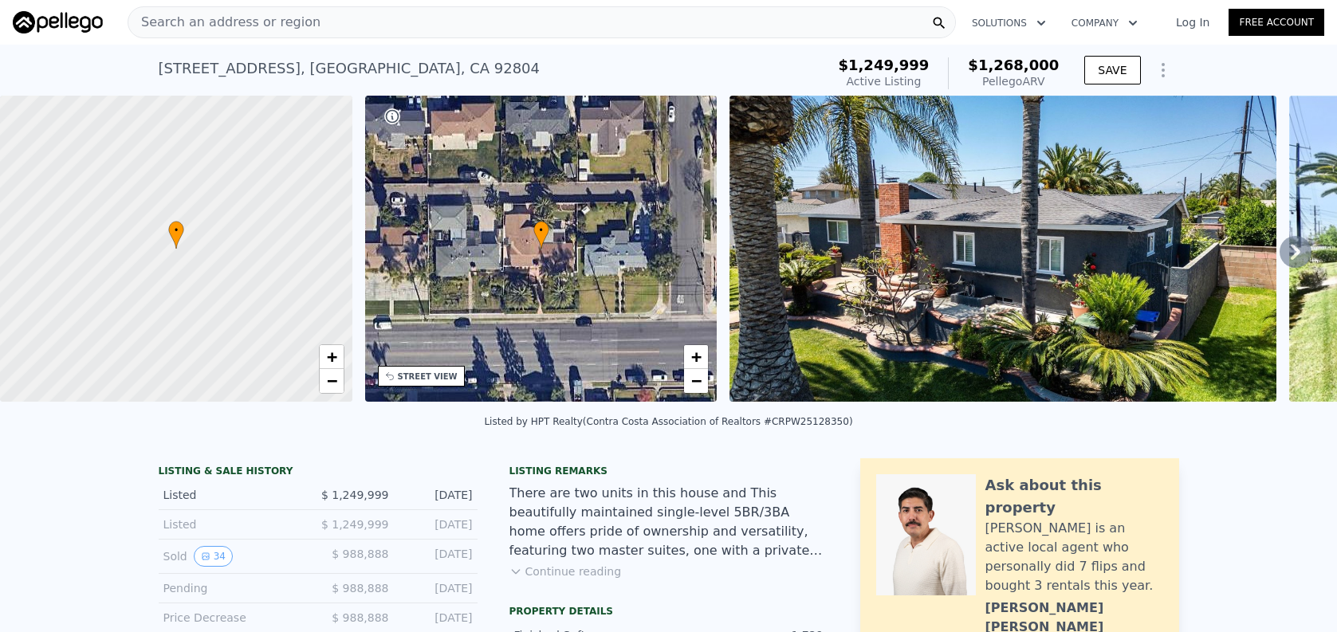
click at [362, 27] on div "Search an address or region" at bounding box center [542, 22] width 828 height 32
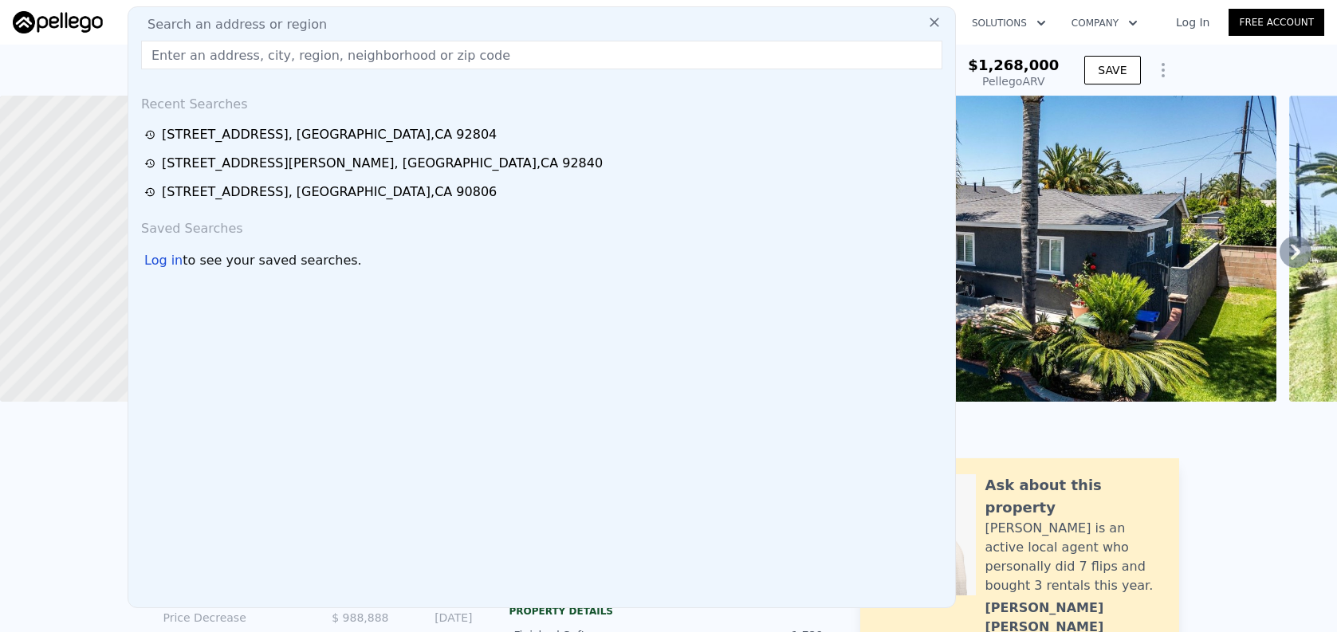
drag, startPoint x: 362, startPoint y: 27, endPoint x: 363, endPoint y: 59, distance: 31.9
click at [362, 62] on input "text" at bounding box center [541, 55] width 801 height 29
paste input "[STREET_ADDRESS]"
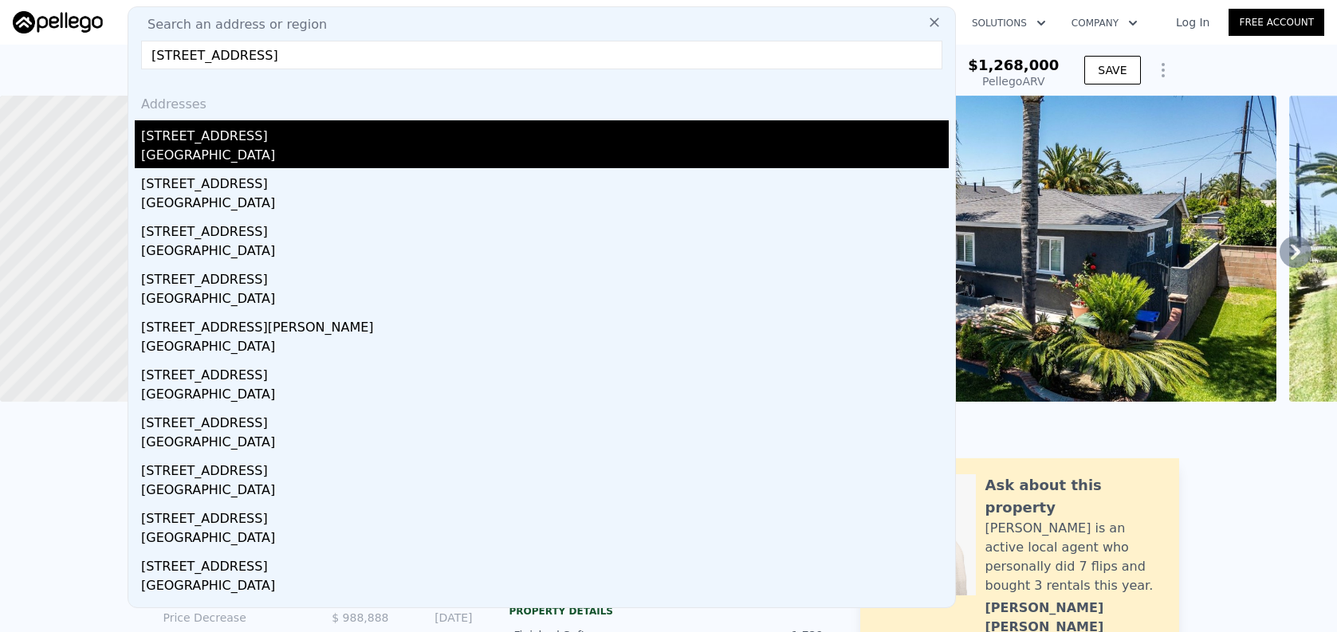
type input "[STREET_ADDRESS]"
click at [368, 125] on div "[STREET_ADDRESS]" at bounding box center [545, 133] width 808 height 26
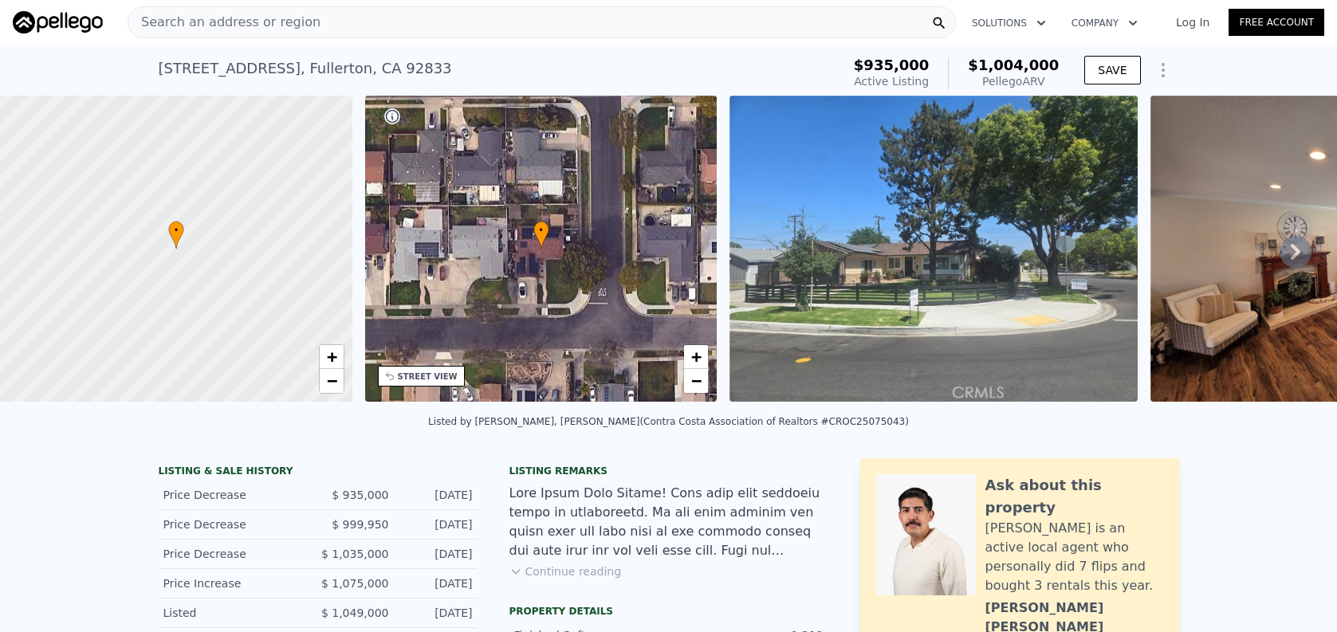
click at [508, 36] on div "Search an address or region" at bounding box center [542, 22] width 828 height 32
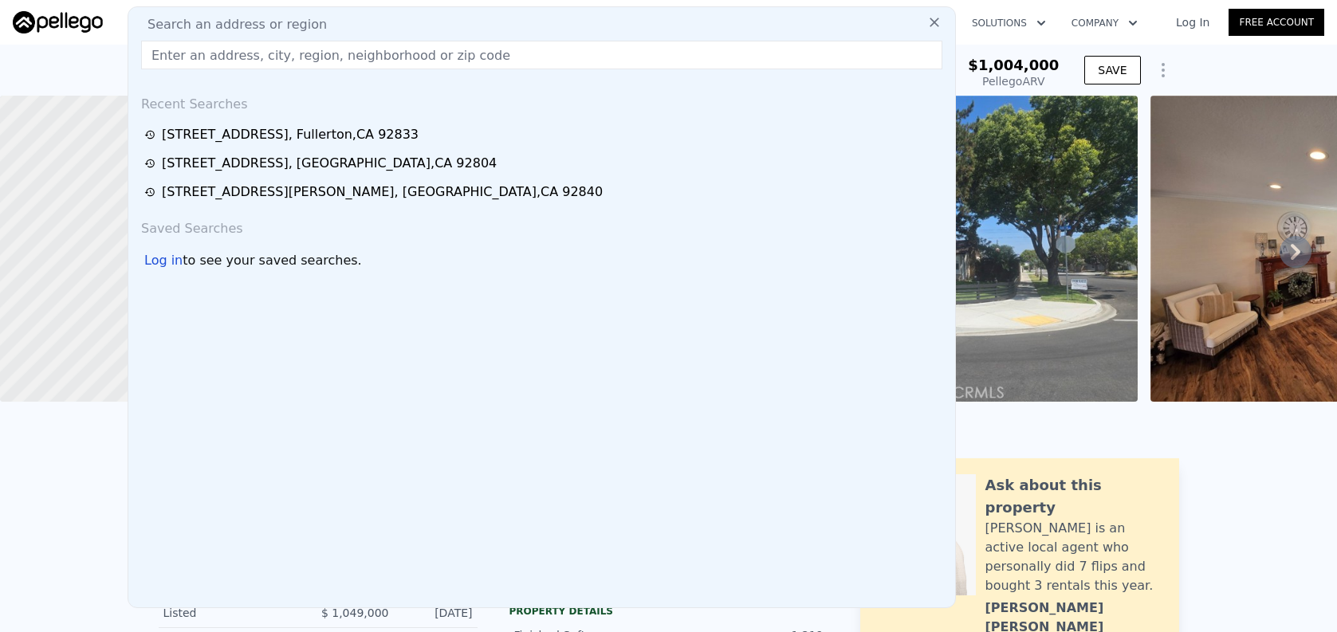
click at [515, 66] on input "text" at bounding box center [541, 55] width 801 height 29
paste input "[STREET_ADDRESS][PERSON_NAME]"
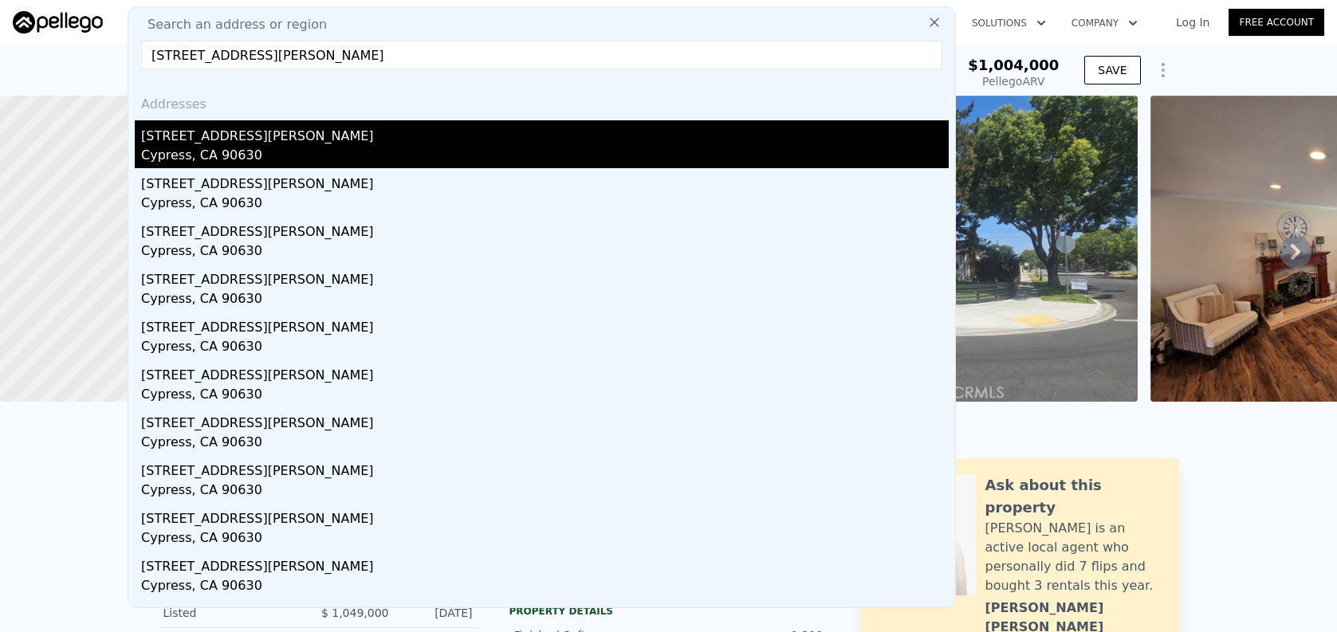
type input "[STREET_ADDRESS][PERSON_NAME]"
click at [620, 131] on div "[STREET_ADDRESS][PERSON_NAME]" at bounding box center [545, 133] width 808 height 26
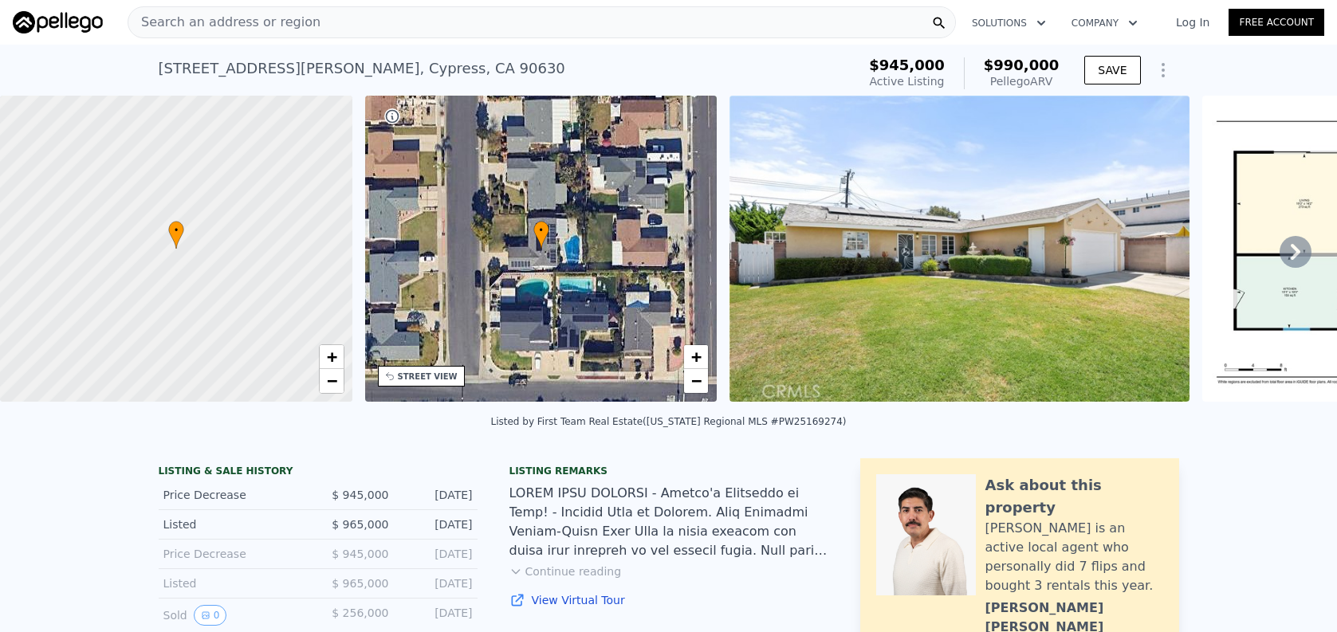
click at [588, 26] on div "Search an address or region" at bounding box center [542, 22] width 828 height 32
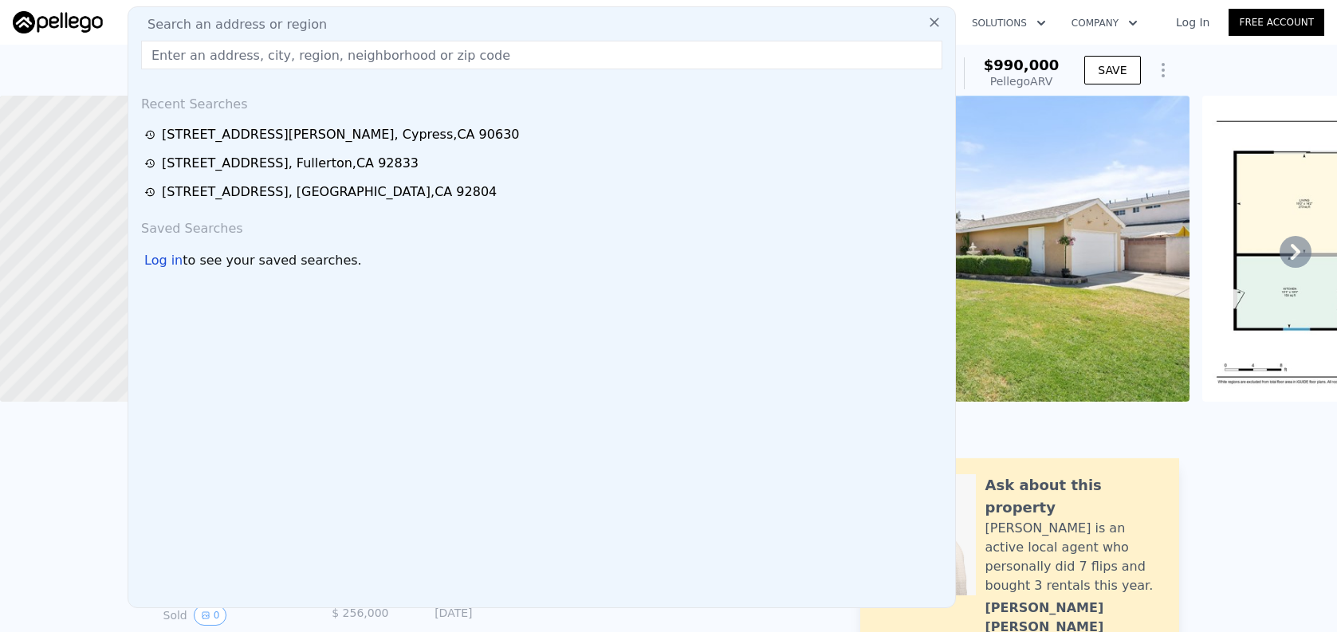
click at [590, 47] on input "text" at bounding box center [541, 55] width 801 height 29
paste input "[STREET_ADDRESS]"
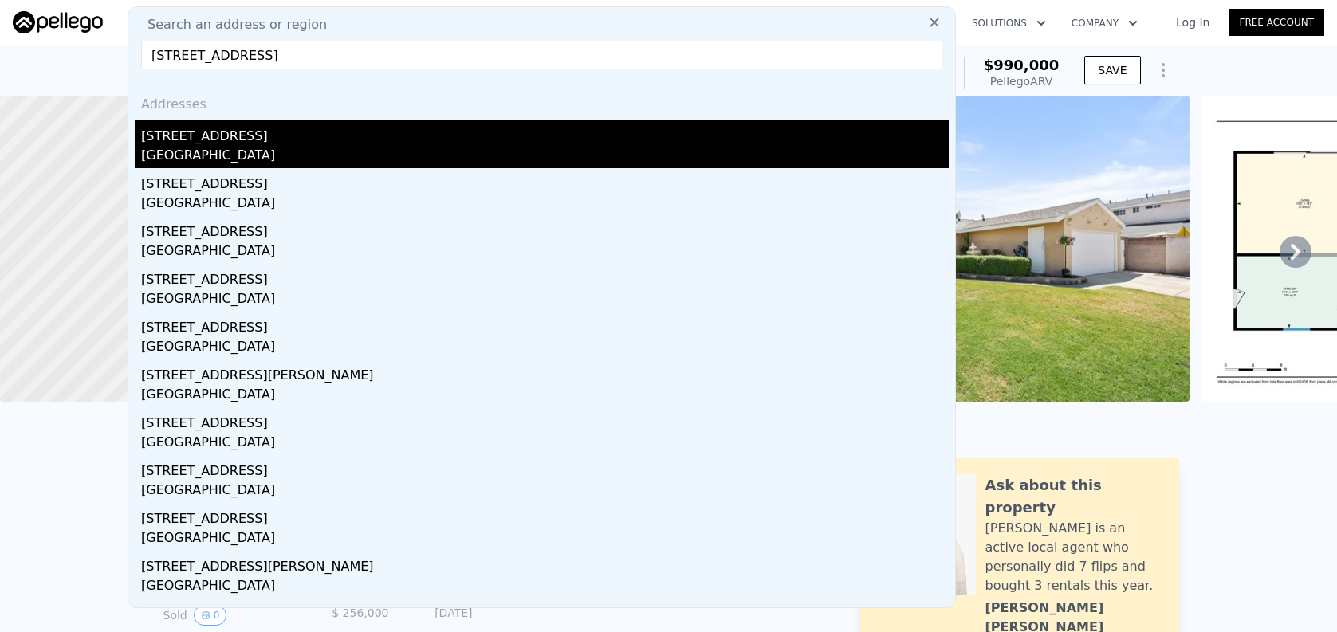
type input "[STREET_ADDRESS]"
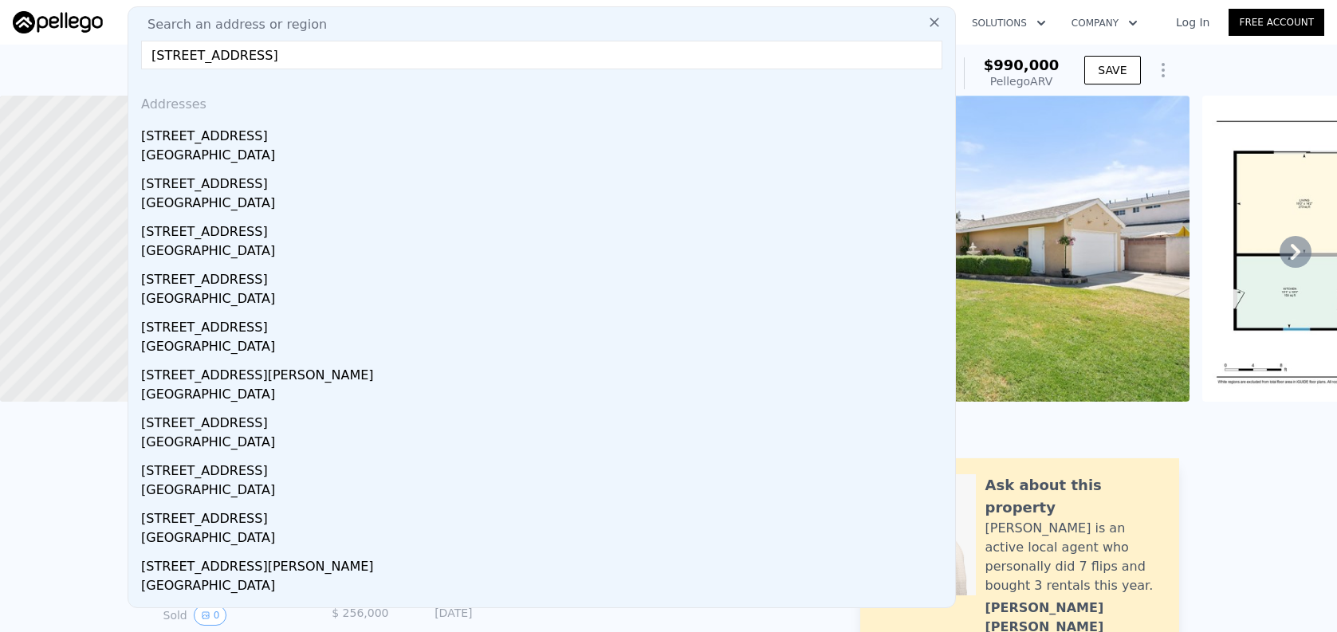
drag, startPoint x: 489, startPoint y: 155, endPoint x: 1056, endPoint y: 195, distance: 568.9
click at [489, 155] on div "[GEOGRAPHIC_DATA]" at bounding box center [545, 157] width 808 height 22
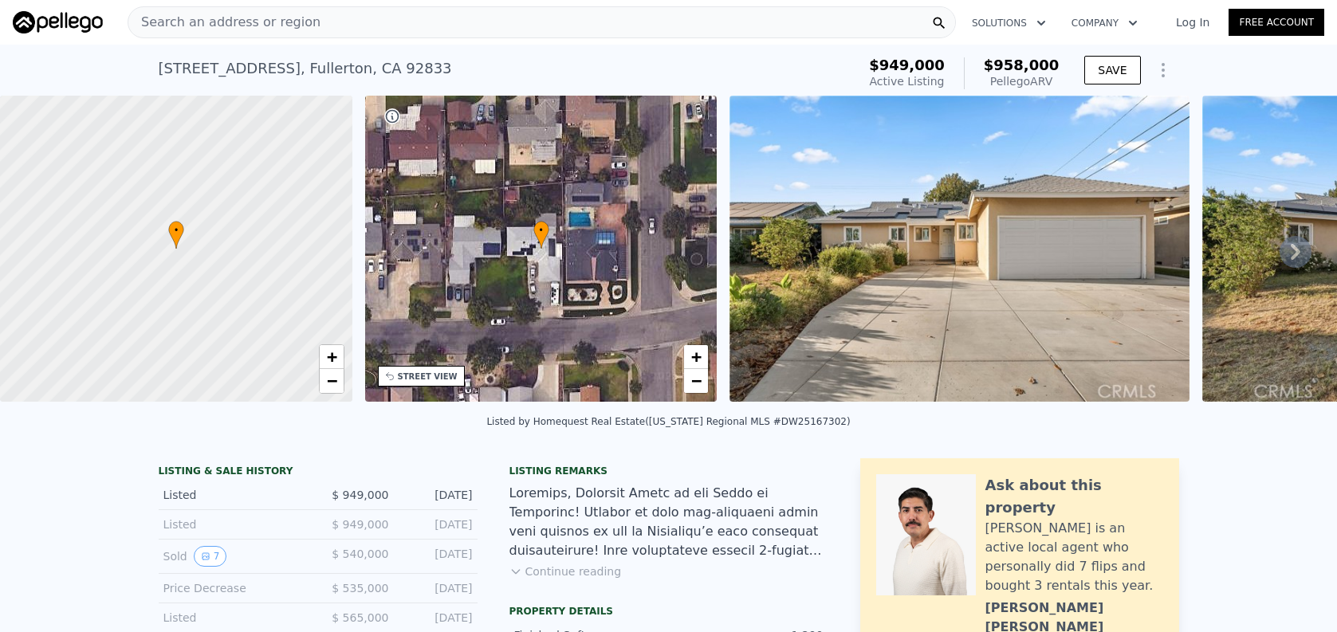
click at [590, 22] on div "Search an address or region" at bounding box center [542, 22] width 828 height 32
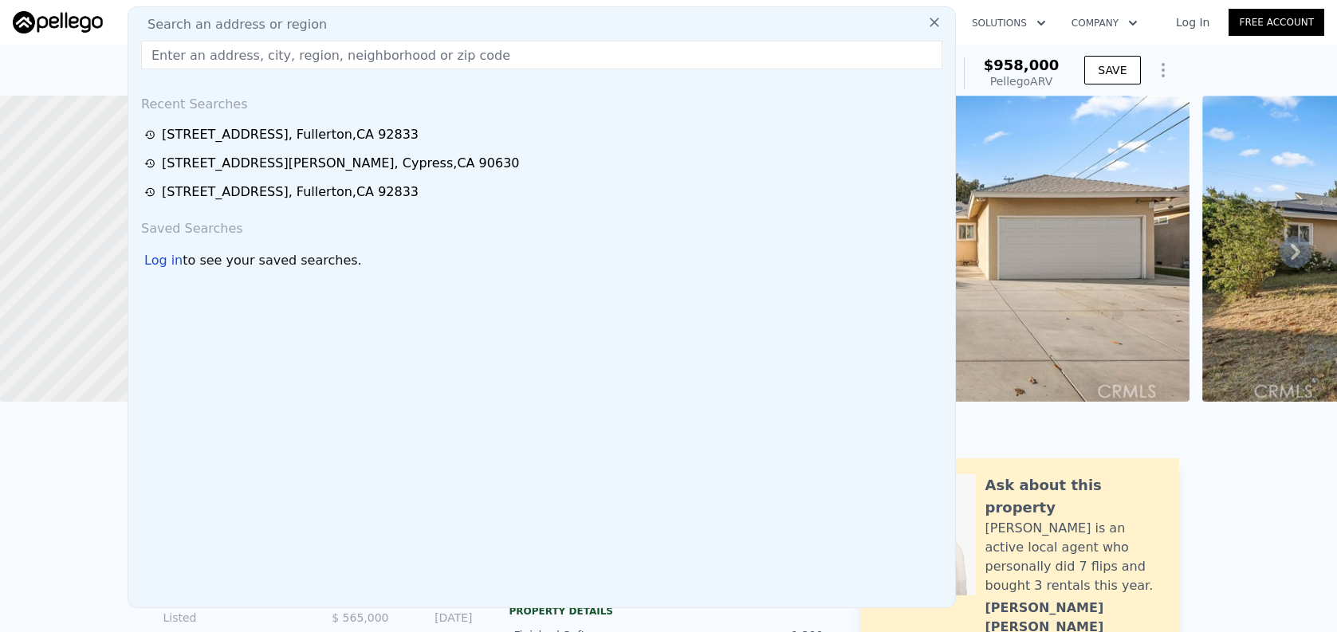
click at [588, 47] on input "text" at bounding box center [541, 55] width 801 height 29
click at [586, 60] on input "text" at bounding box center [541, 55] width 801 height 29
paste input "[STREET_ADDRESS]"
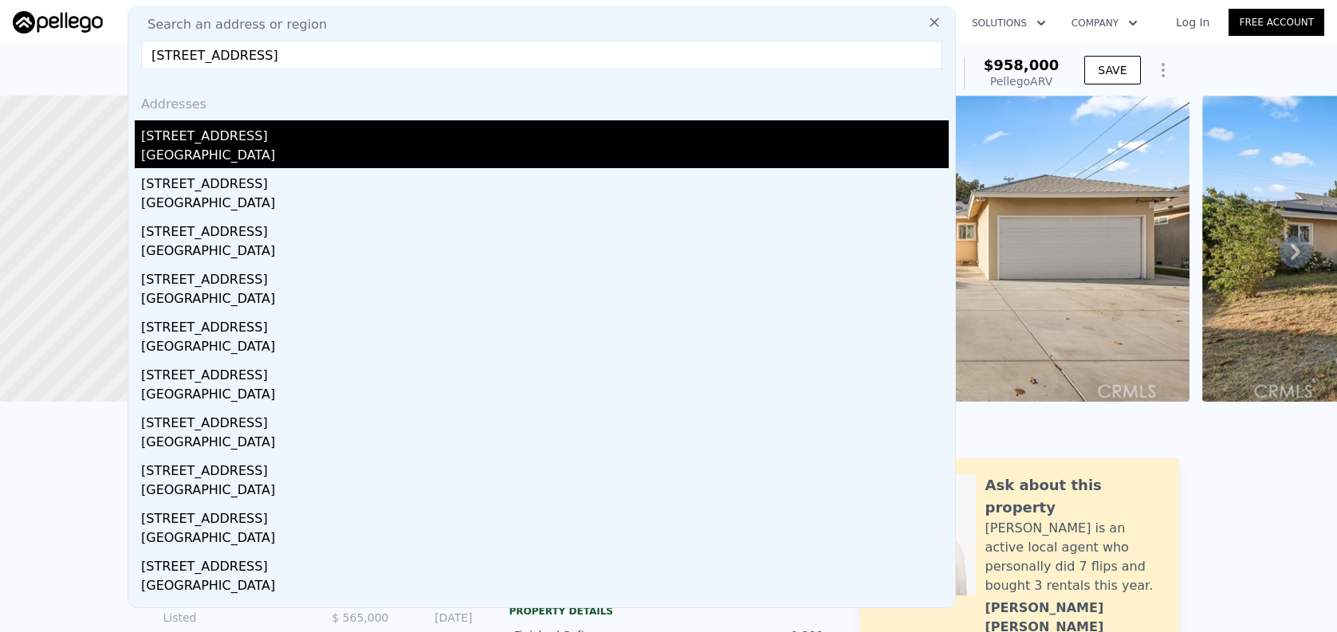
type input "[STREET_ADDRESS]"
click at [576, 140] on div "[STREET_ADDRESS]" at bounding box center [545, 133] width 808 height 26
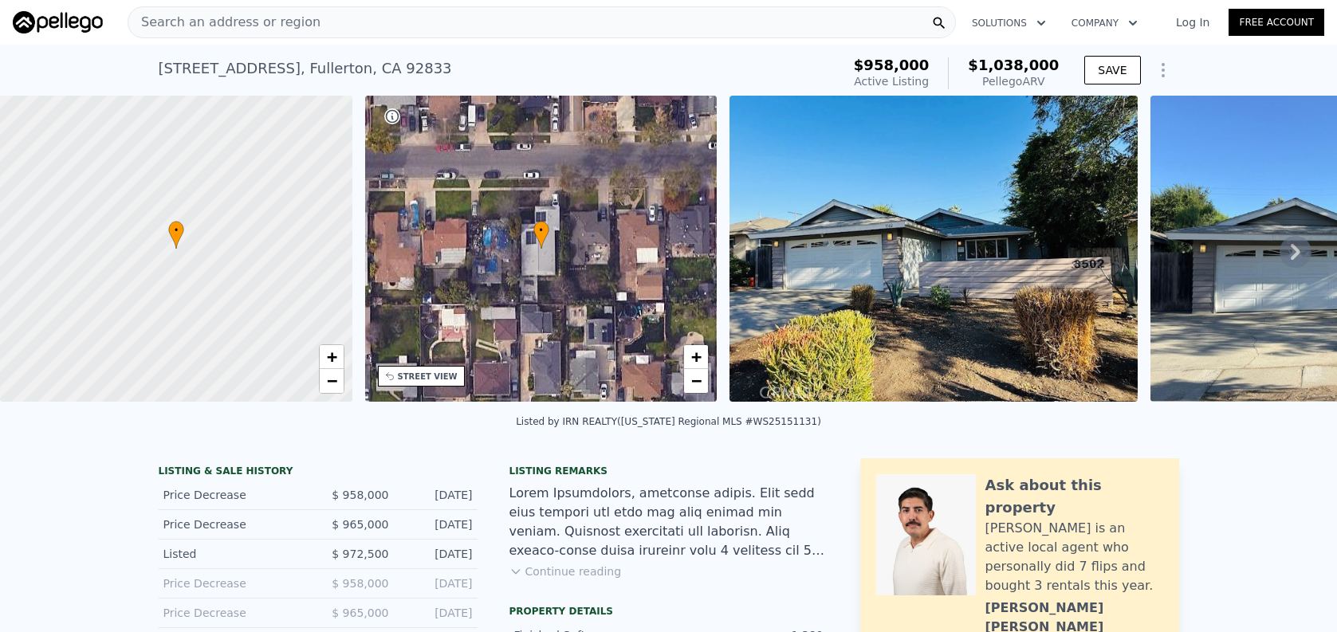
click at [437, 26] on div "Search an address or region" at bounding box center [542, 22] width 828 height 32
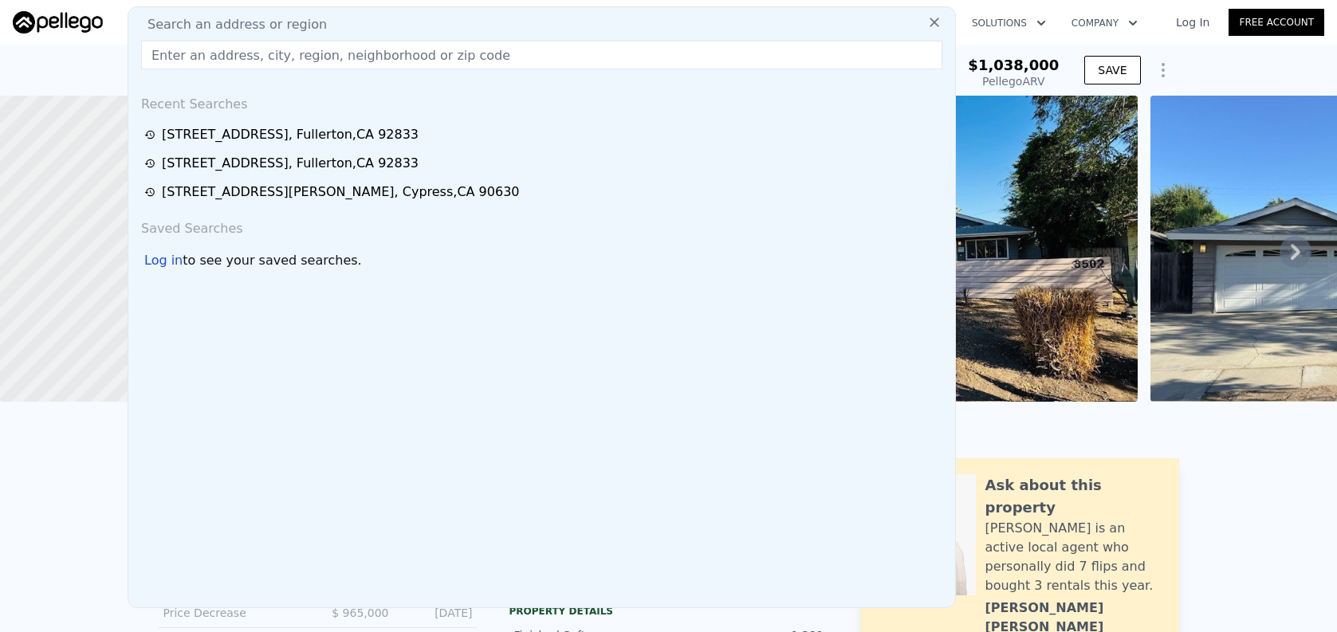
click at [443, 50] on input "text" at bounding box center [541, 55] width 801 height 29
paste input "[STREET_ADDRESS][PERSON_NAME]"
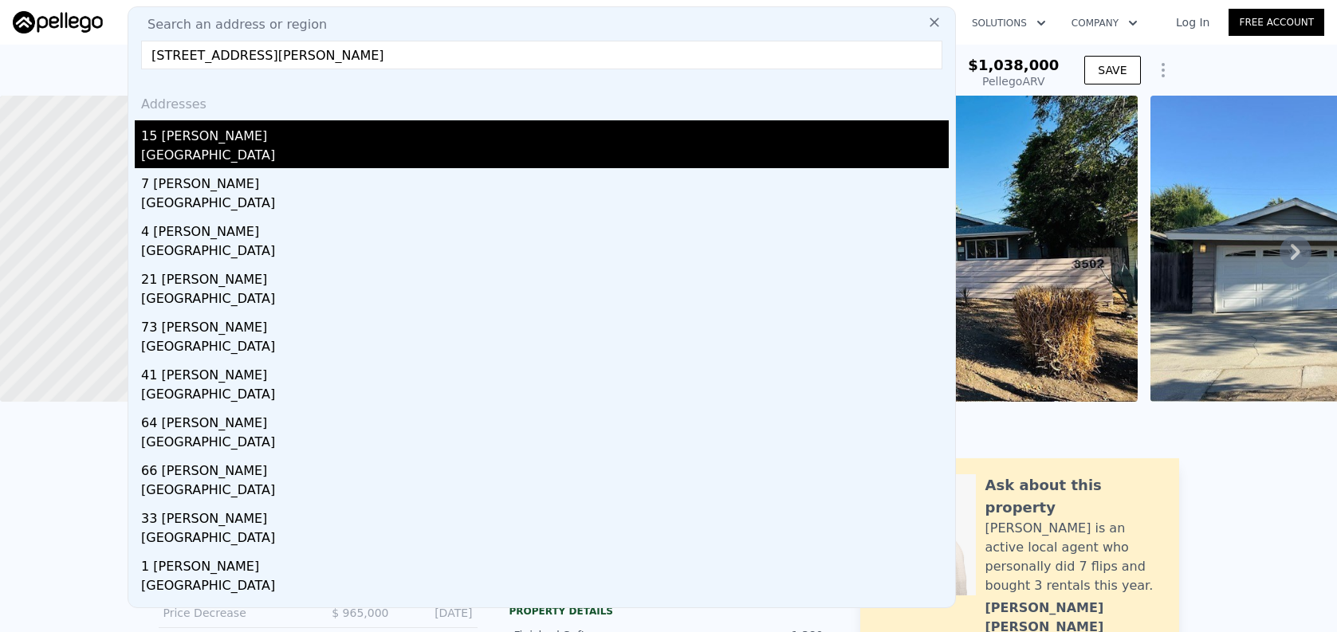
type input "[STREET_ADDRESS][PERSON_NAME]"
click at [390, 136] on div "15 [PERSON_NAME]" at bounding box center [545, 133] width 808 height 26
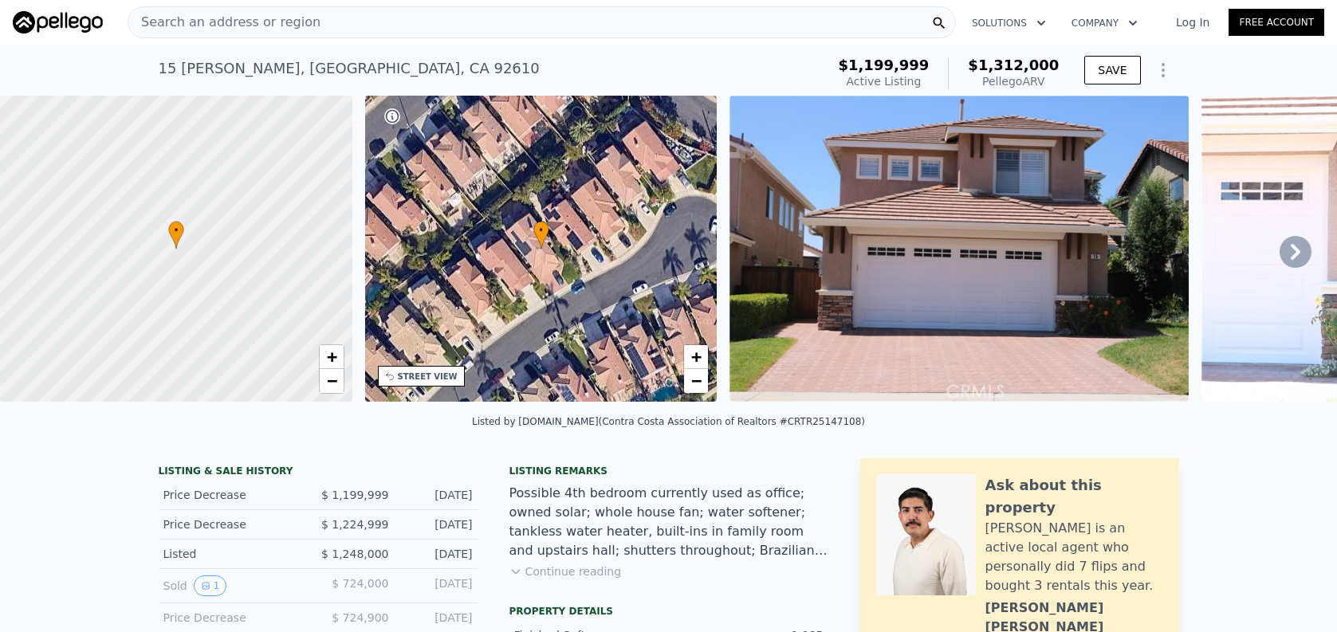
click at [294, 28] on span "Search an address or region" at bounding box center [224, 22] width 192 height 19
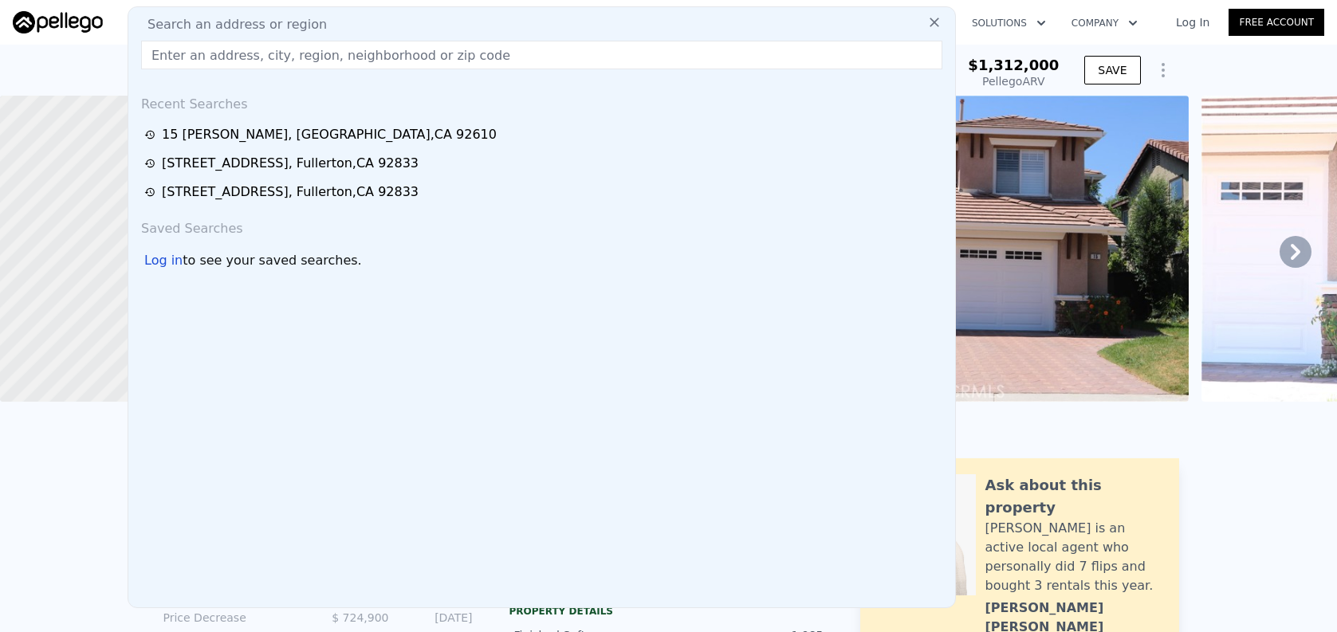
click at [296, 57] on input "text" at bounding box center [541, 55] width 801 height 29
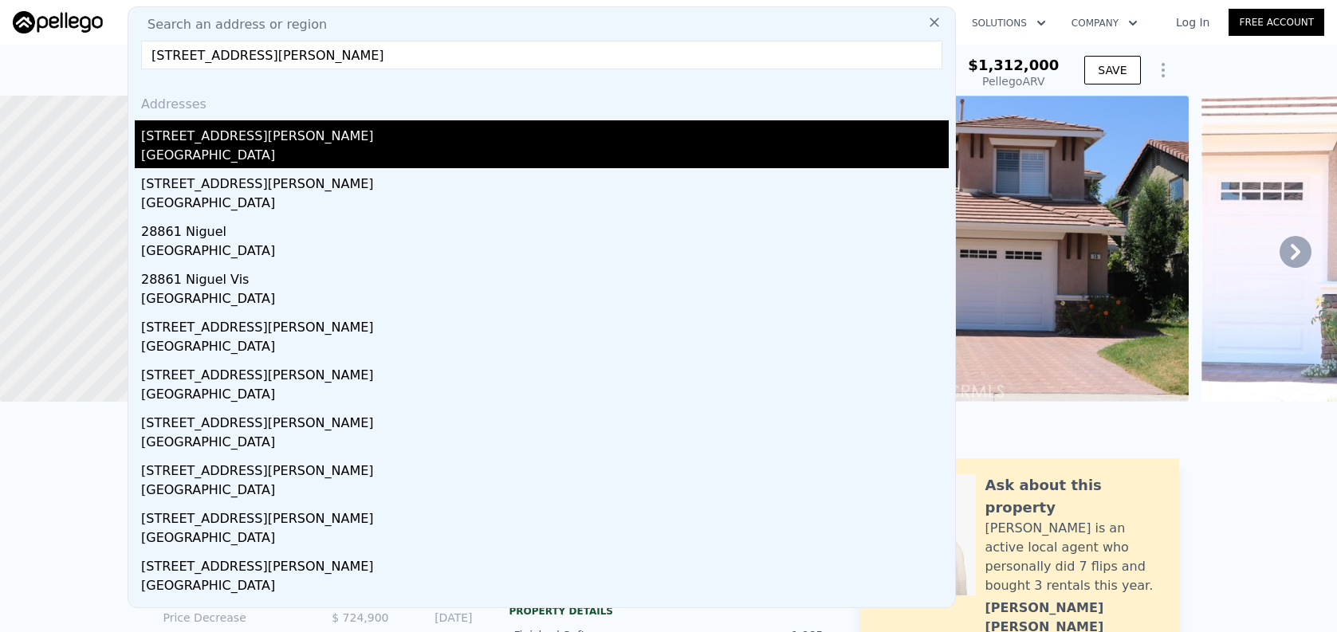
type input "[STREET_ADDRESS][PERSON_NAME]"
click at [295, 155] on div "[GEOGRAPHIC_DATA]" at bounding box center [545, 157] width 808 height 22
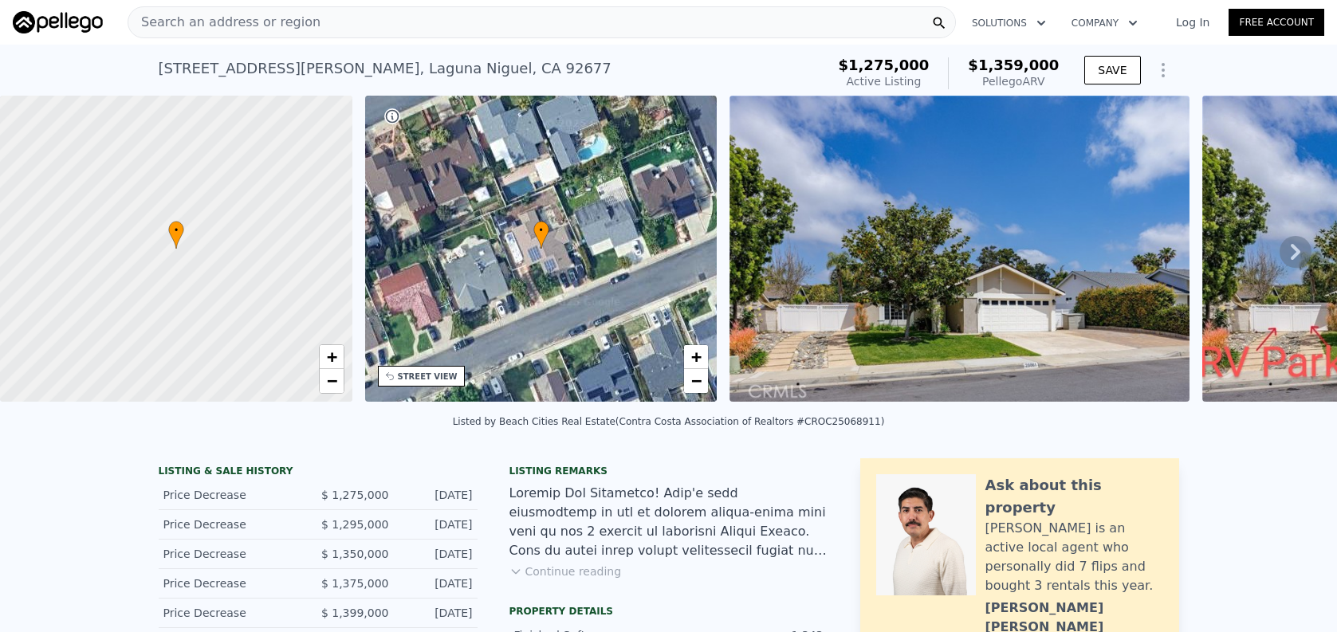
click at [385, 37] on div "Search an address or region" at bounding box center [542, 22] width 828 height 32
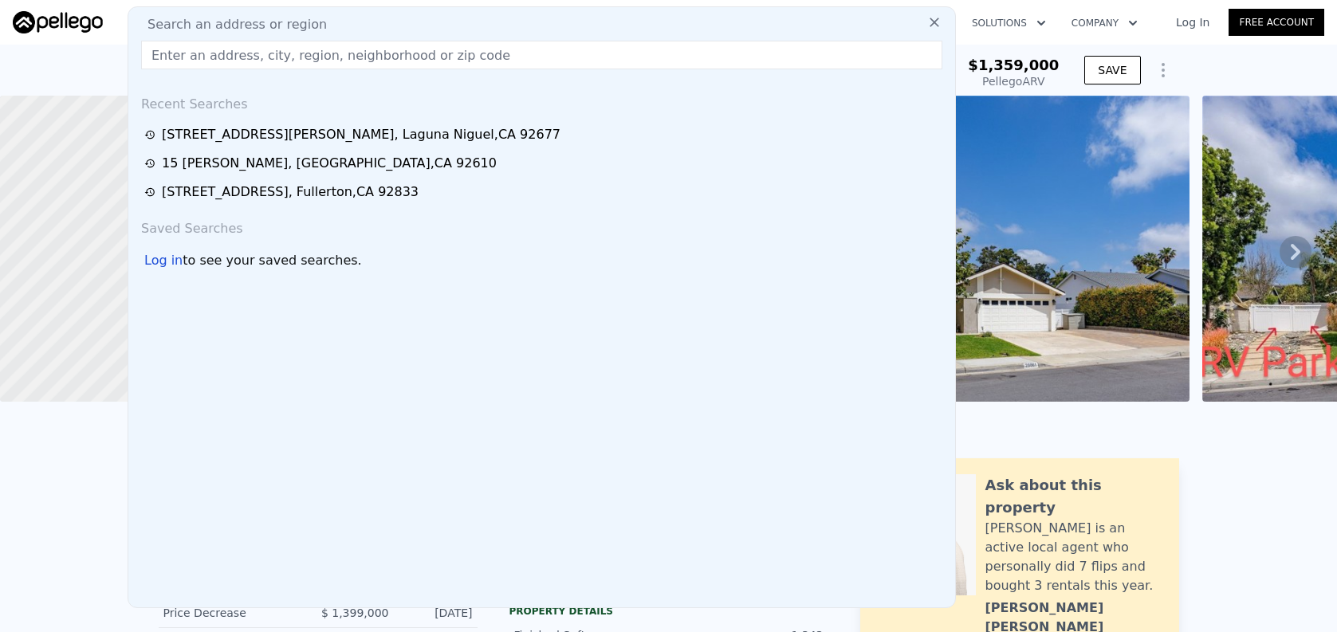
click at [390, 50] on input "text" at bounding box center [541, 55] width 801 height 29
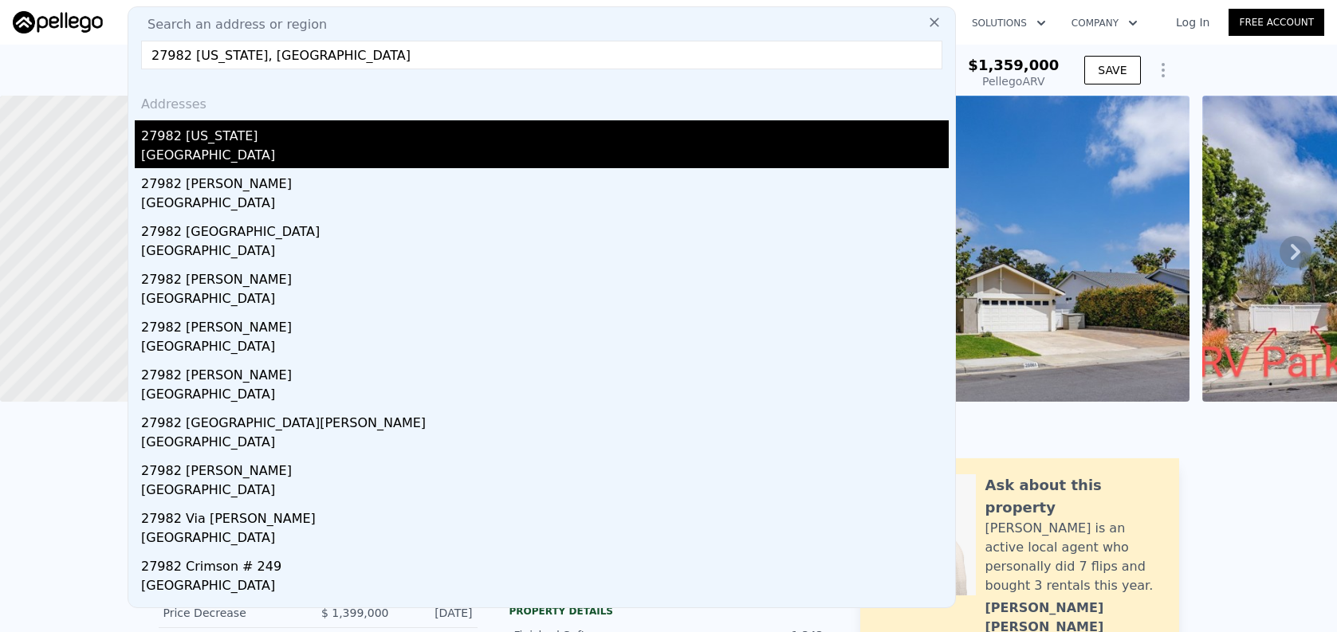
type input "27982 [US_STATE], [GEOGRAPHIC_DATA]"
click at [387, 139] on div "27982 [US_STATE]" at bounding box center [545, 133] width 808 height 26
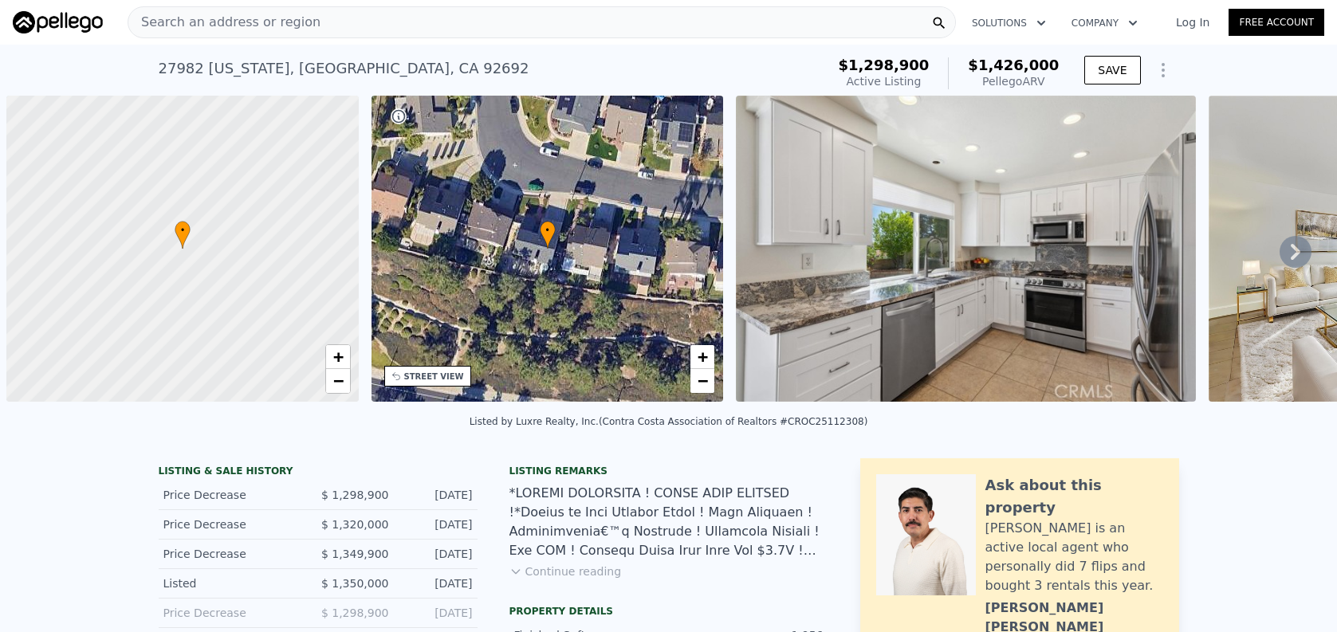
scroll to position [0, 6]
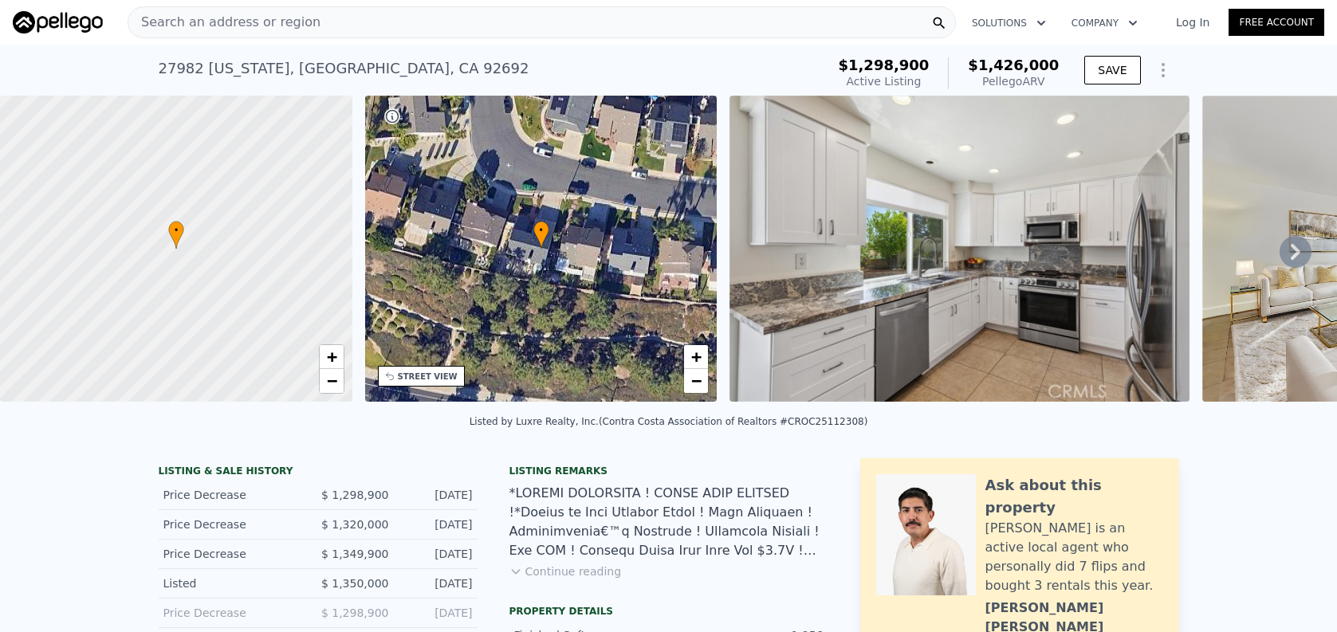
click at [635, 32] on div "Search an address or region" at bounding box center [542, 22] width 828 height 32
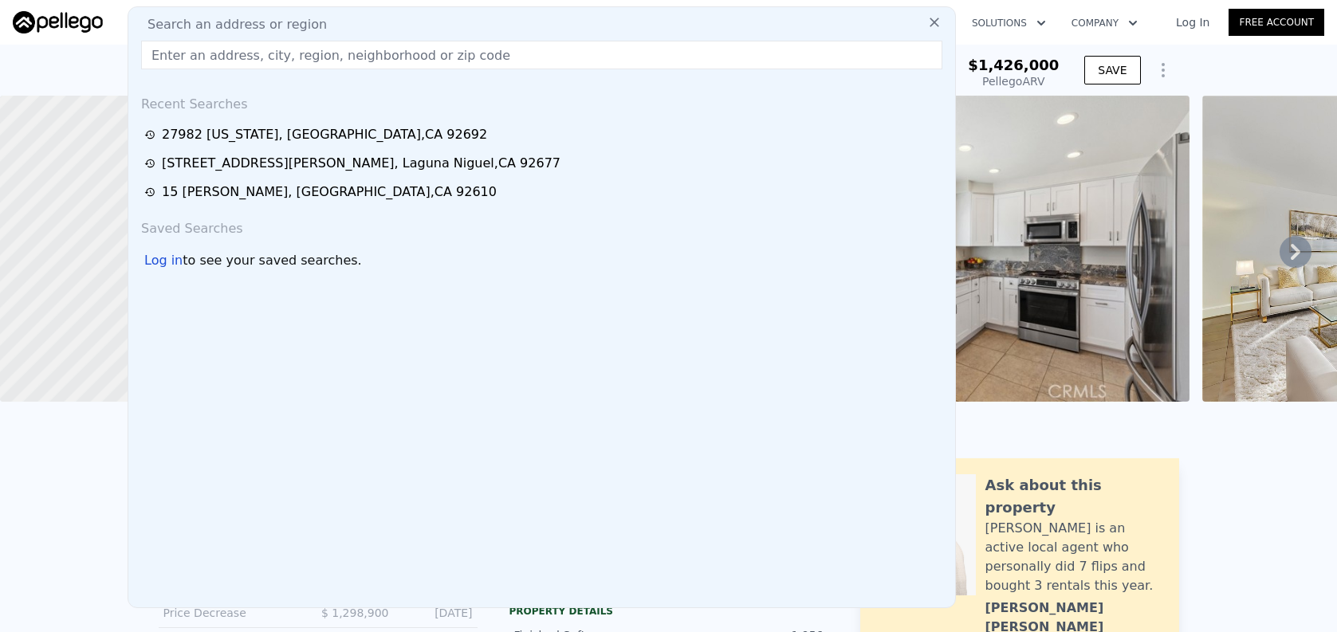
click at [639, 54] on input "text" at bounding box center [541, 55] width 801 height 29
paste input "3241 La Travesia Drive, Fullerton, CA 92835"
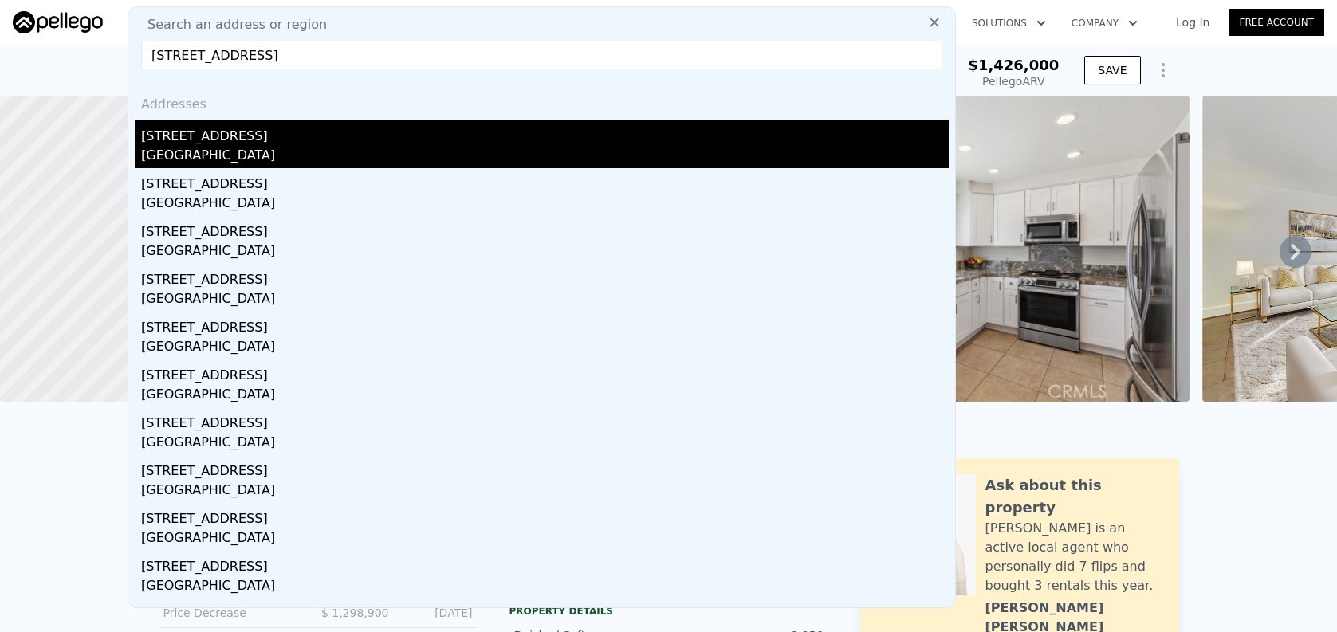
type input "3241 La Travesia Drive, Fullerton, CA 92835"
click at [615, 128] on div "3241 La Travesia Dr" at bounding box center [545, 133] width 808 height 26
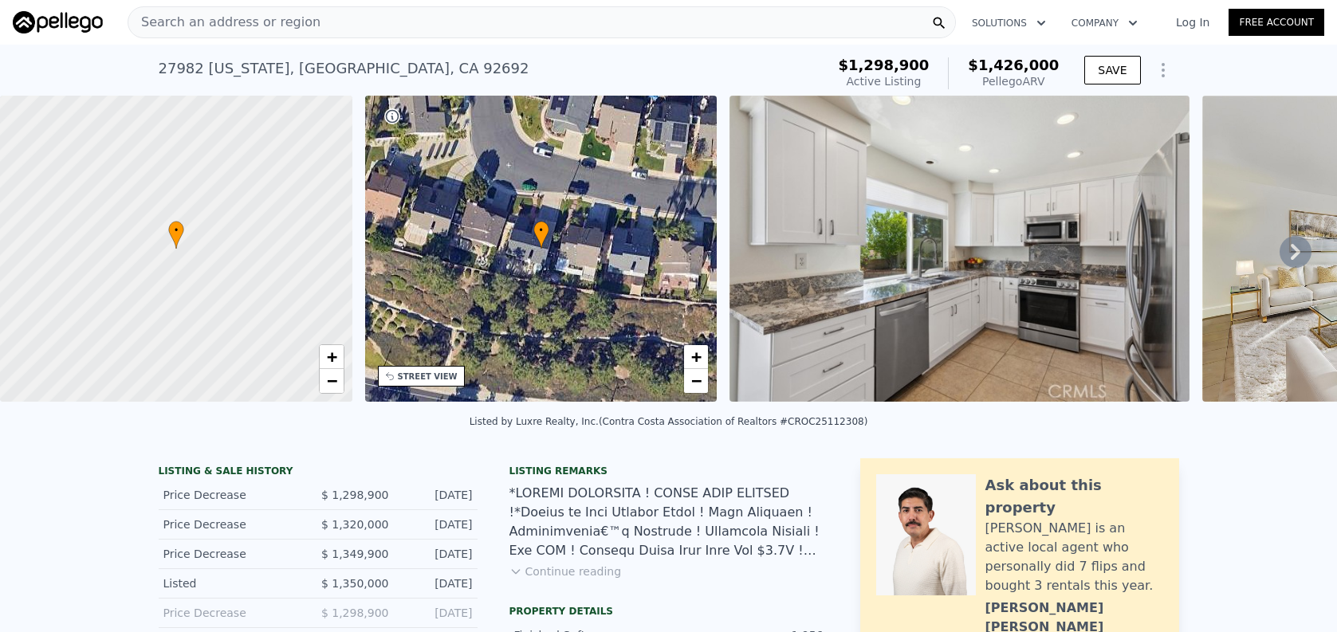
type input "3"
type input "5"
type input "1"
type input "4"
type input "1936"
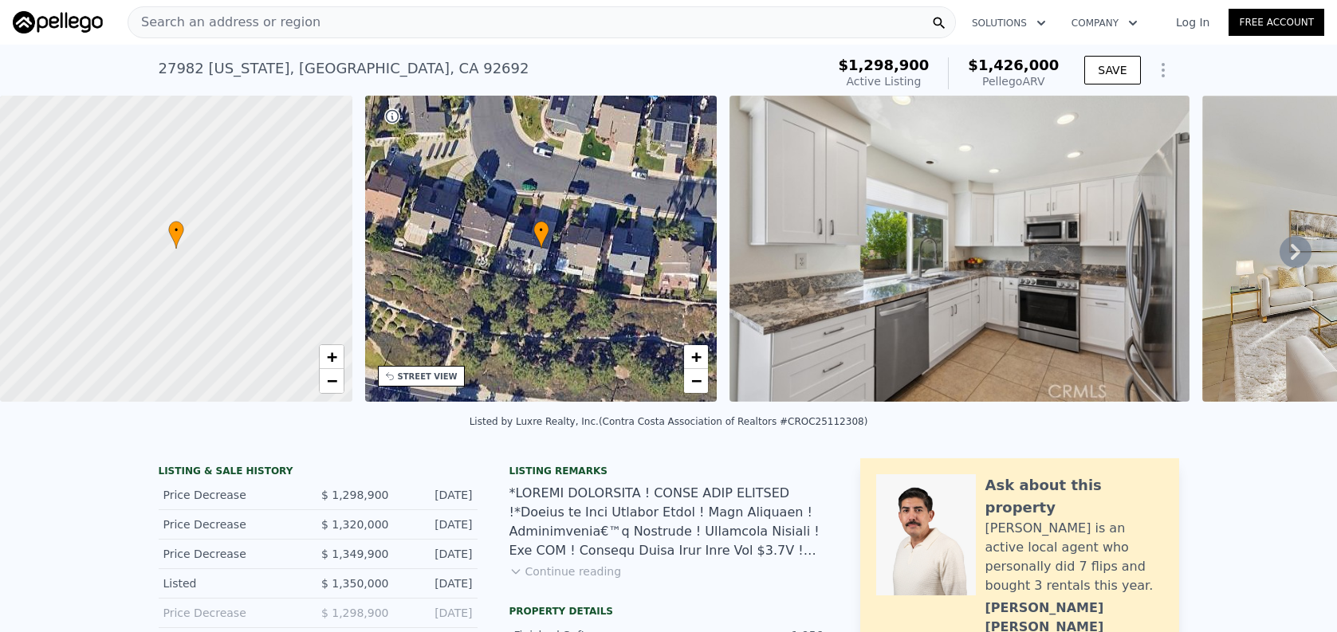
type input "3211"
type input "5437"
type input "11000"
type input "$ 1,472,000"
type input "8"
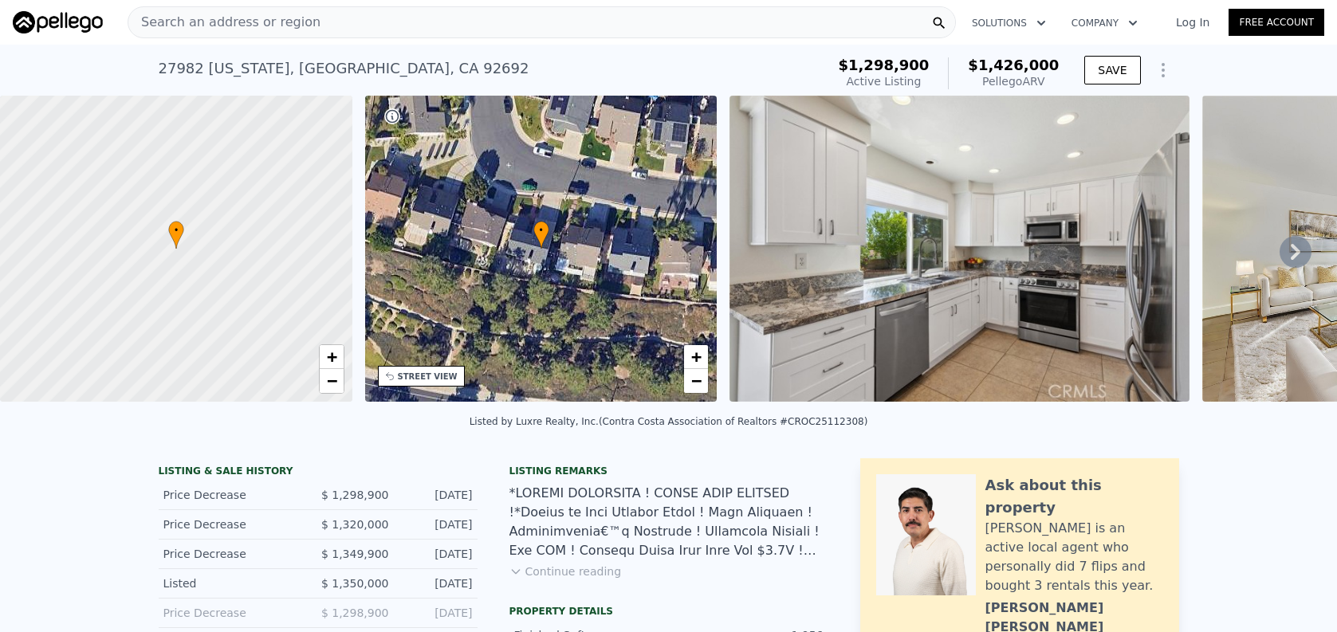
type input "-$ 64,935"
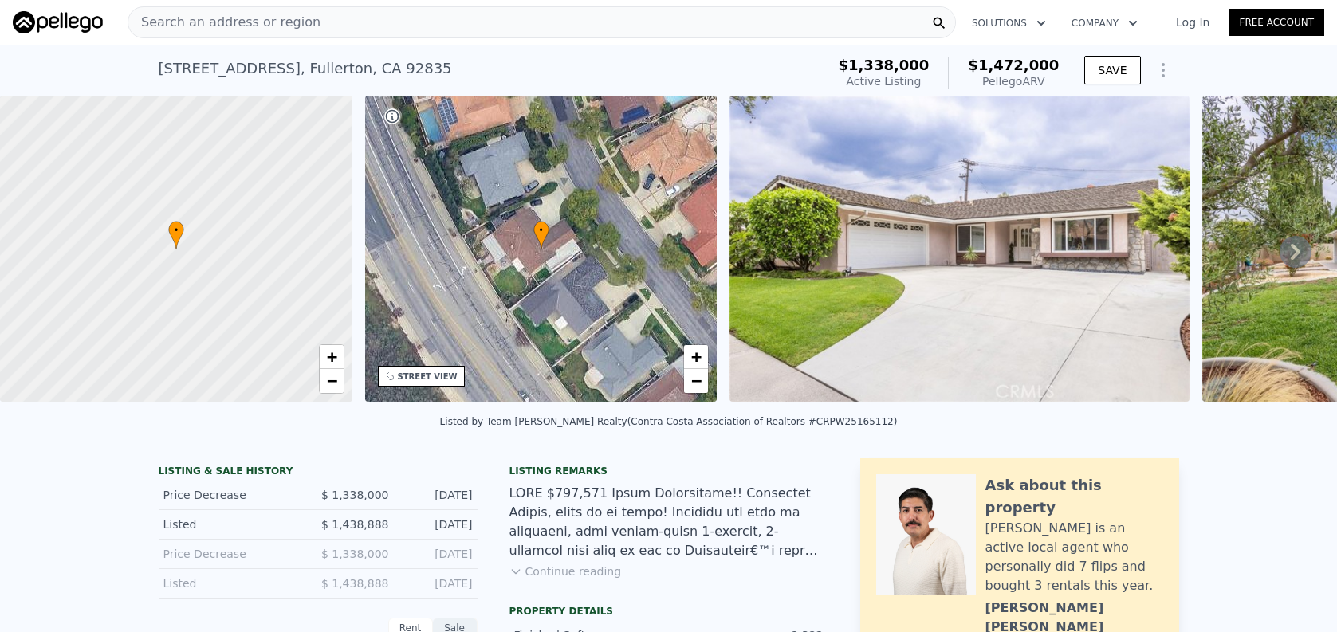
click at [704, 25] on div "Search an address or region" at bounding box center [542, 22] width 828 height 32
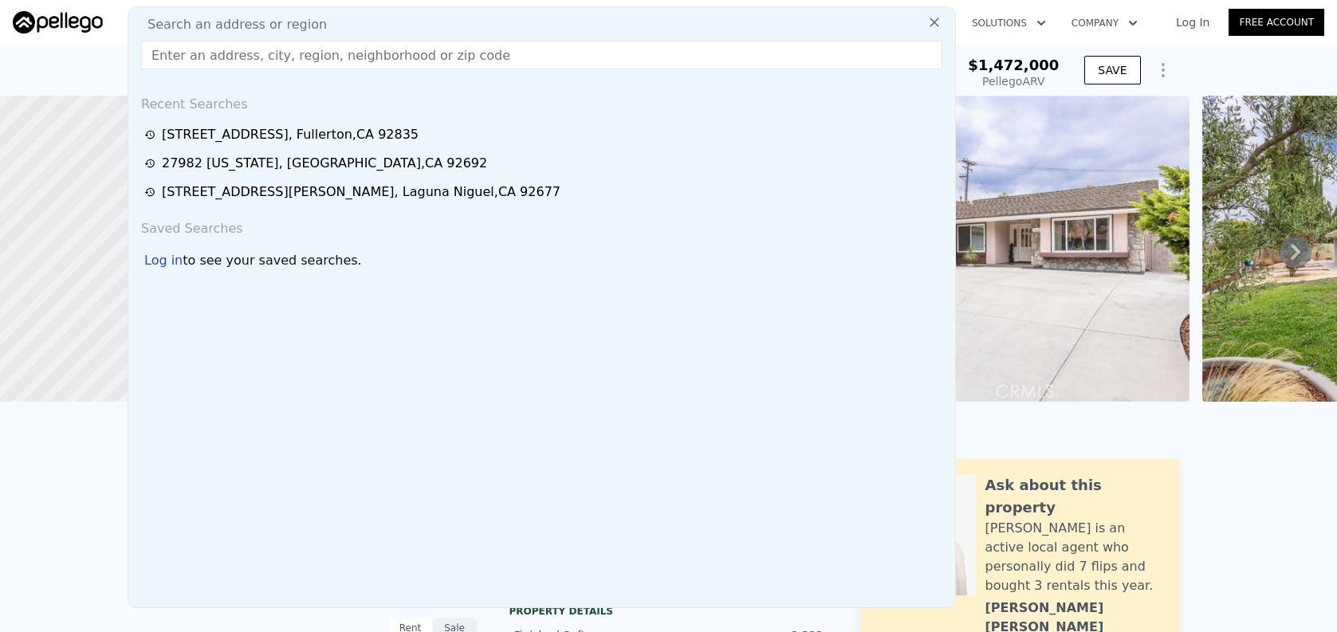
click at [703, 65] on input "text" at bounding box center [541, 55] width 801 height 29
paste input "6 Avenida Fortuna, San Clemente, CA 92673"
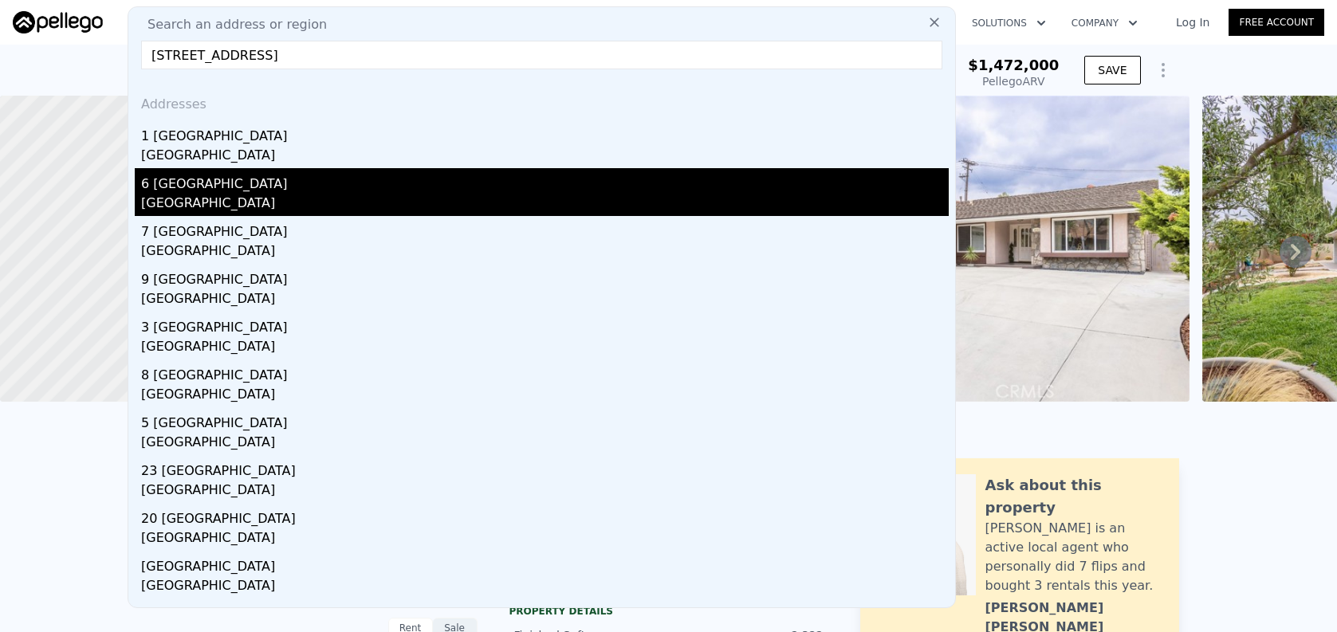
type input "6 Avenida Fortuna, San Clemente, CA 92673"
click at [662, 177] on div "6 Avenida Fortuna" at bounding box center [545, 181] width 808 height 26
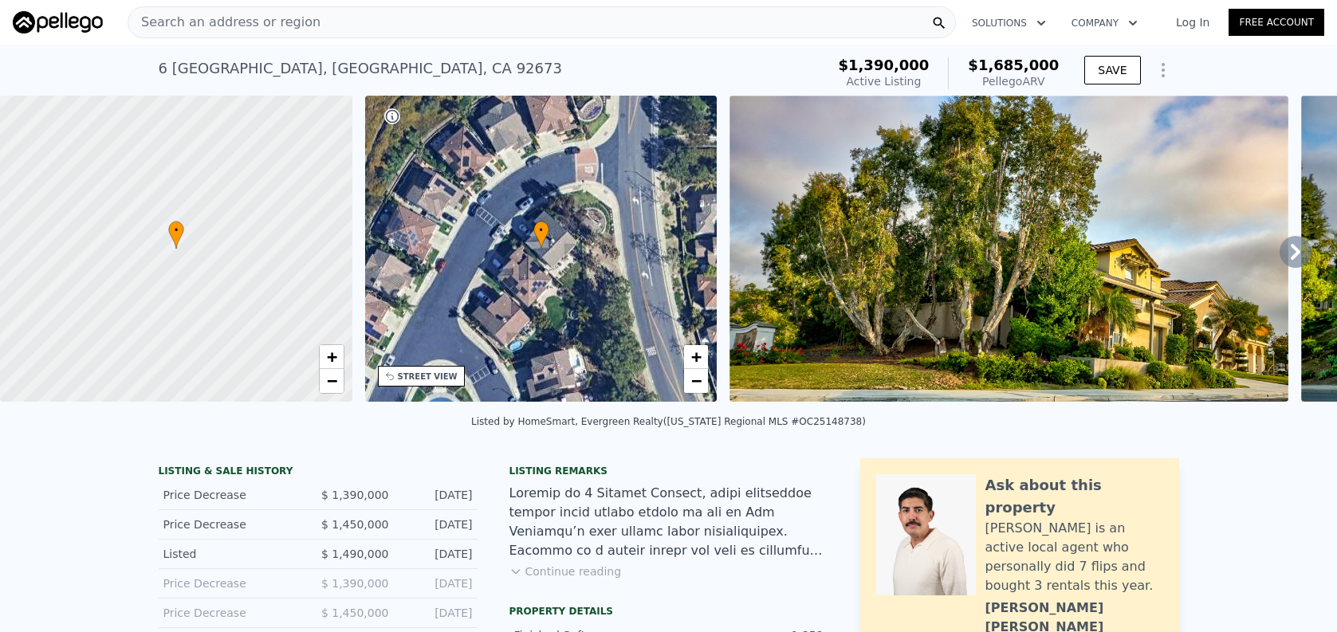
click at [399, 28] on div "Search an address or region" at bounding box center [542, 22] width 828 height 32
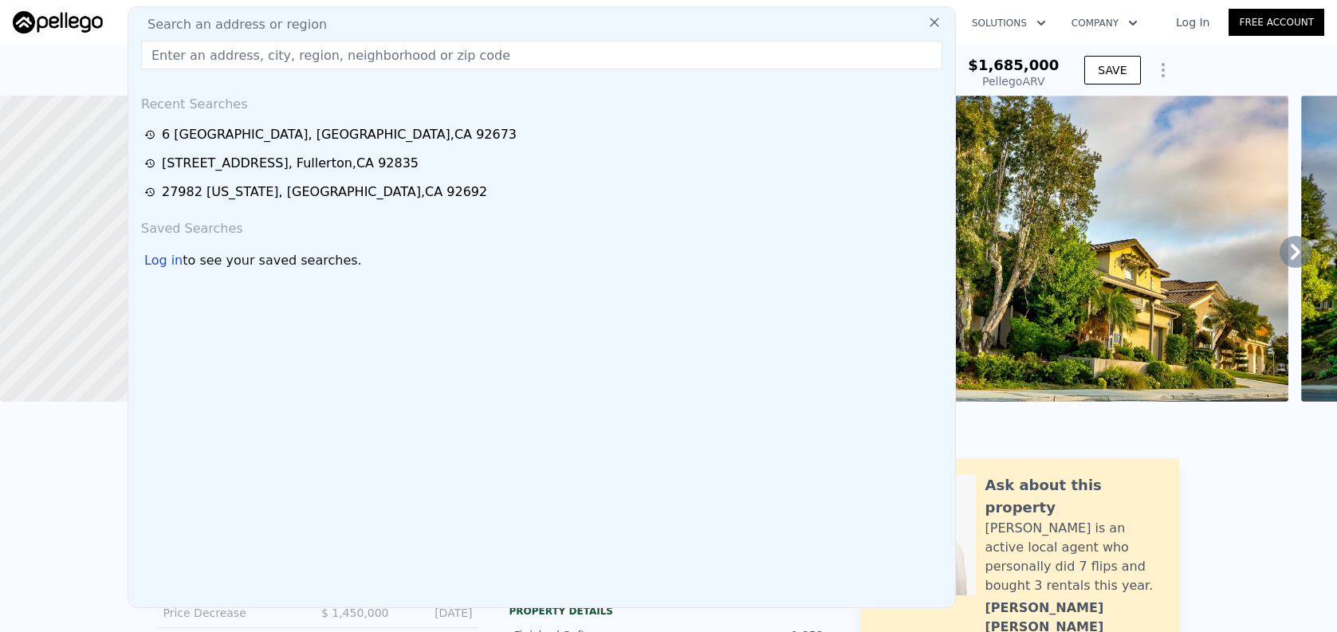
click at [399, 43] on input "text" at bounding box center [541, 55] width 801 height 29
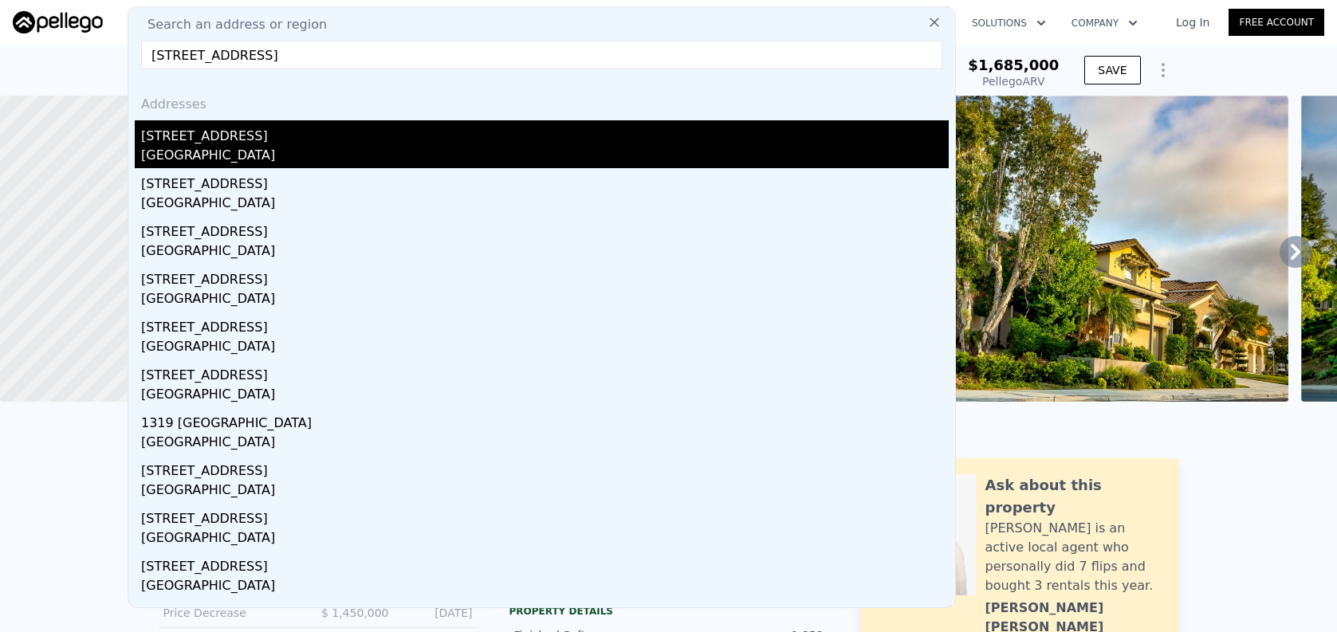
type input "1276 Sao Paulo Avenue, Placentia, CA 92870"
click at [411, 124] on div "1276 Sao Paulo Ave" at bounding box center [545, 133] width 808 height 26
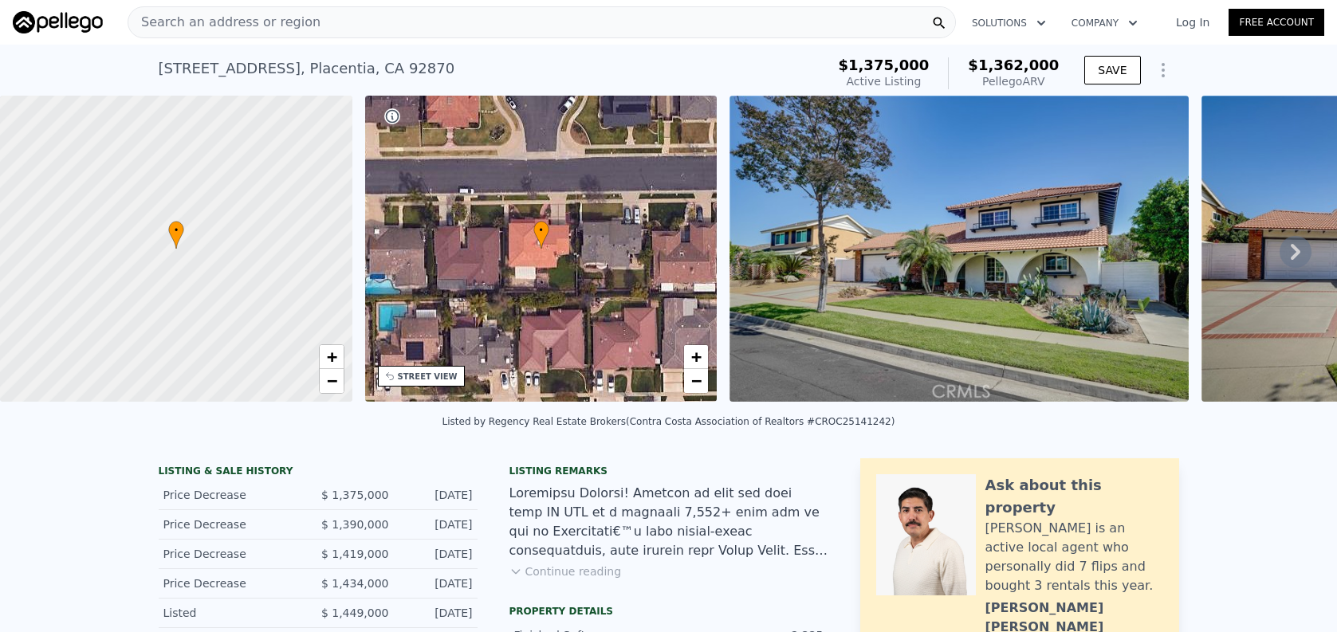
click at [358, 41] on nav "Search an address or region Solutions Company Open main menu Log In Free Account" at bounding box center [668, 22] width 1337 height 45
click at [364, 37] on div "Search an address or region" at bounding box center [542, 22] width 828 height 32
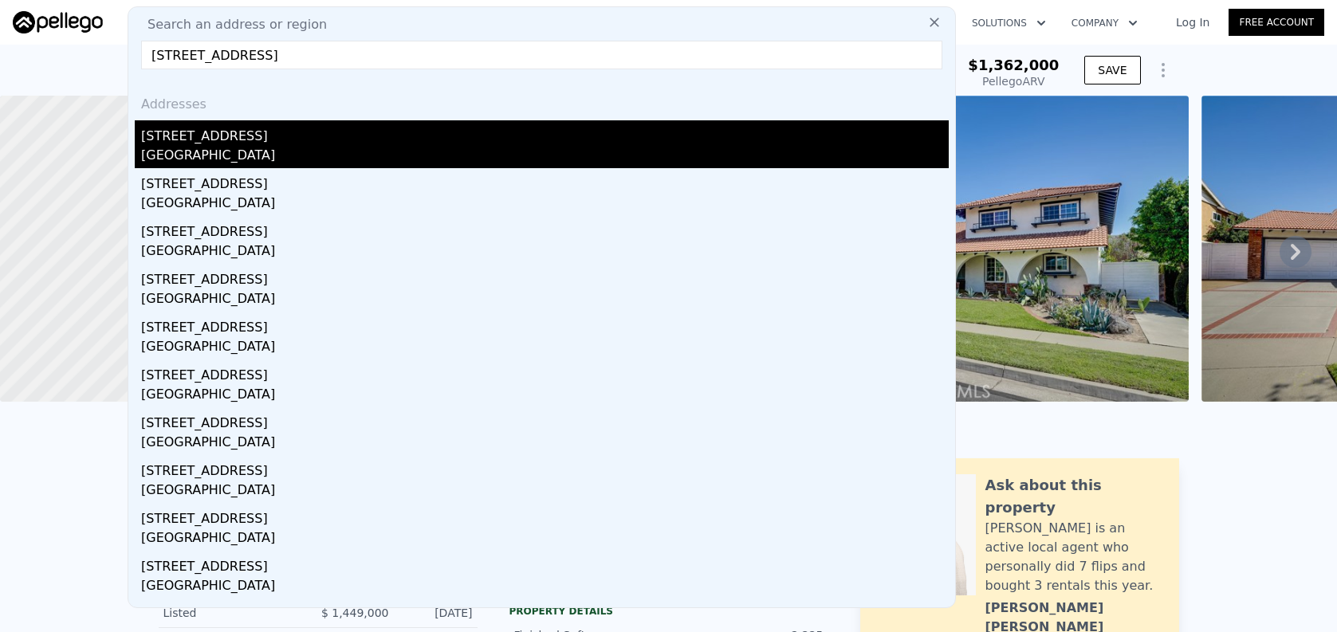
type input "3117 Amethyst Street, Los Angeles, CA 90032"
click at [437, 153] on div "Los Angeles, CA 90032" at bounding box center [545, 157] width 808 height 22
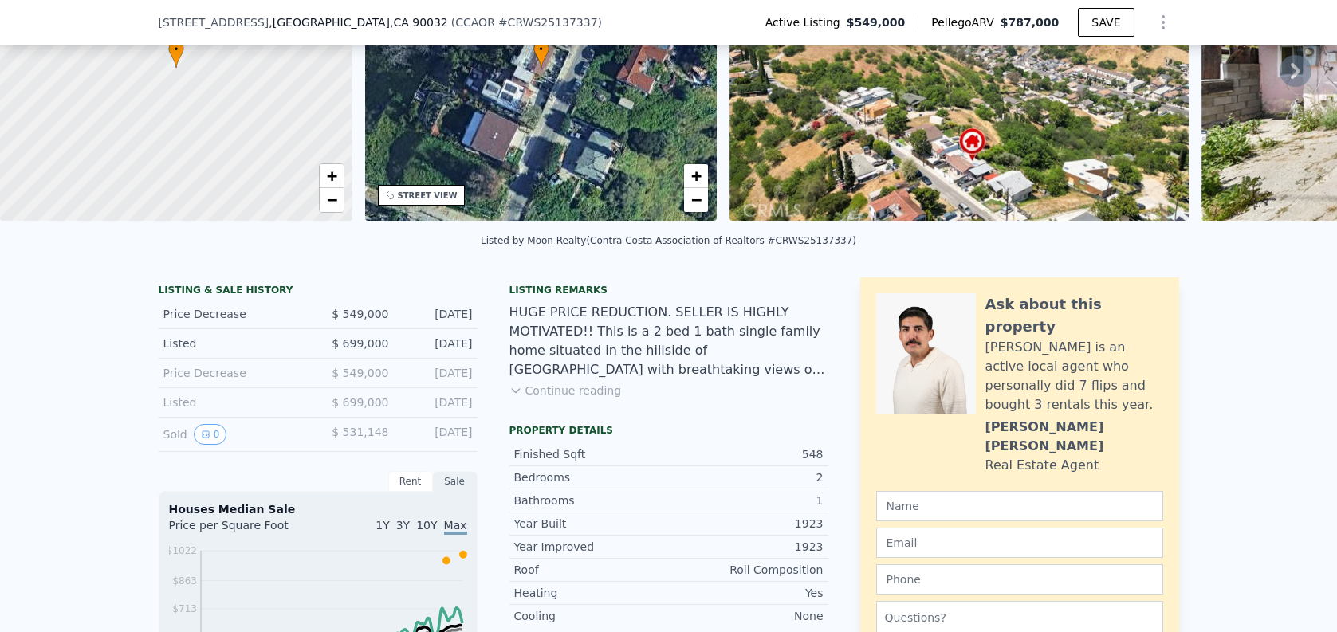
scroll to position [336, 0]
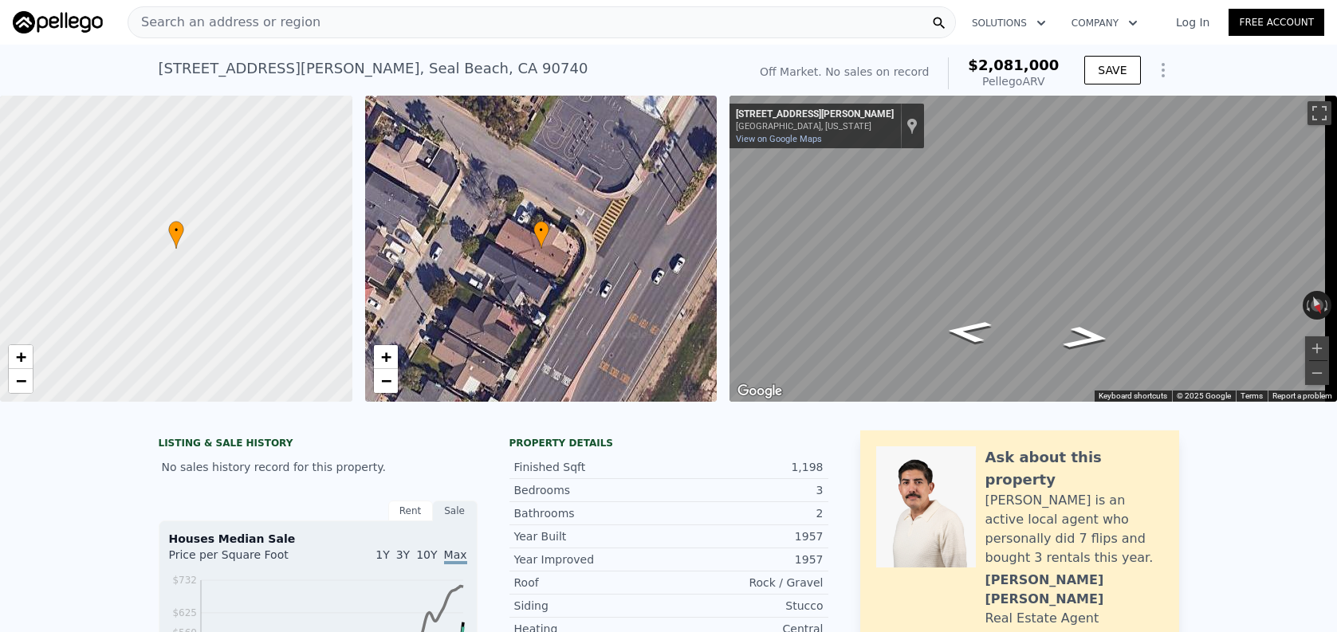
click at [485, 9] on div "Search an address or region" at bounding box center [542, 22] width 828 height 32
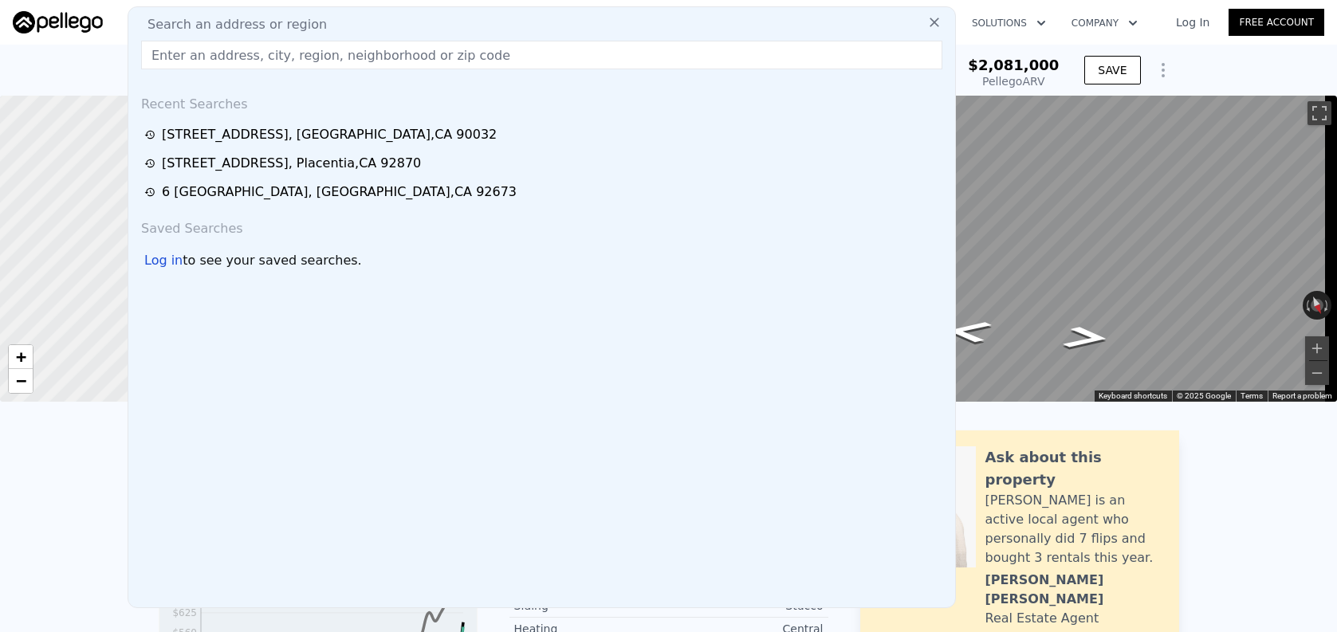
click at [481, 29] on div "Search an address or region" at bounding box center [542, 24] width 814 height 19
paste input "122 E Pioneer Ave, Redlands, CA 92374"
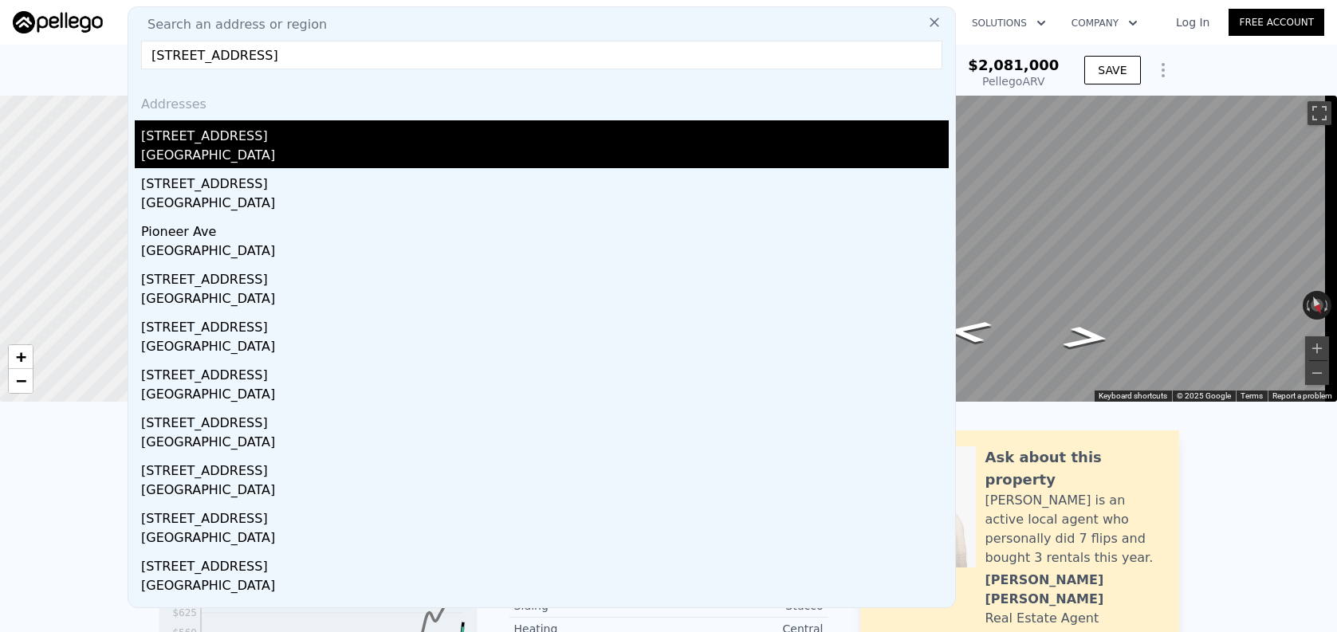
type input "122 E Pioneer Ave, Redlands, CA 92374"
click at [540, 157] on div "[GEOGRAPHIC_DATA]" at bounding box center [545, 157] width 808 height 22
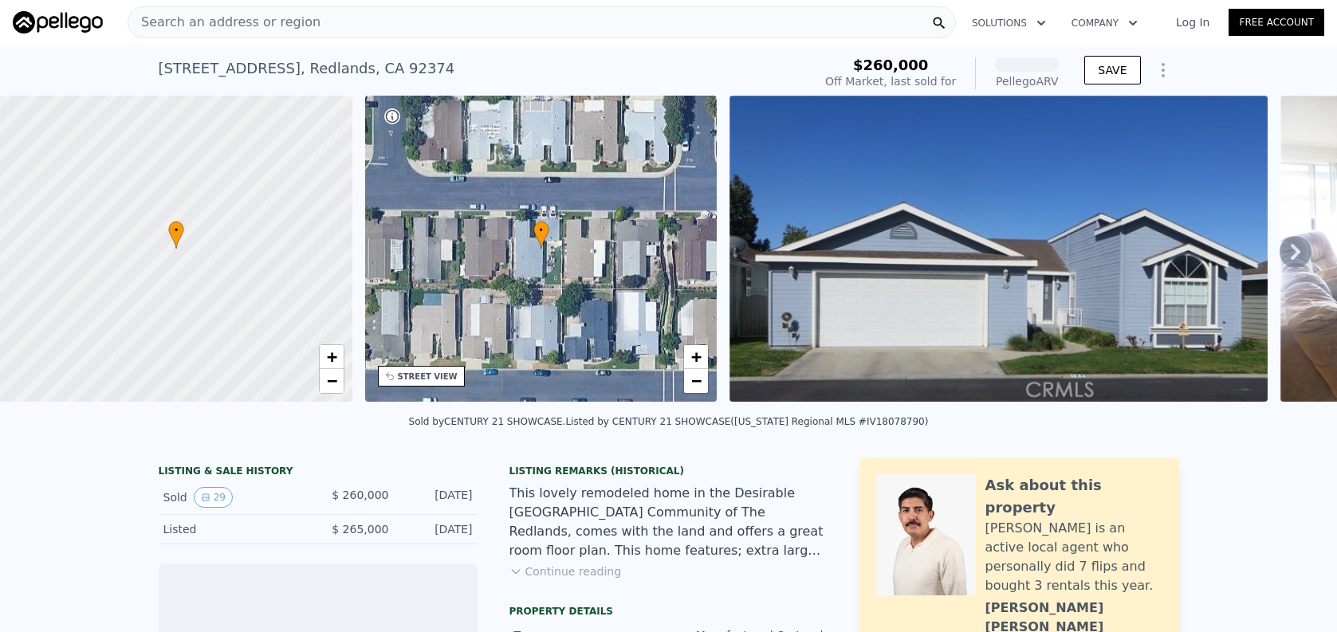
click at [414, 18] on div "Search an address or region" at bounding box center [542, 22] width 828 height 32
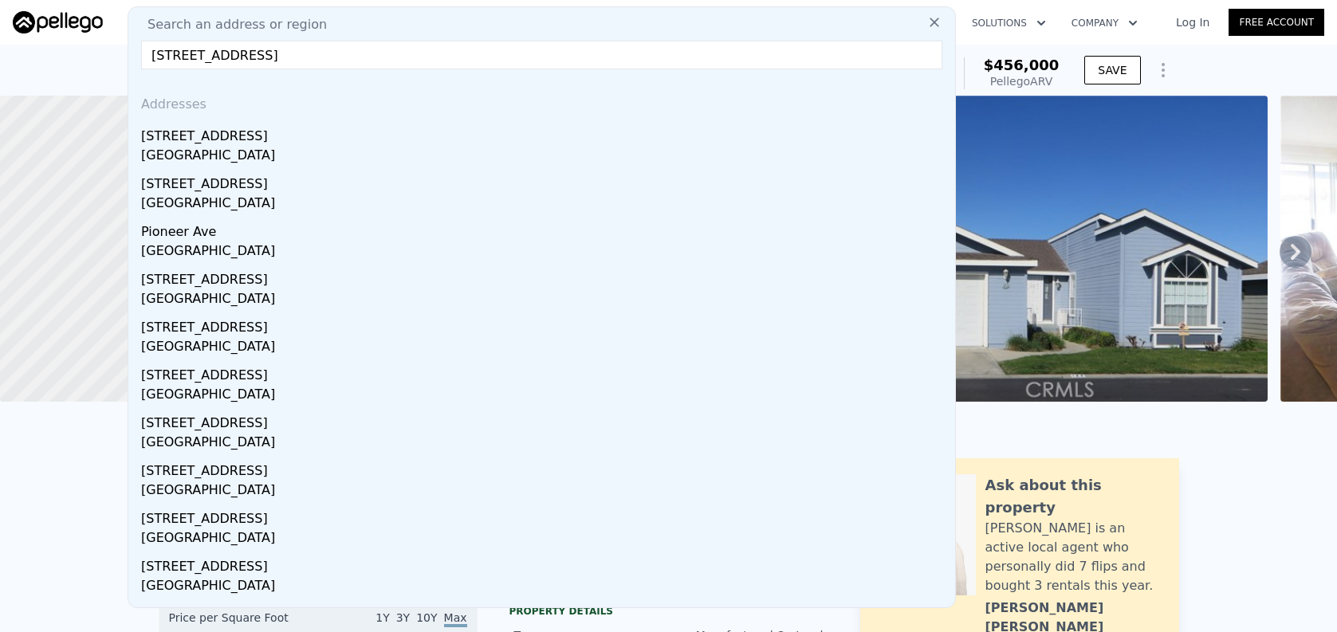
drag, startPoint x: 248, startPoint y: 53, endPoint x: 509, endPoint y: 69, distance: 261.9
click at [503, 69] on div "Search an address or region 122 E Pioneer Ave, Redlands, CA 92374 Addresses 140…" at bounding box center [542, 307] width 828 height 602
type input "122 E Pioneer Av"
click at [471, 187] on div "[STREET_ADDRESS]" at bounding box center [545, 181] width 808 height 26
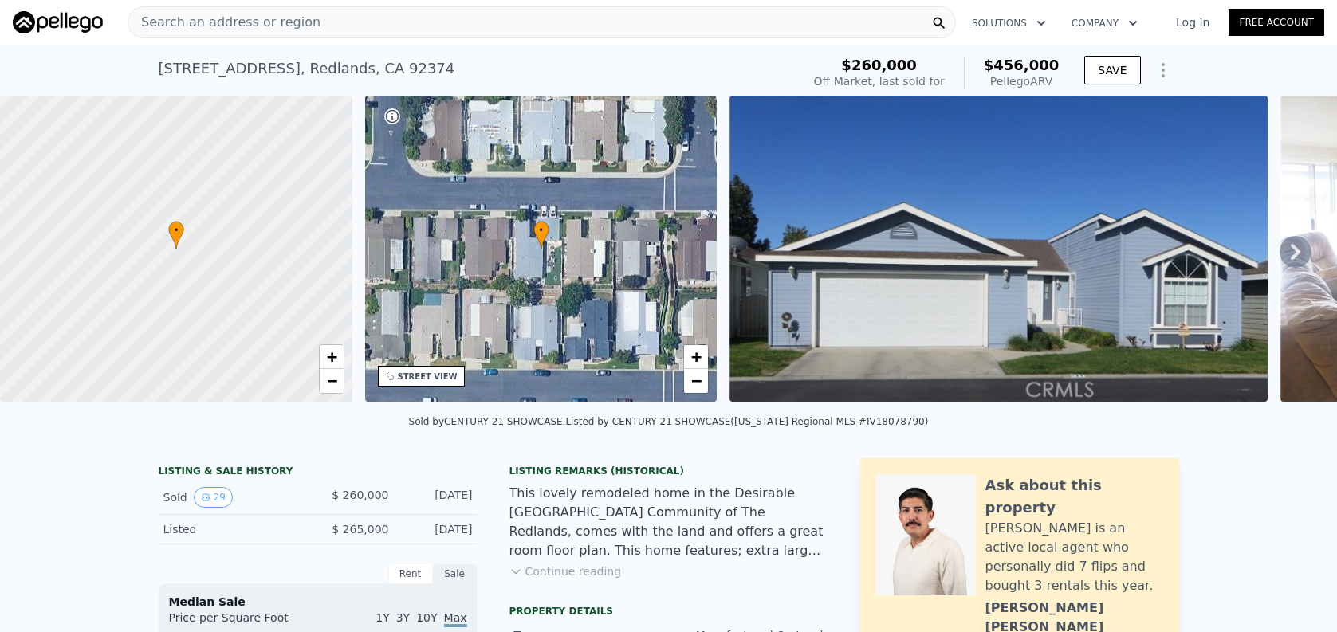
type input "4"
type input "1"
type input "960"
type input "1350"
type input "6000"
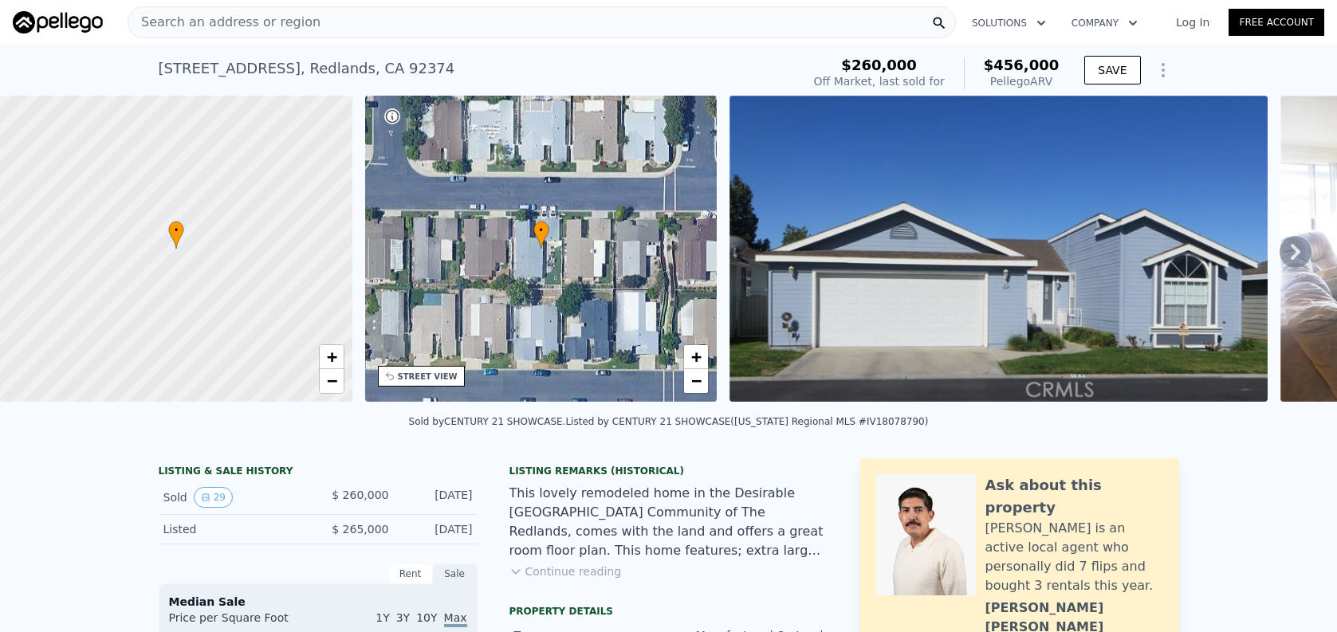
type input "8568"
type input "$ 477,000"
type input "5"
type input "-$ 28,198"
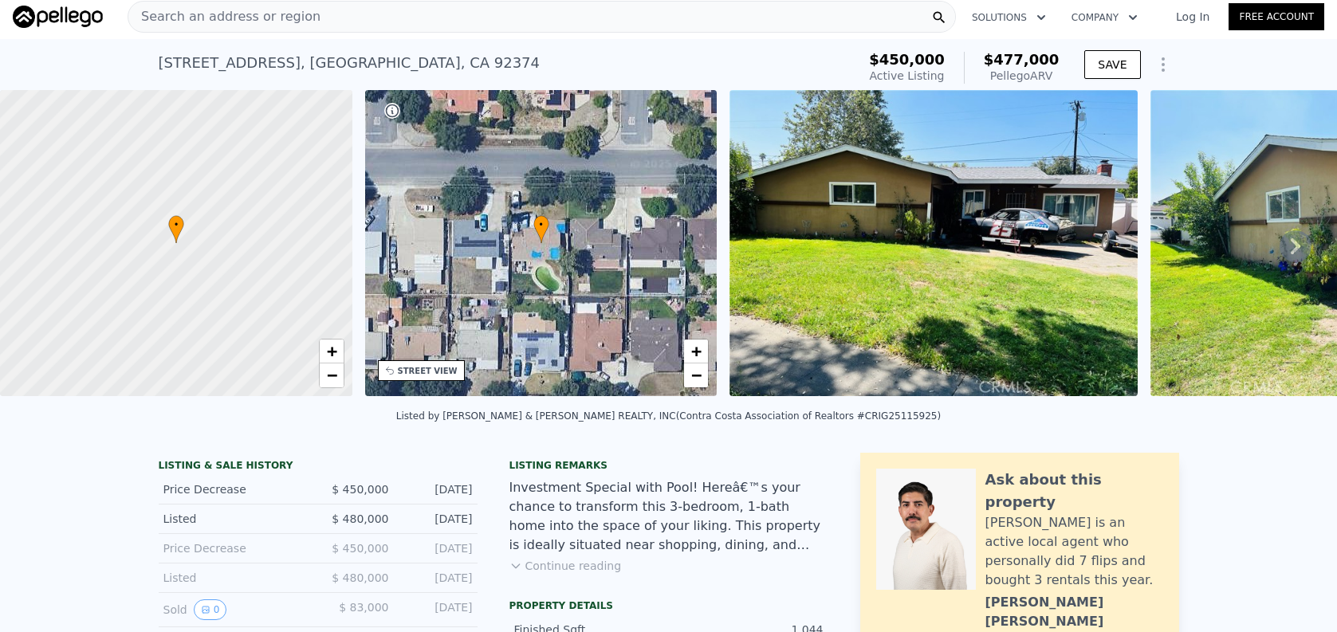
scroll to position [2, 0]
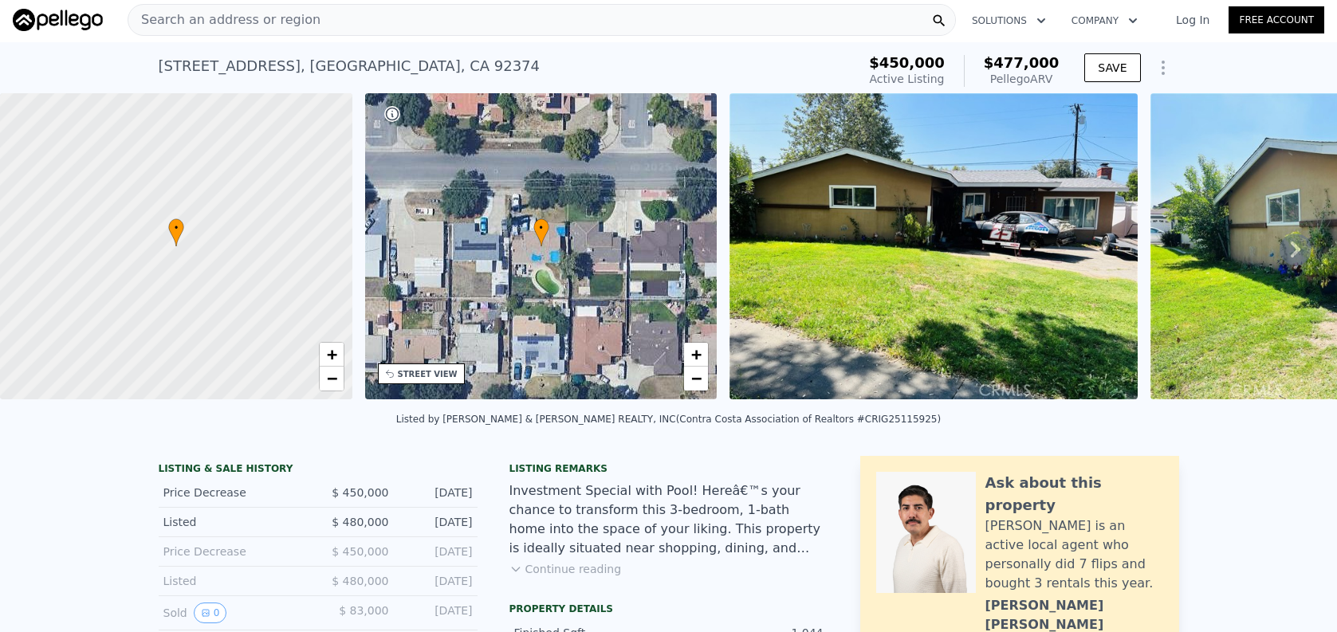
click at [436, 55] on div "122 E Pioneer Ave , San Bernardino County , CA 92374" at bounding box center [350, 66] width 382 height 22
click at [436, 57] on div "122 E Pioneer Ave , San Bernardino County , CA 92374" at bounding box center [350, 66] width 382 height 22
click at [437, 60] on div "122 E Pioneer Ave , San Bernardino County , CA 92374" at bounding box center [350, 66] width 382 height 22
click at [437, 61] on div "122 E Pioneer Ave , San Bernardino County , CA 92374" at bounding box center [350, 66] width 382 height 22
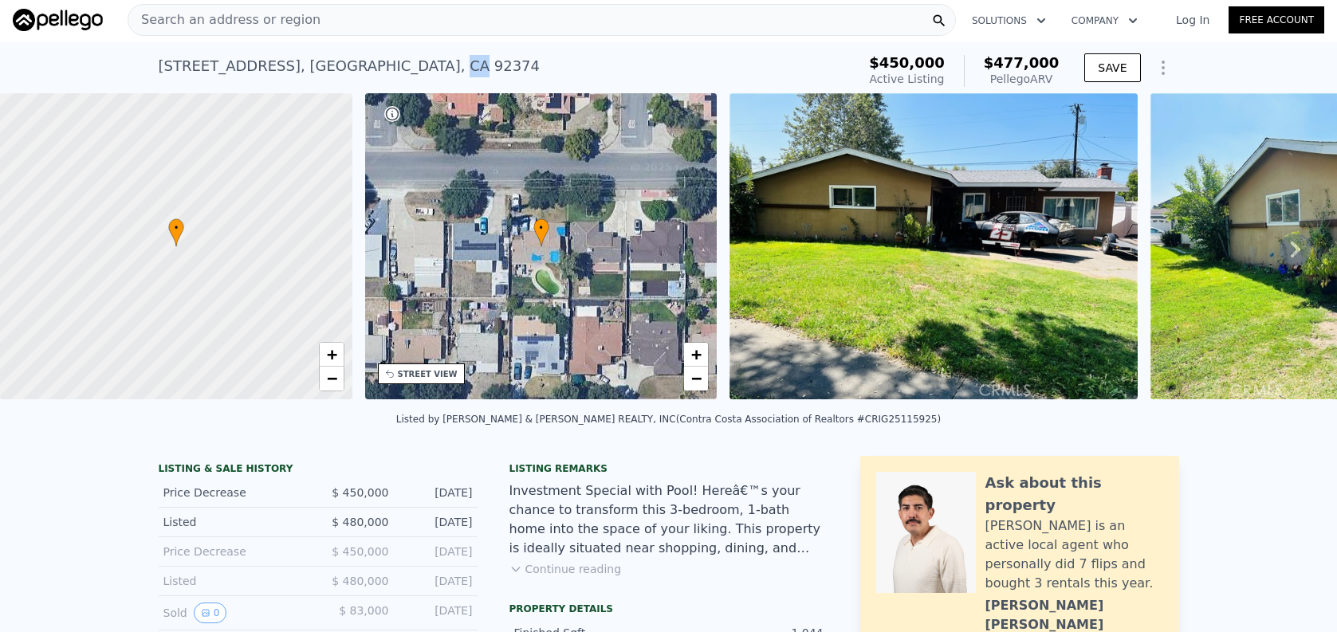
click at [437, 61] on div "122 E Pioneer Ave , San Bernardino County , CA 92374" at bounding box center [350, 66] width 382 height 22
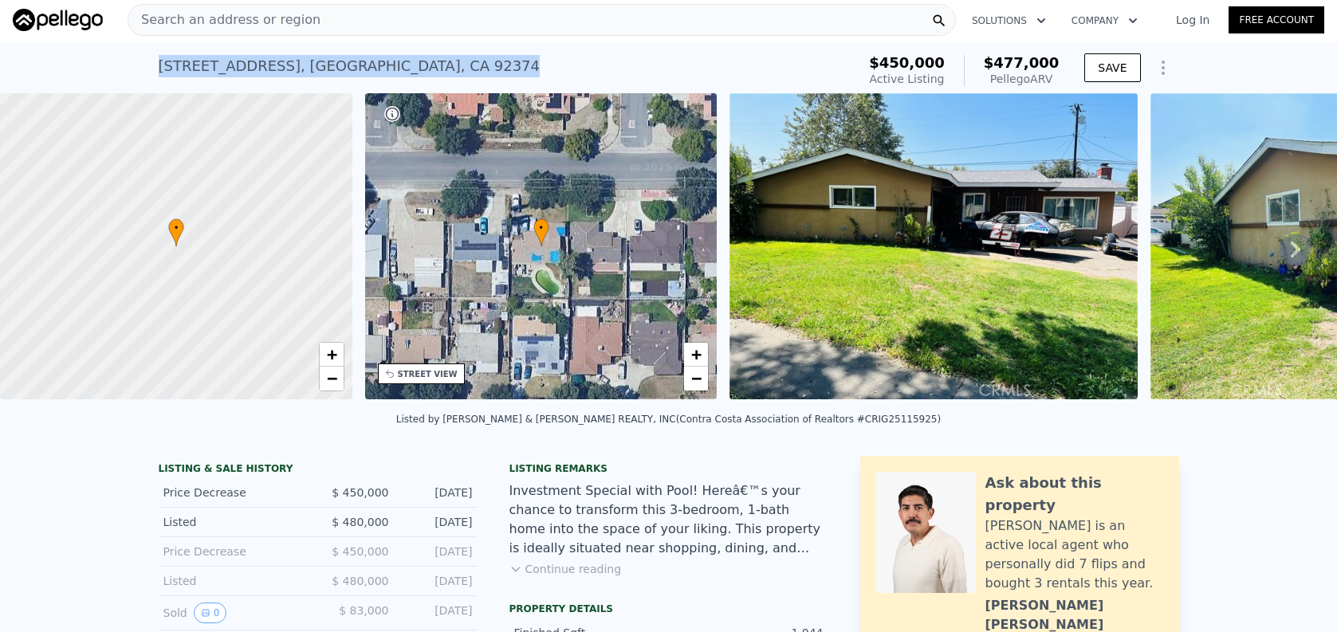
click at [437, 61] on div "122 E Pioneer Ave , San Bernardino County , CA 92374" at bounding box center [350, 66] width 382 height 22
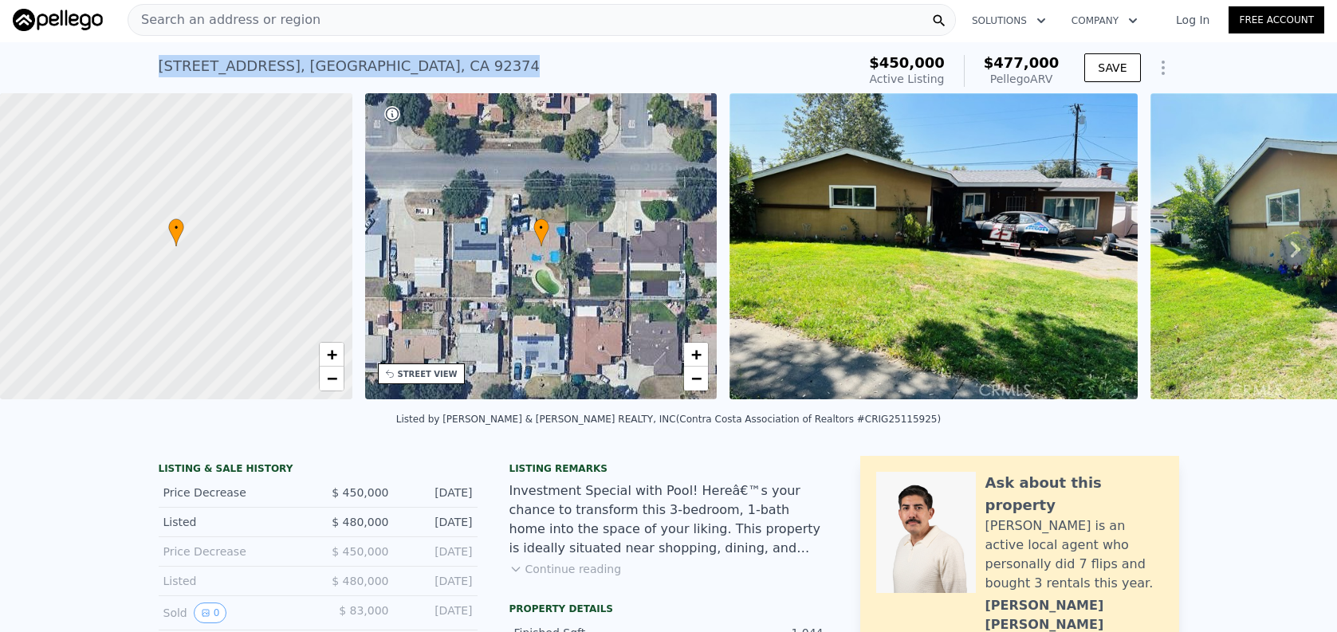
click at [437, 61] on div "122 E Pioneer Ave , San Bernardino County , CA 92374" at bounding box center [350, 66] width 382 height 22
click at [439, 61] on div "122 E Pioneer Ave , San Bernardino County , CA 92374" at bounding box center [350, 66] width 382 height 22
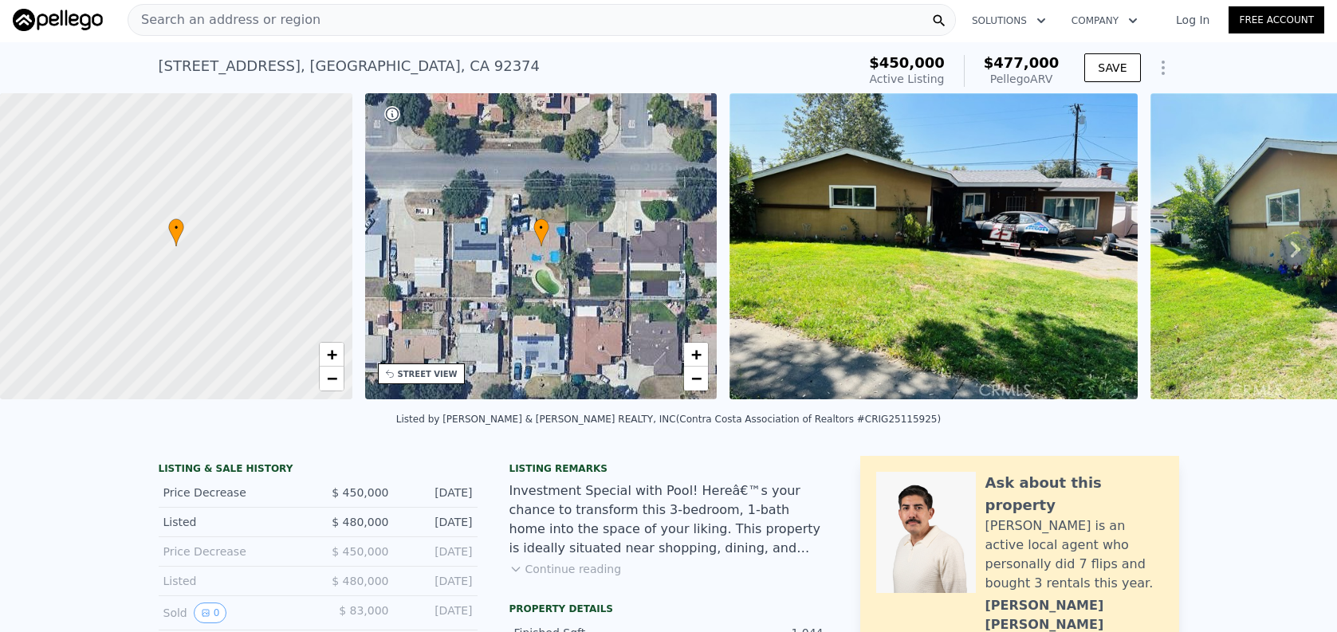
click at [442, 61] on div "122 E Pioneer Ave , San Bernardino County , CA 92374" at bounding box center [350, 66] width 382 height 22
click at [443, 58] on div "122 E Pioneer Ave , San Bernardino County , CA 92374" at bounding box center [350, 66] width 382 height 22
click at [443, 59] on div "122 E Pioneer Ave , San Bernardino County , CA 92374" at bounding box center [350, 66] width 382 height 22
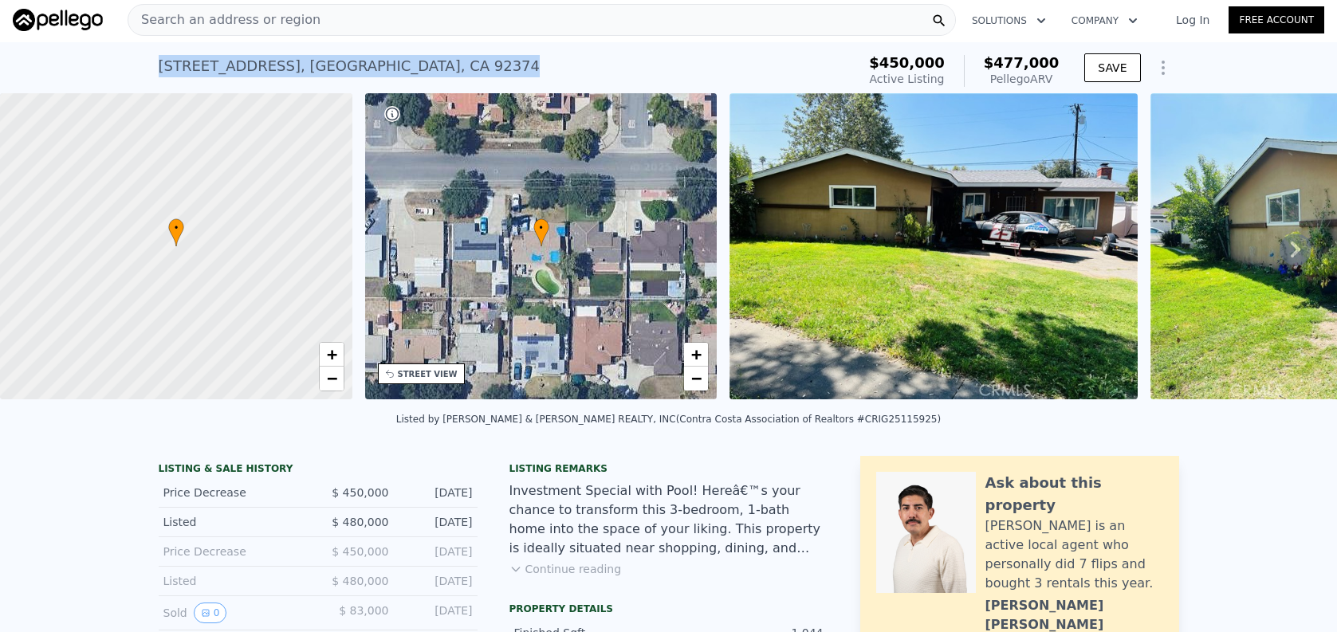
click at [443, 59] on div "122 E Pioneer Ave , San Bernardino County , CA 92374" at bounding box center [350, 66] width 382 height 22
click at [442, 61] on div "122 E Pioneer Ave , San Bernardino County , CA 92374" at bounding box center [350, 66] width 382 height 22
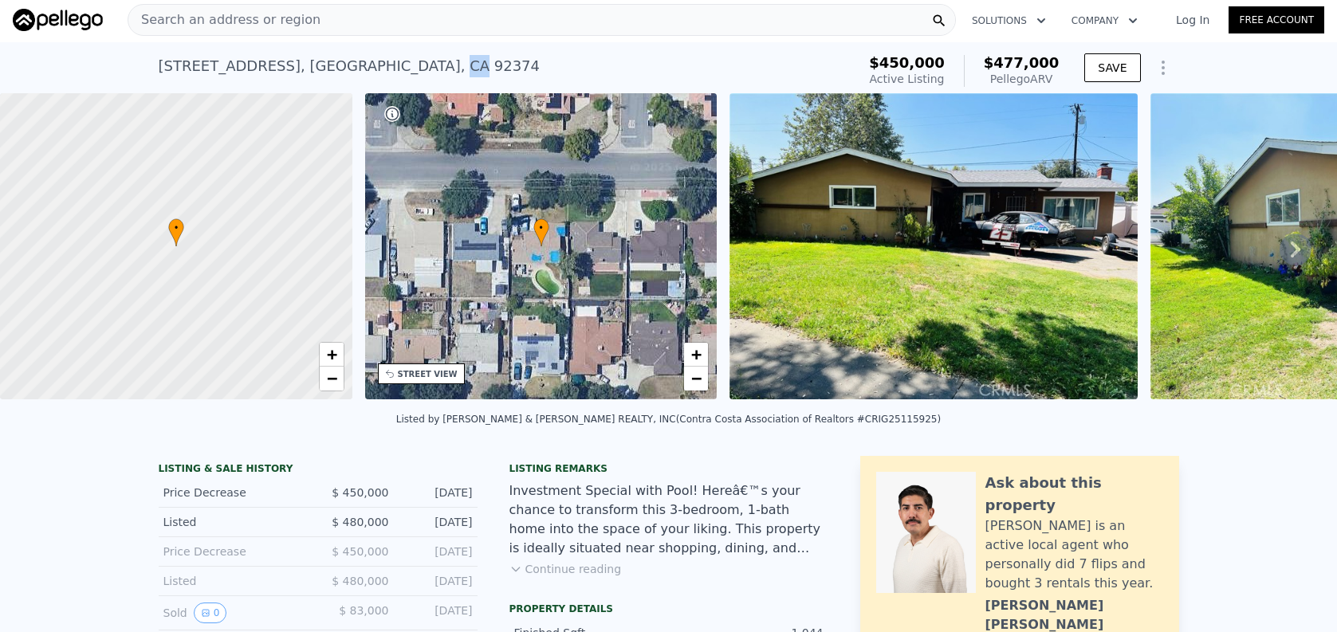
click at [442, 61] on div "122 E Pioneer Ave , San Bernardino County , CA 92374" at bounding box center [350, 66] width 382 height 22
